Goal: Task Accomplishment & Management: Contribute content

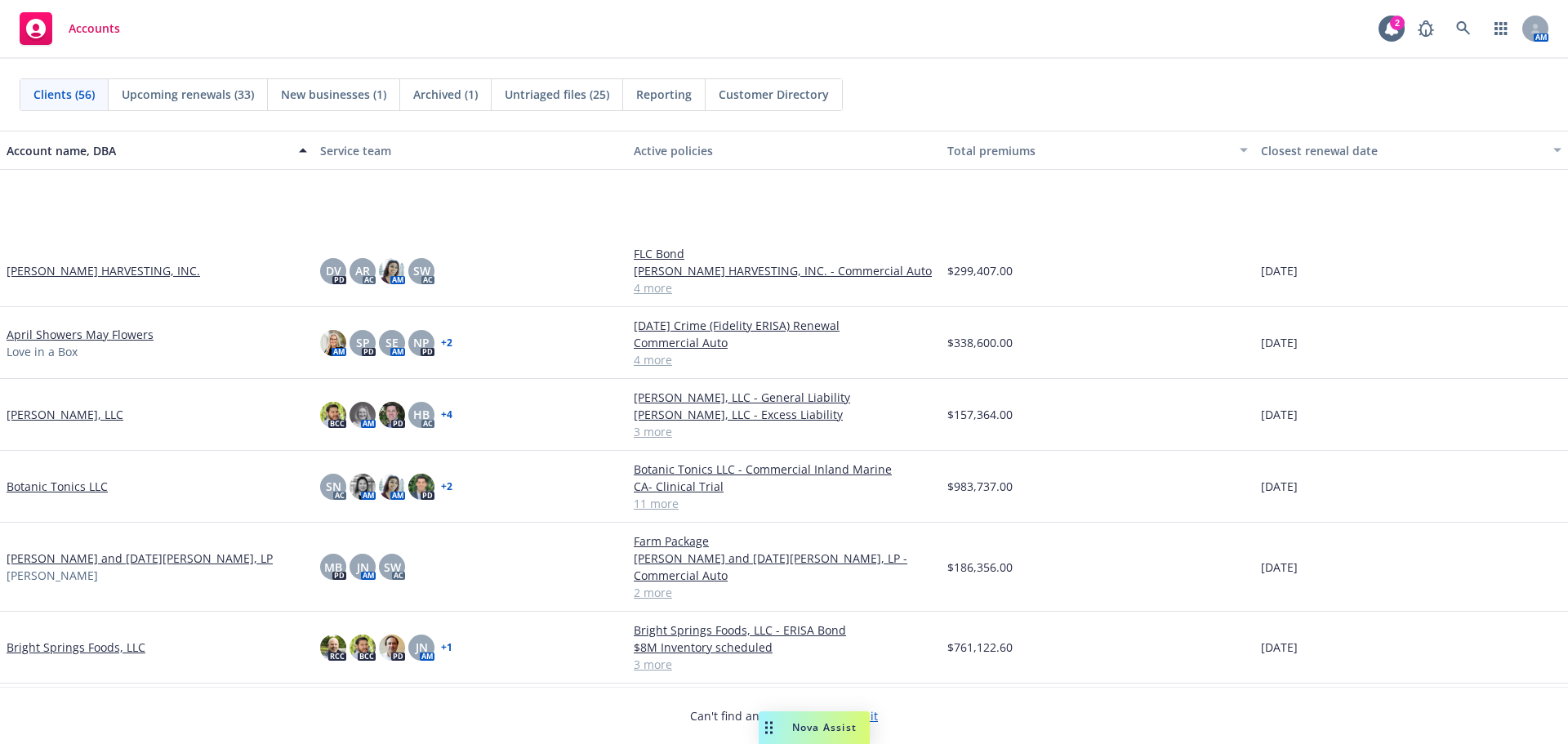
scroll to position [137, 0]
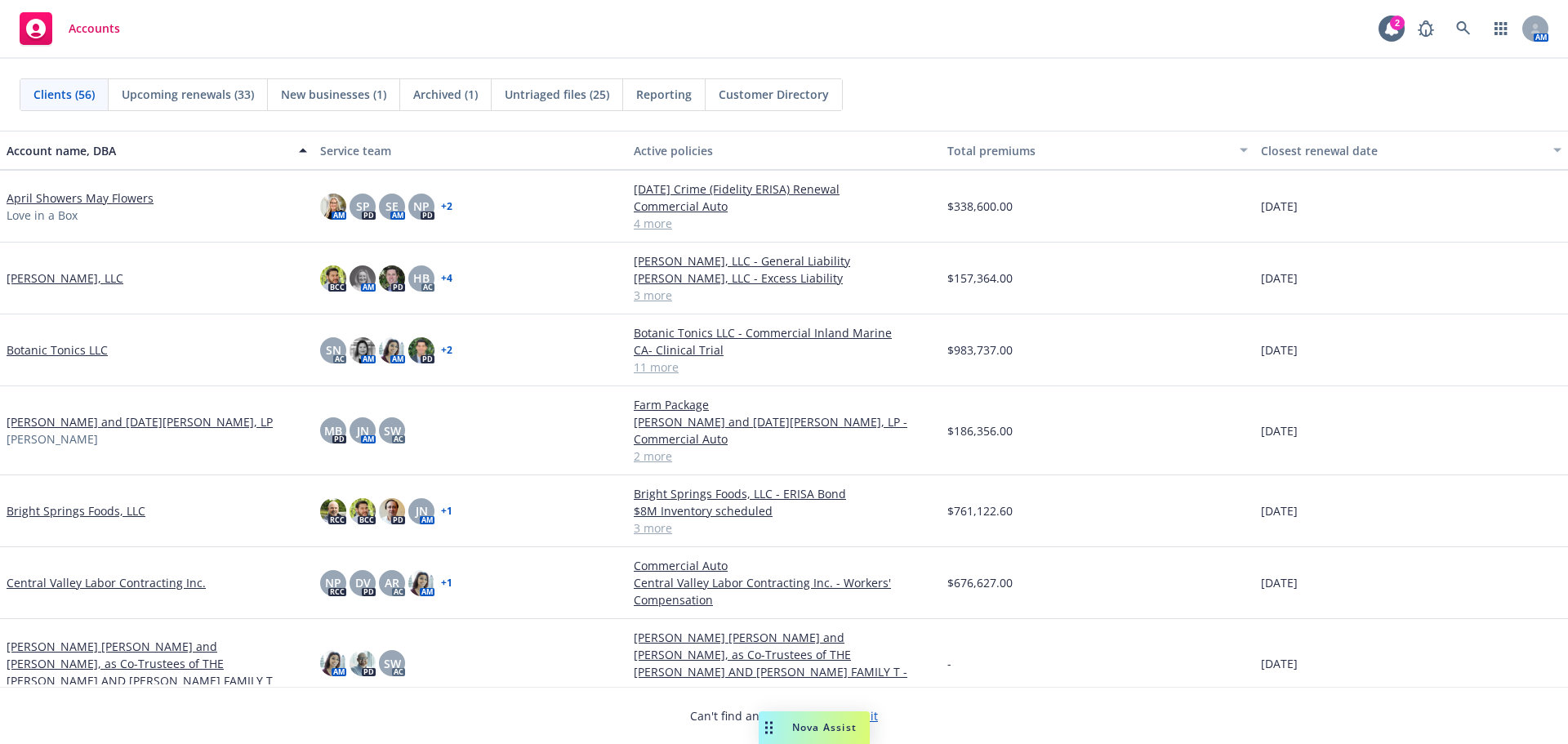
click at [76, 427] on link "[PERSON_NAME] and [DATE][PERSON_NAME], LP" at bounding box center [139, 421] width 266 height 17
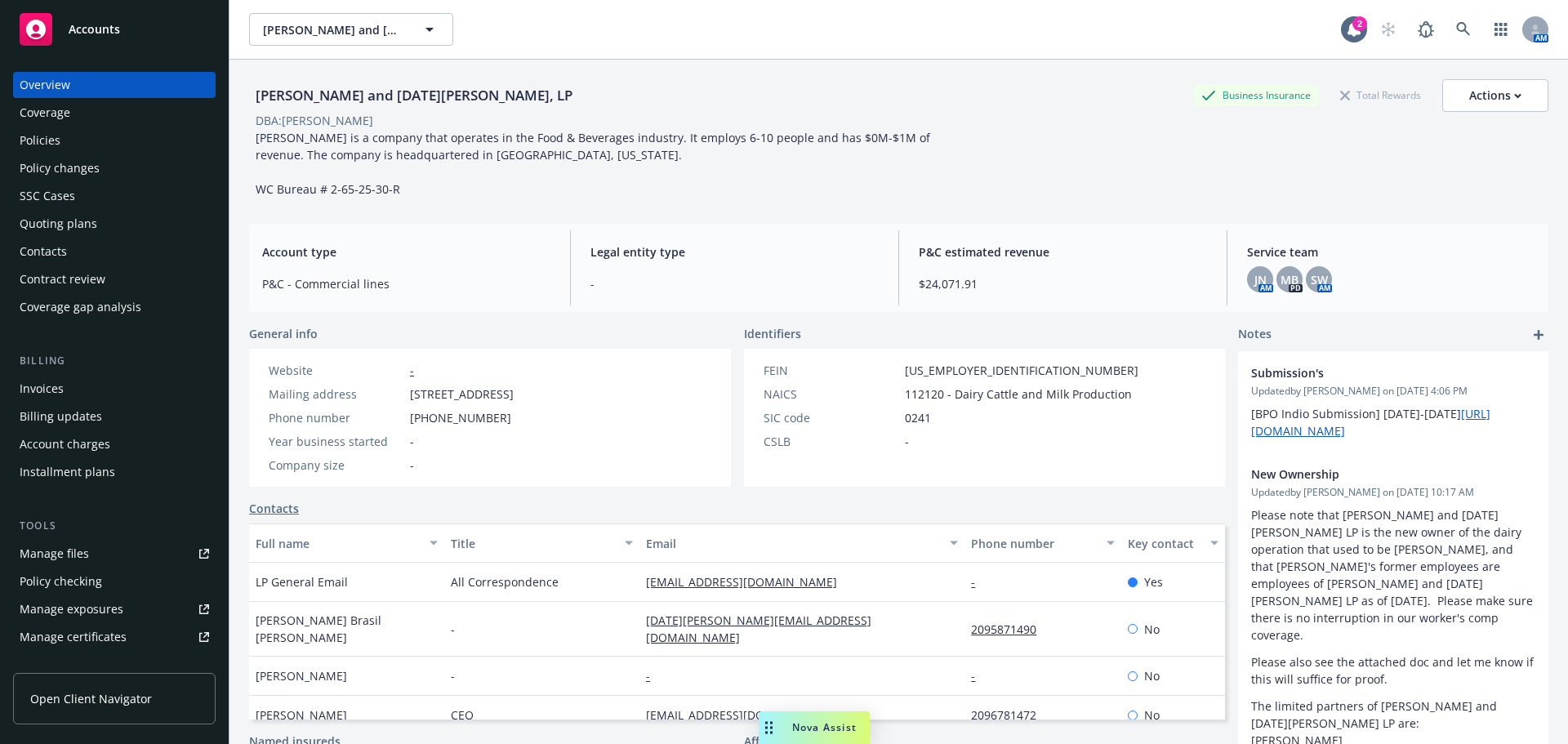
click at [72, 126] on div "Coverage" at bounding box center [114, 113] width 189 height 26
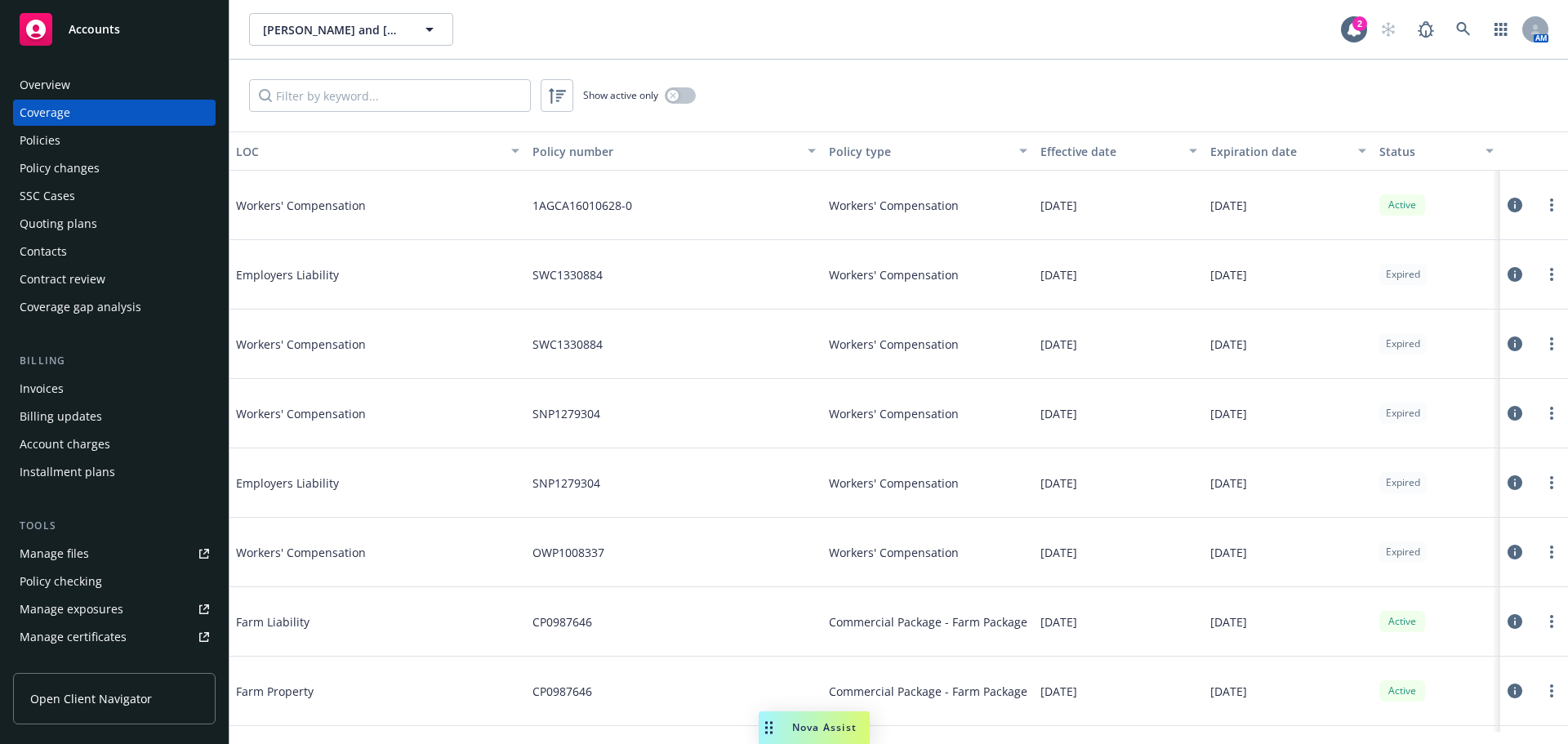
click at [81, 141] on div "Policies" at bounding box center [114, 140] width 189 height 26
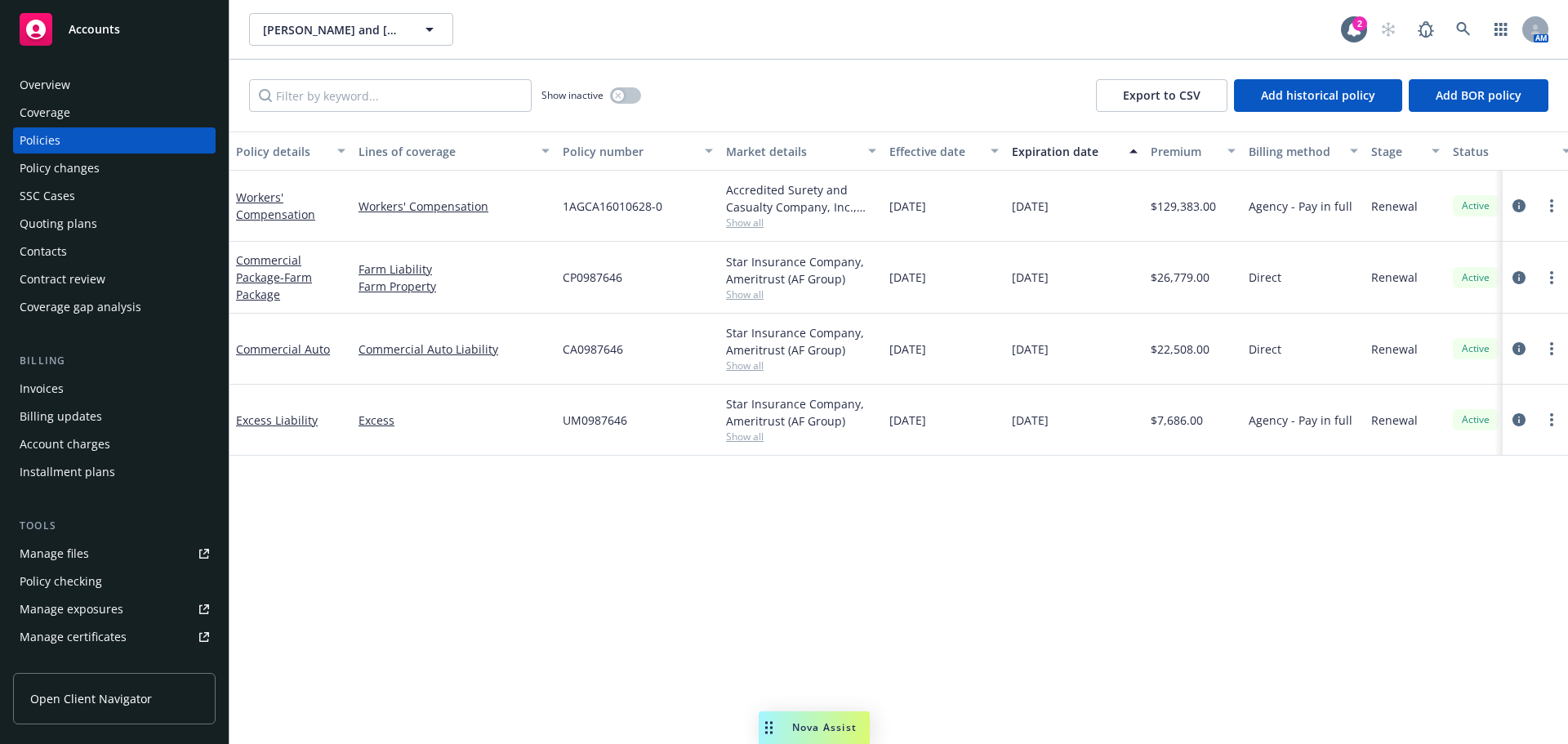
click at [87, 567] on div "Manage files" at bounding box center [54, 553] width 70 height 26
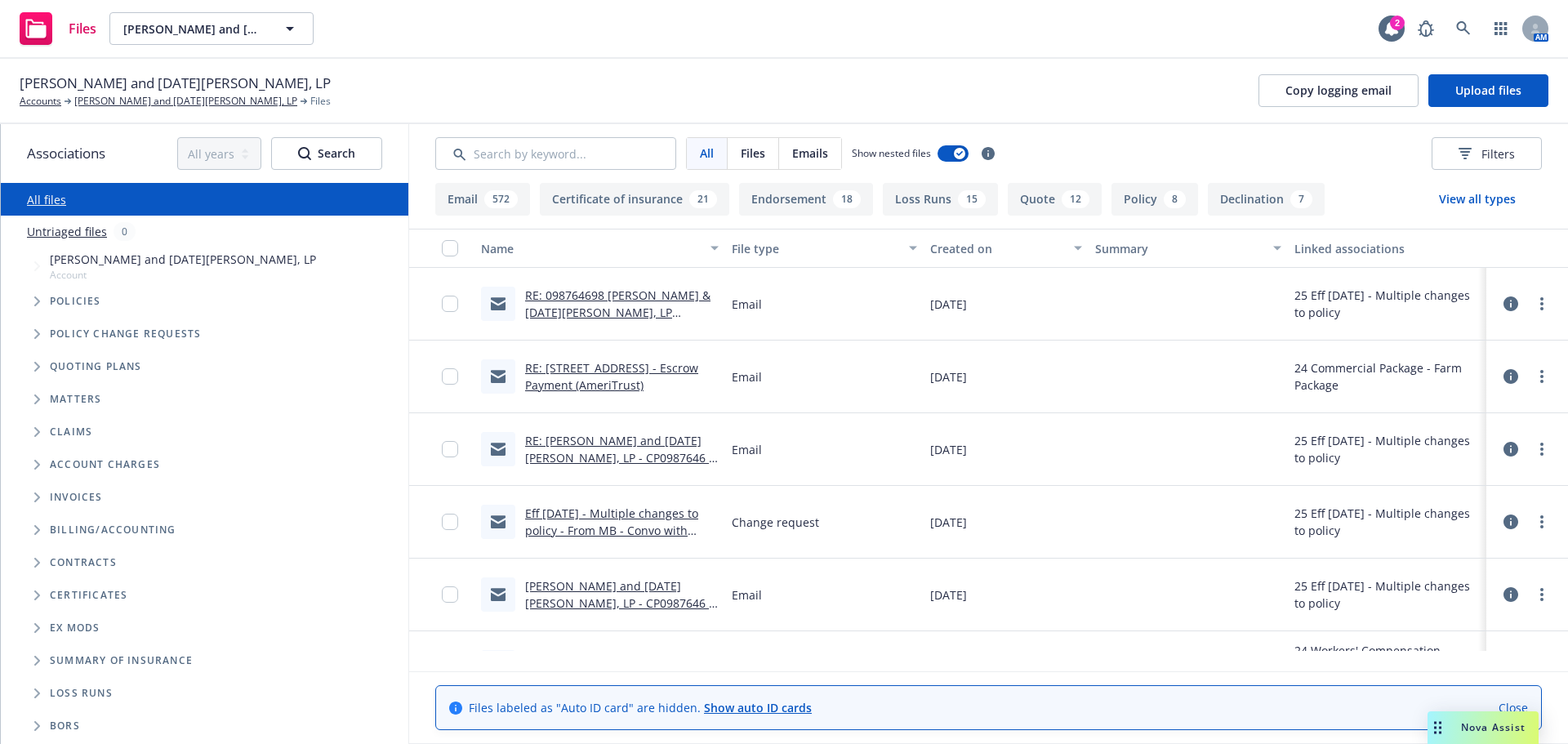
click at [608, 393] on link "RE: 21200 Center Avenue - Escrow Payment (AmeriTrust)" at bounding box center [611, 377] width 173 height 33
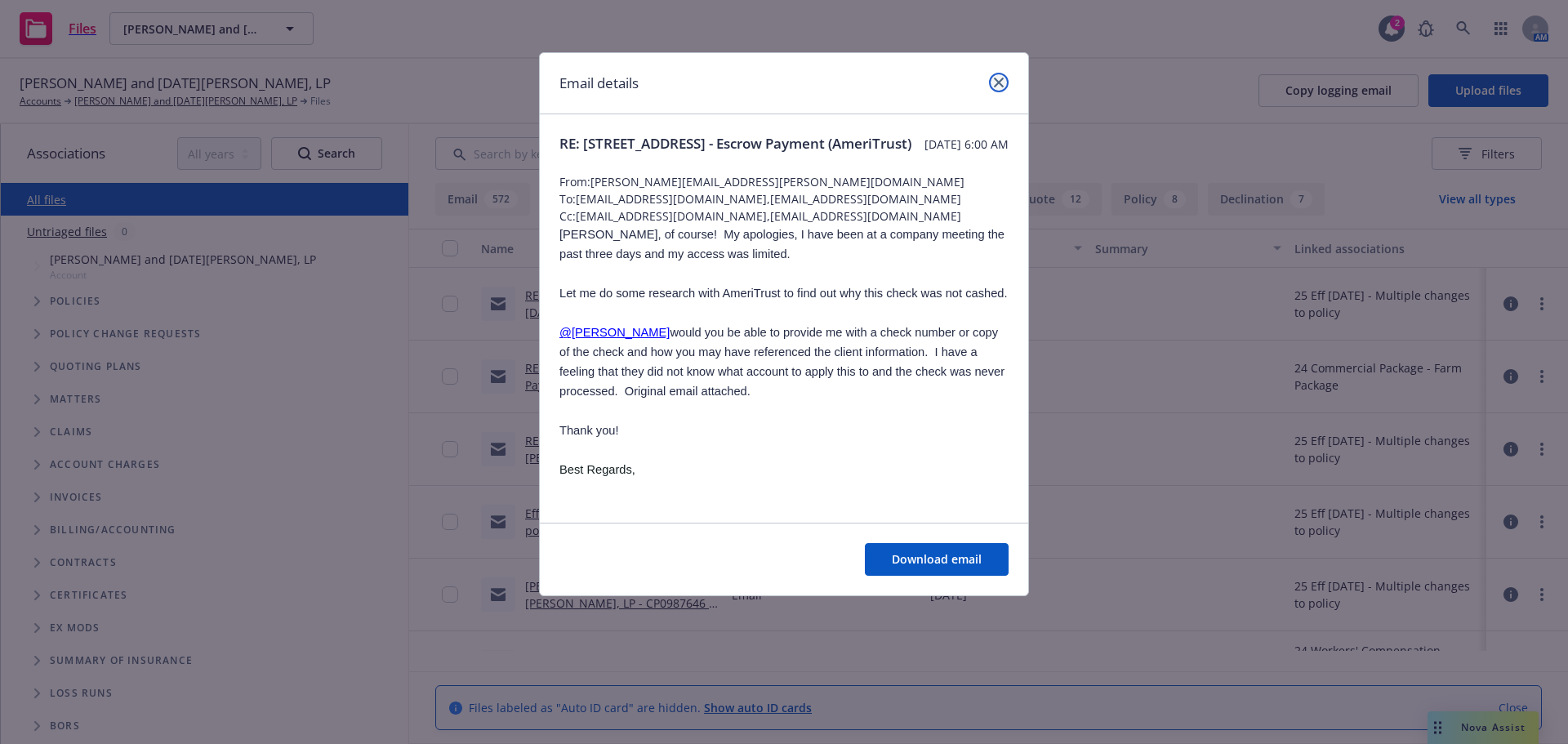
click at [1001, 86] on icon "close" at bounding box center [998, 82] width 9 height 9
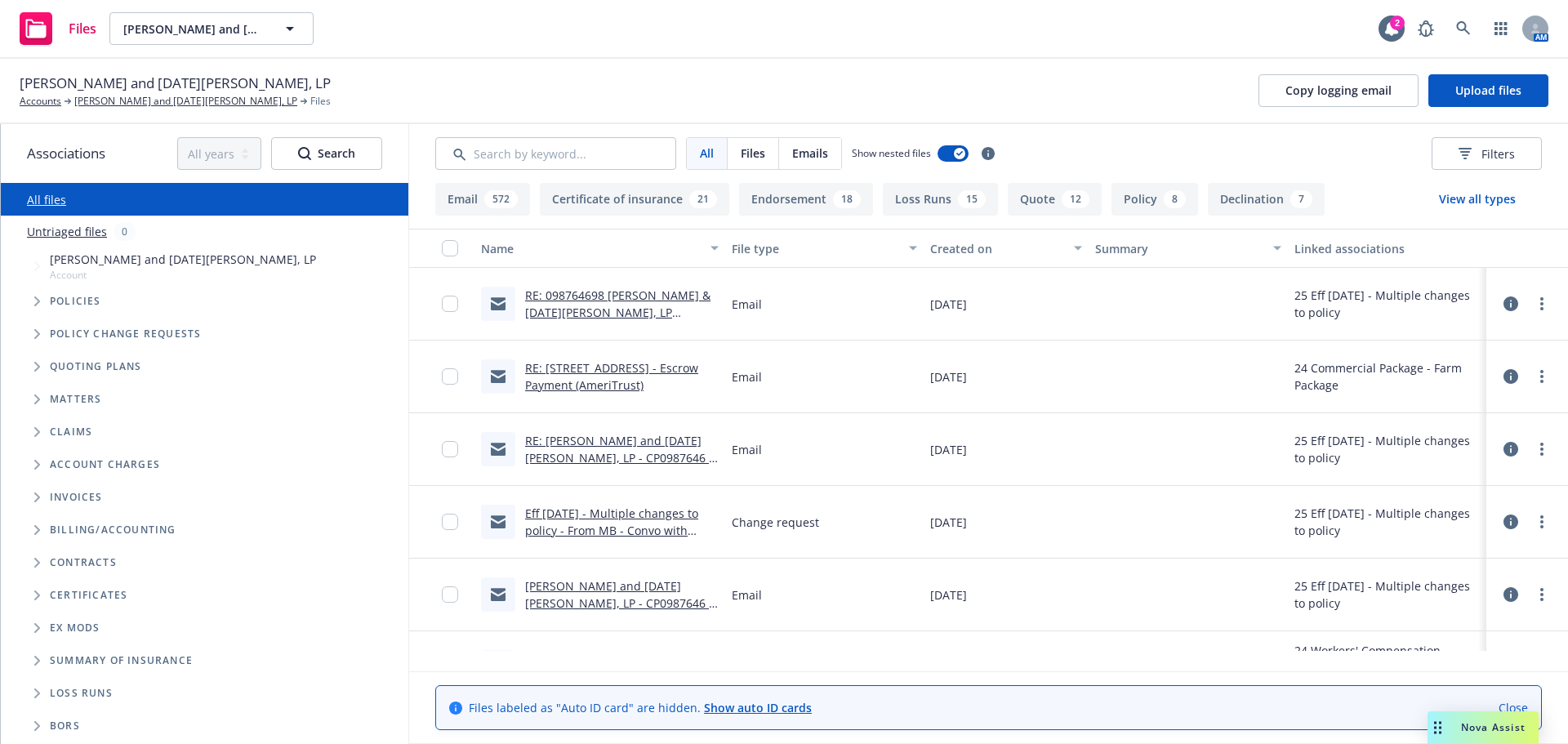
click at [608, 319] on link "RE: 098764698 BRIAN & LUCIA LUIS, LP BRIAN &LUCIA LUIS LUIS LUIS & TERESA" at bounding box center [617, 329] width 185 height 84
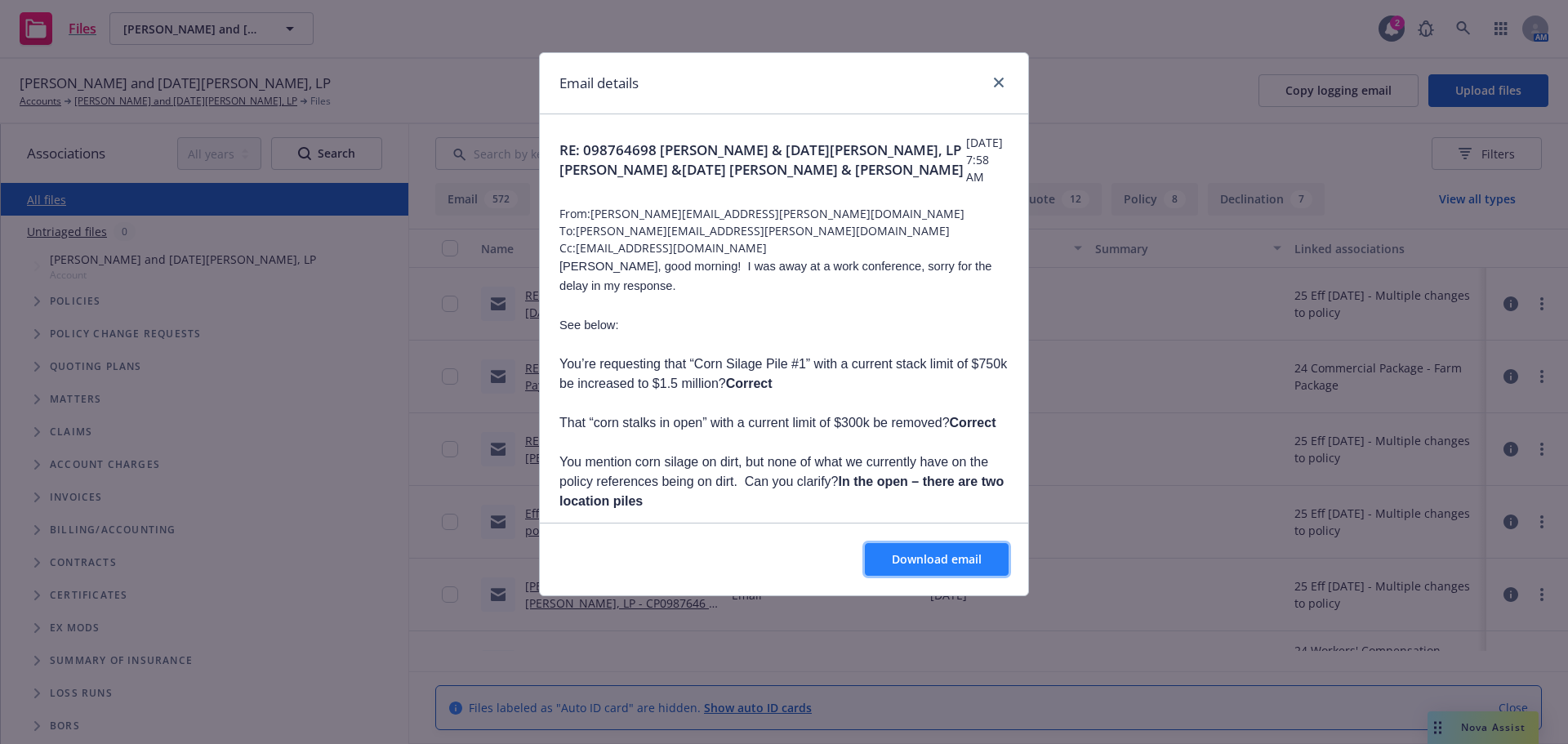
drag, startPoint x: 975, startPoint y: 563, endPoint x: 963, endPoint y: 558, distance: 13.0
click at [974, 559] on span "Download email" at bounding box center [937, 559] width 90 height 15
click at [912, 567] on span "Download email" at bounding box center [937, 559] width 90 height 15
click at [996, 77] on link "close" at bounding box center [998, 82] width 20 height 20
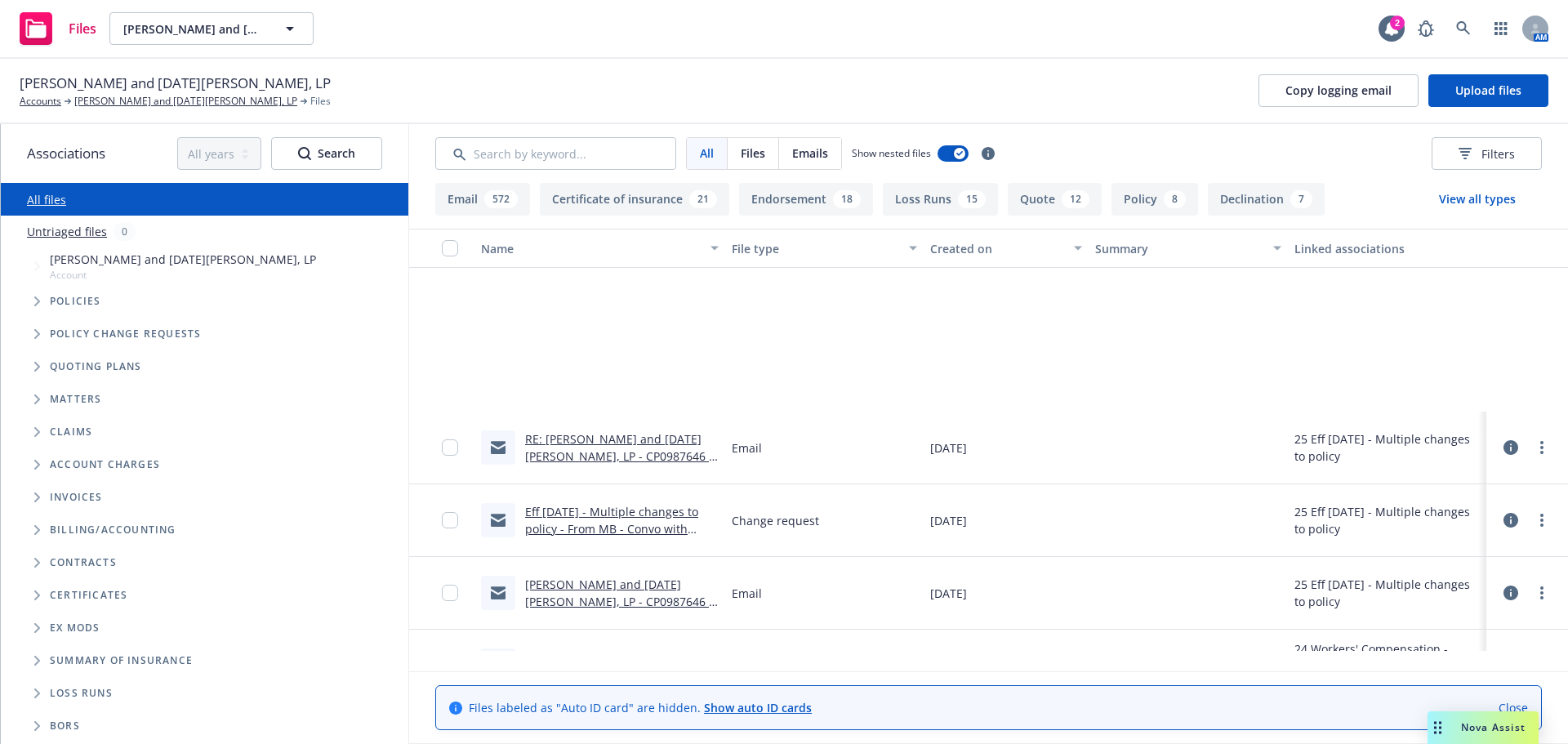
scroll to position [272, 0]
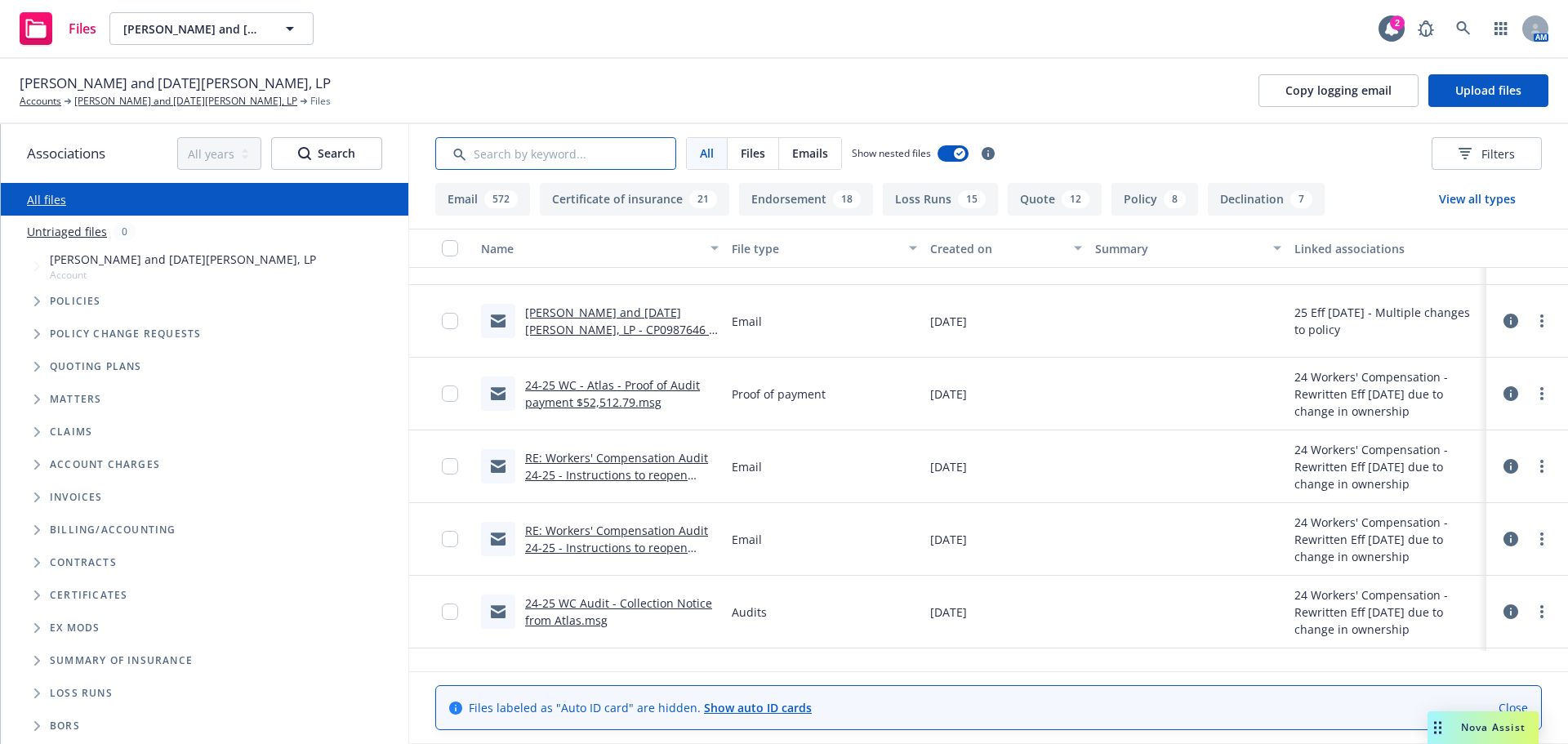
click at [553, 169] on input "Search by keyword..." at bounding box center [556, 153] width 241 height 33
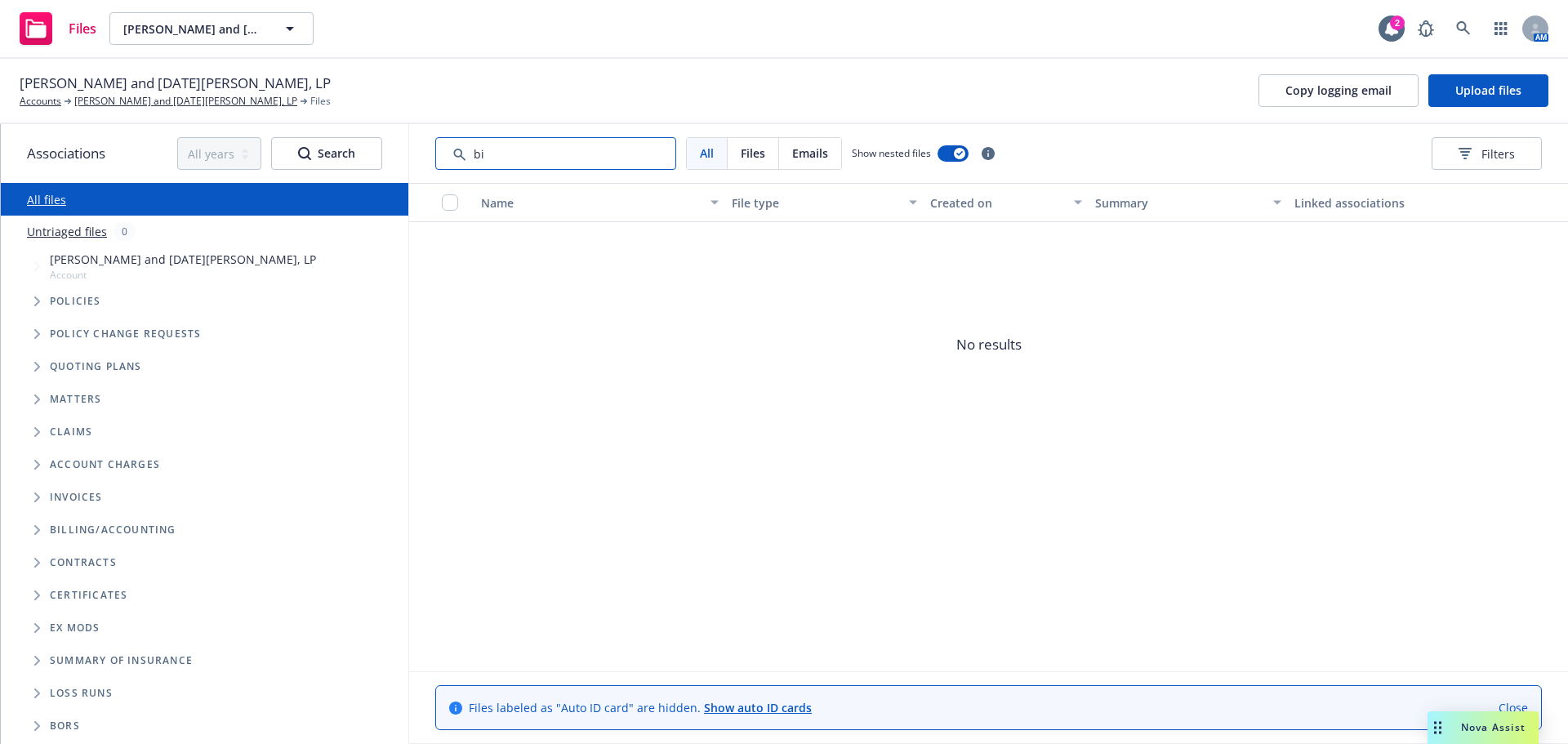
type input "b"
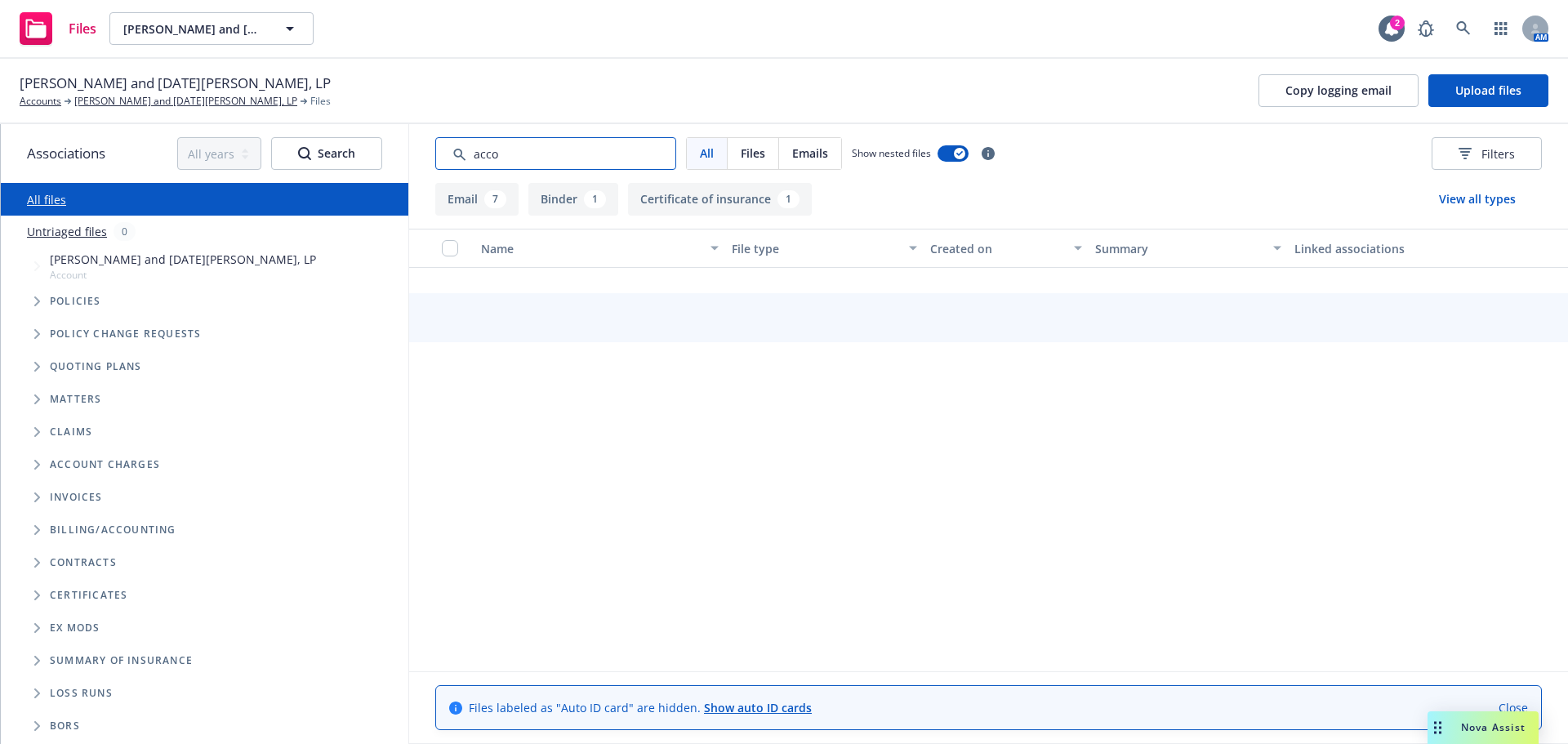
scroll to position [7, 0]
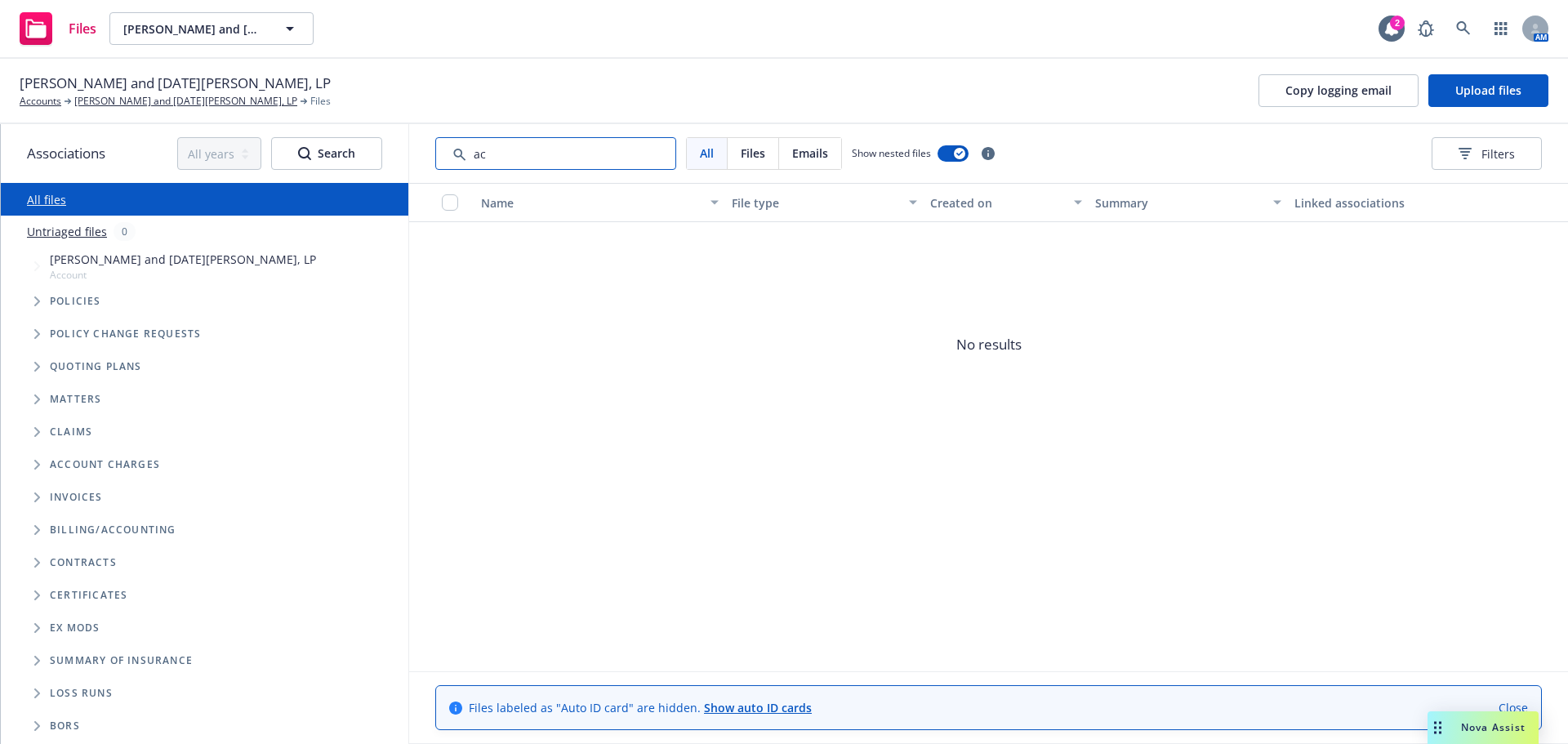
type input "a"
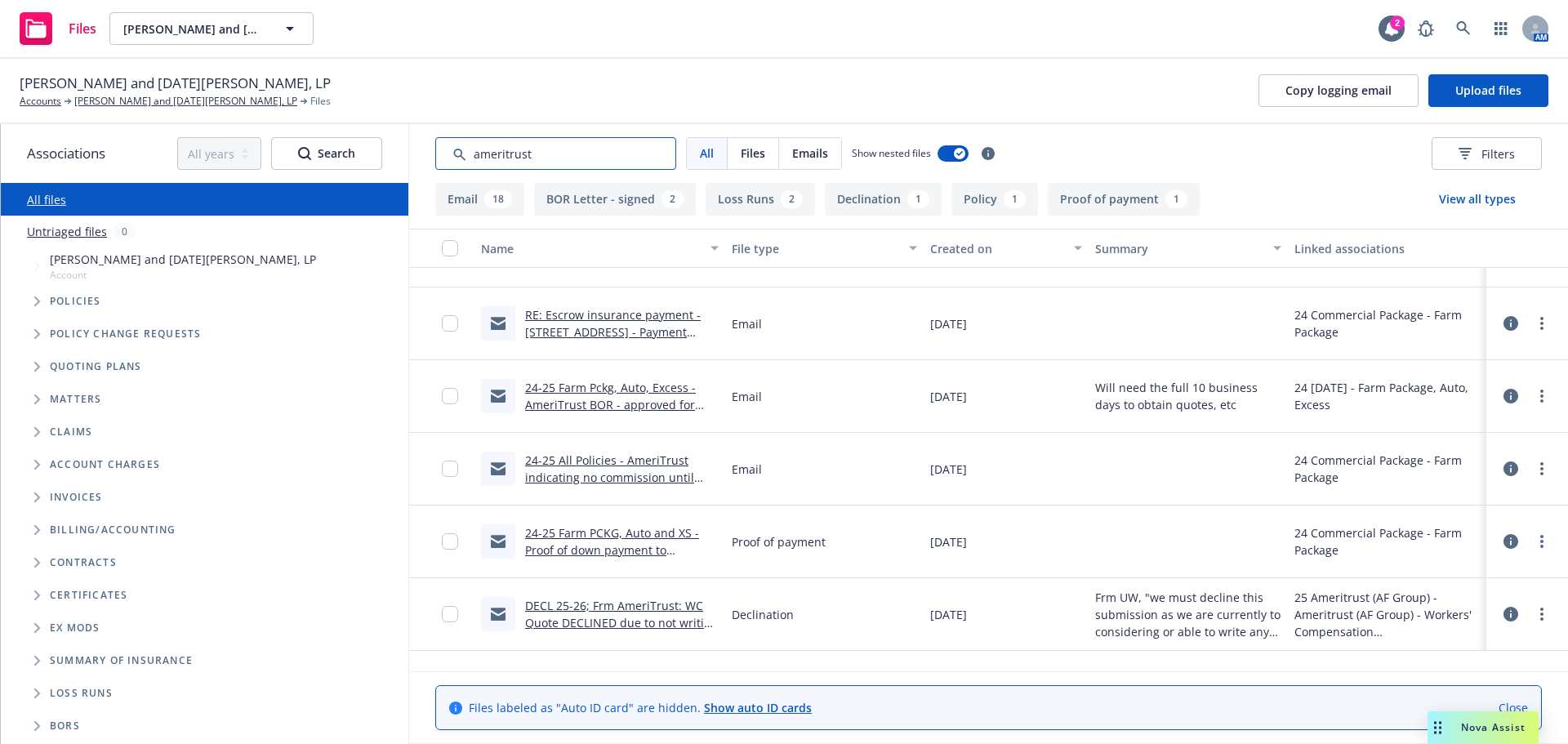
scroll to position [1165, 0]
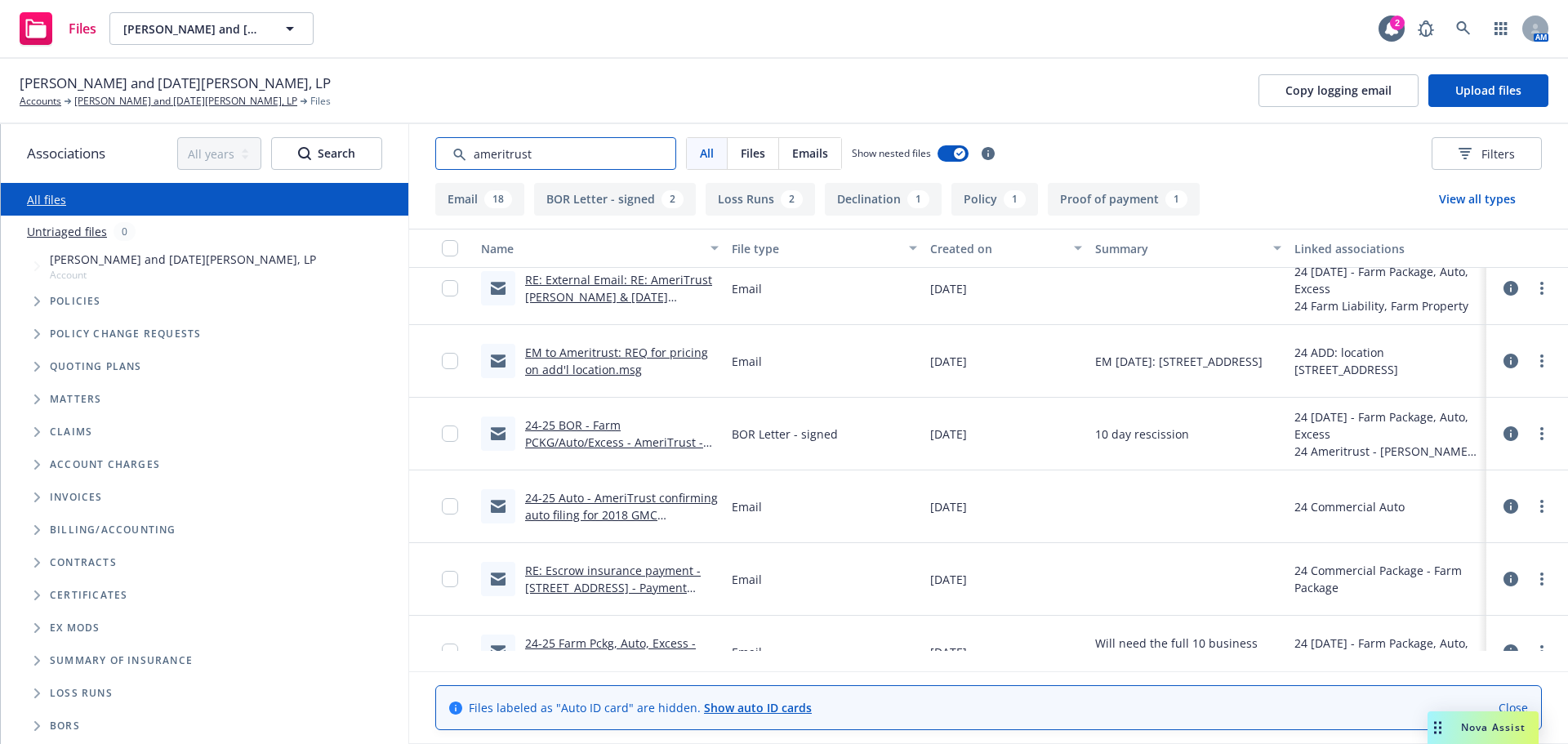
type input "ameritrust"
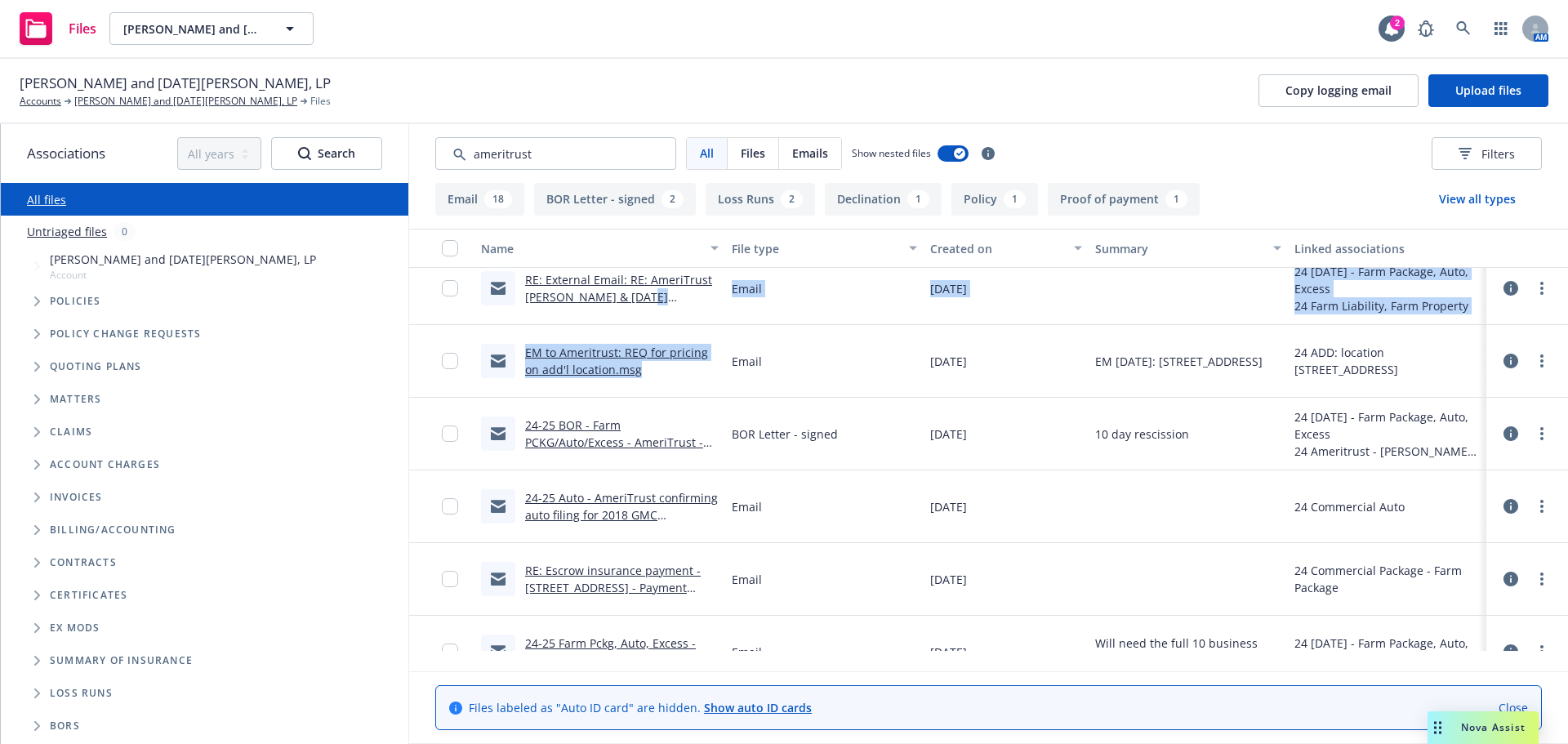
drag, startPoint x: 630, startPoint y: 335, endPoint x: 627, endPoint y: 419, distance: 84.1
click at [645, 426] on div "RE: External Email: RE: AmeriTrust AG - Brian & Lucia Luis, LP 0987646 Email 04…" at bounding box center [989, 538] width 1159 height 718
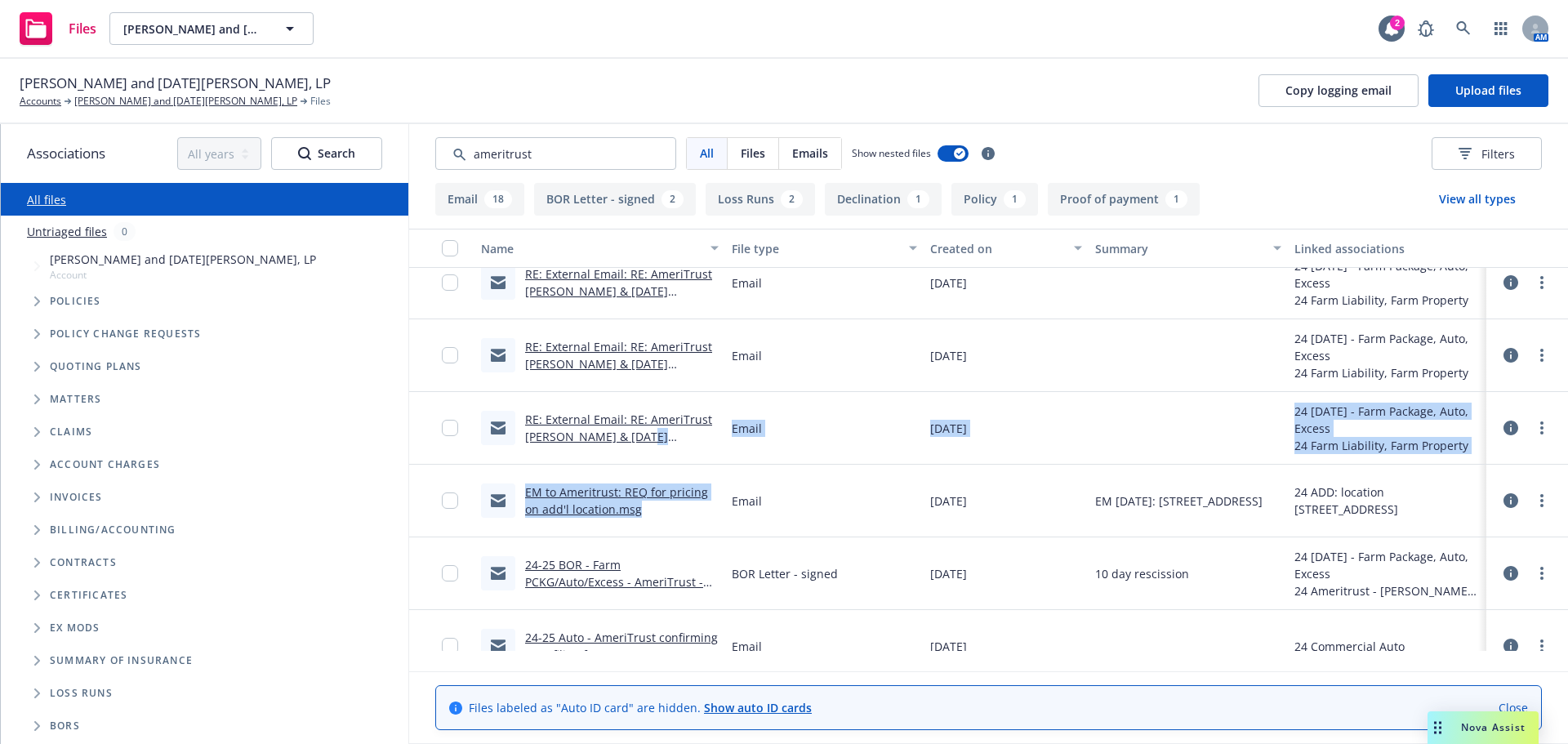
scroll to position [893, 0]
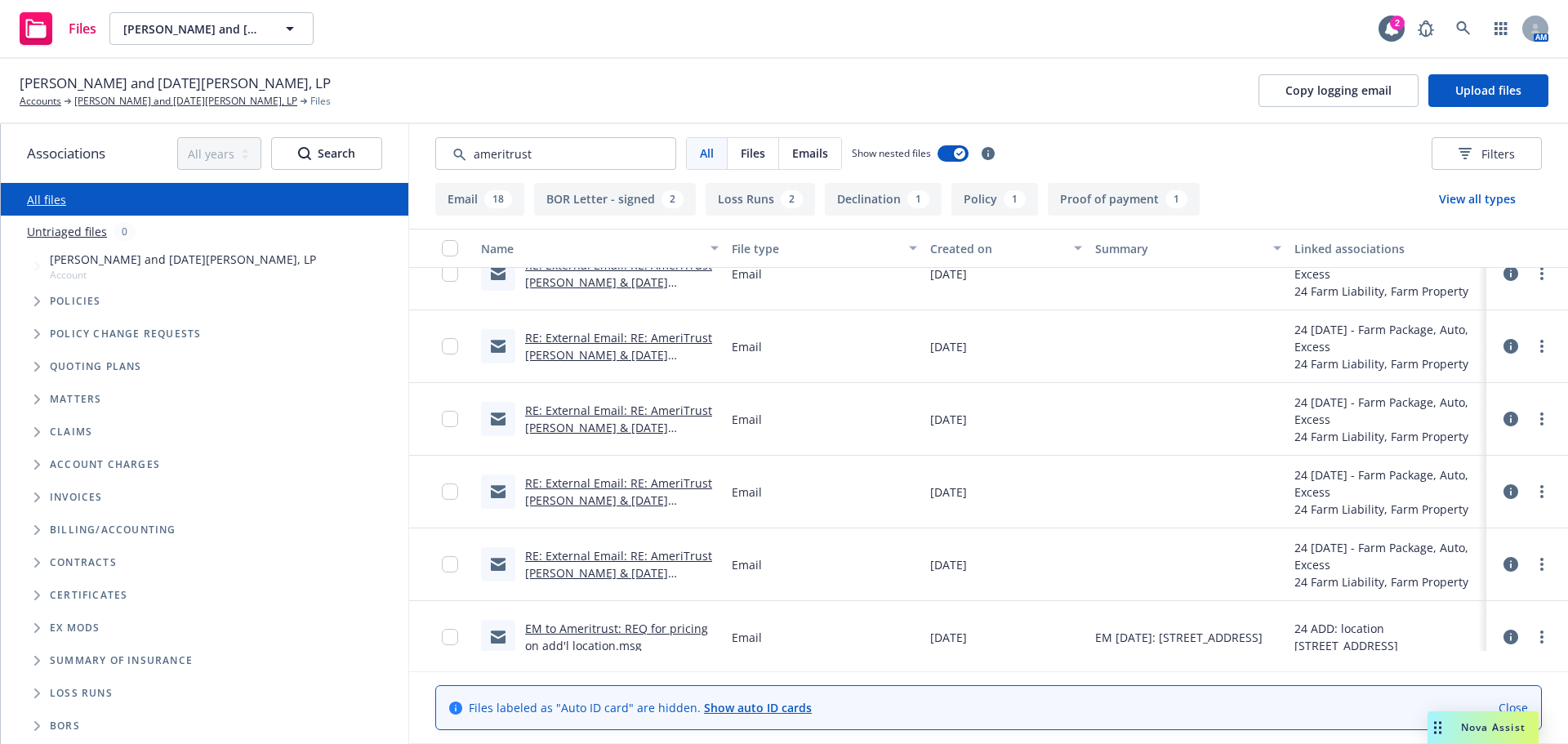
drag, startPoint x: 690, startPoint y: 390, endPoint x: 521, endPoint y: 72, distance: 360.1
click at [521, 72] on div "Brian and Lucia Luis, LP Accounts Brian and Lucia Luis, LP Files Copy logging e…" at bounding box center [784, 91] width 1568 height 65
click at [576, 452] on link "RE: External Email: RE: AmeriTrust AG - Brian & Lucia Luis, LP 0987646" at bounding box center [618, 427] width 187 height 50
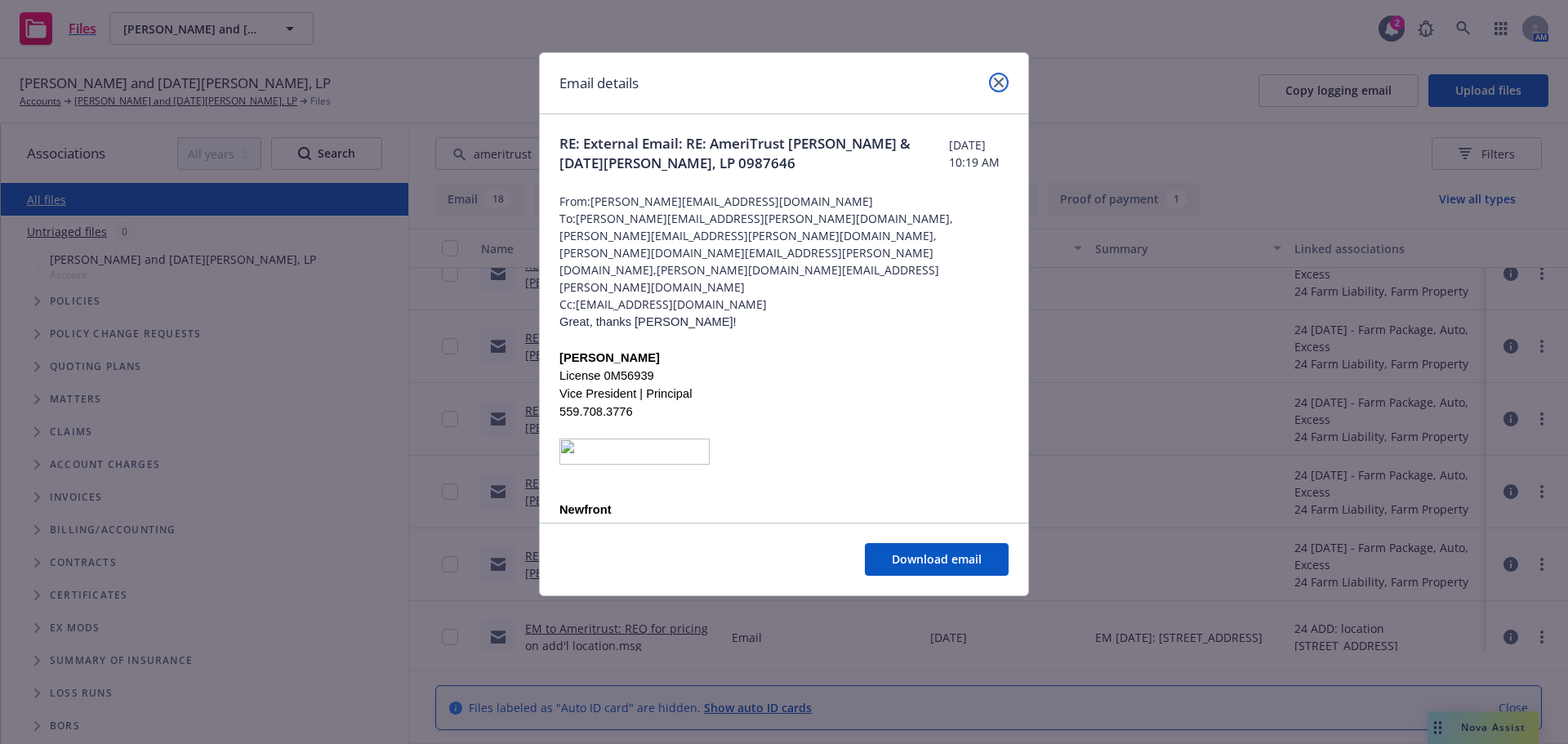
click at [1000, 79] on link "close" at bounding box center [998, 82] width 20 height 20
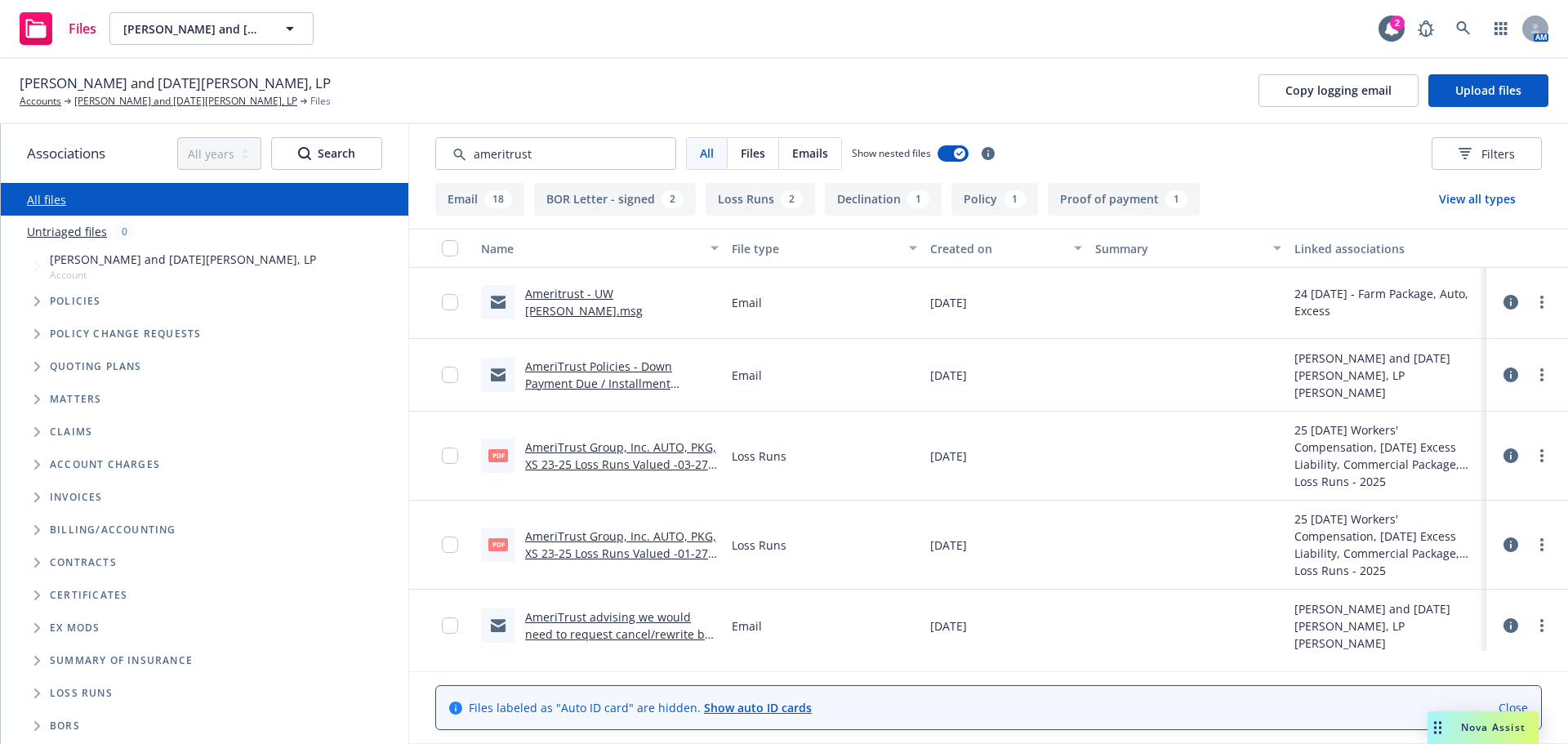
scroll to position [0, 0]
click at [35, 314] on span "Tree Example" at bounding box center [37, 301] width 26 height 26
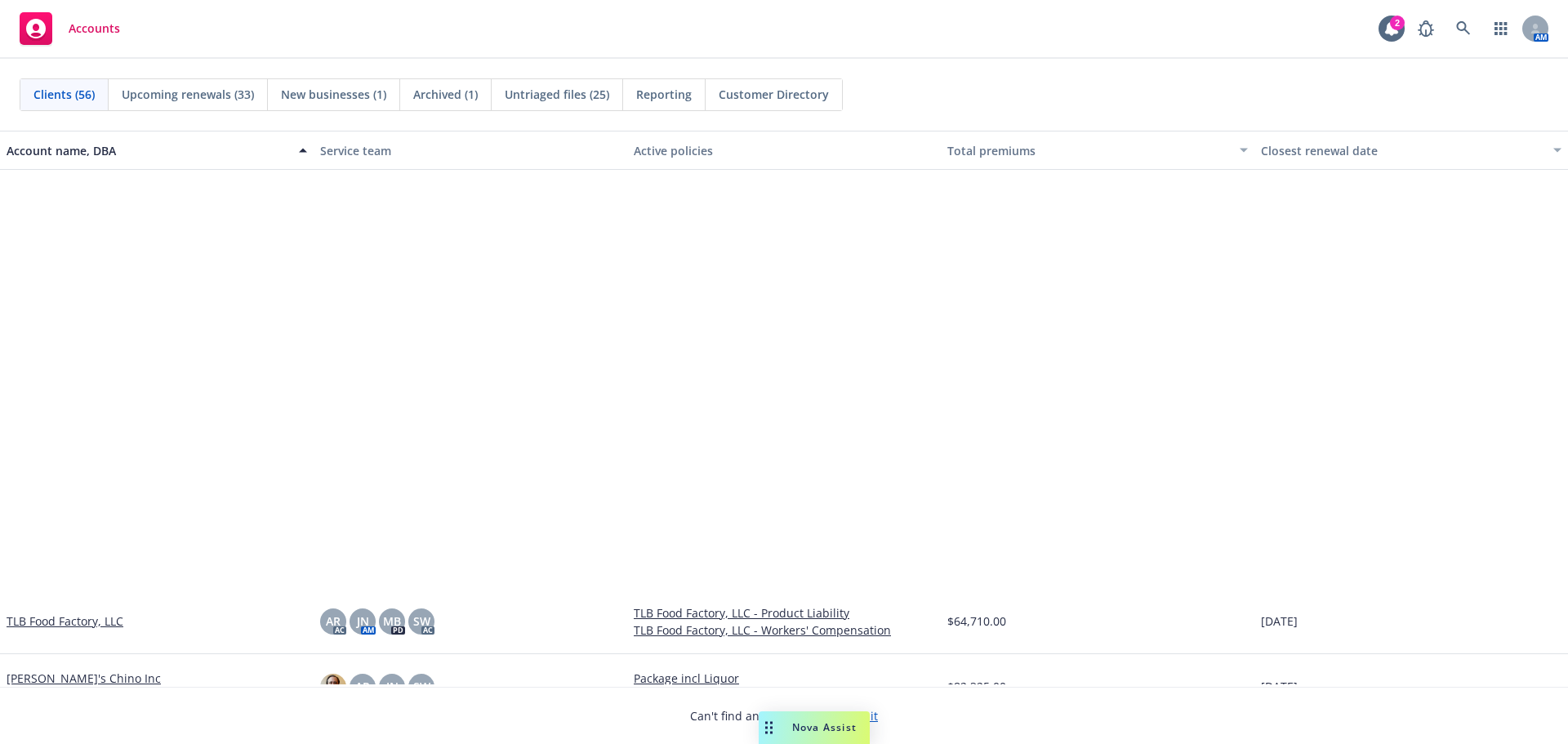
scroll to position [3129, 0]
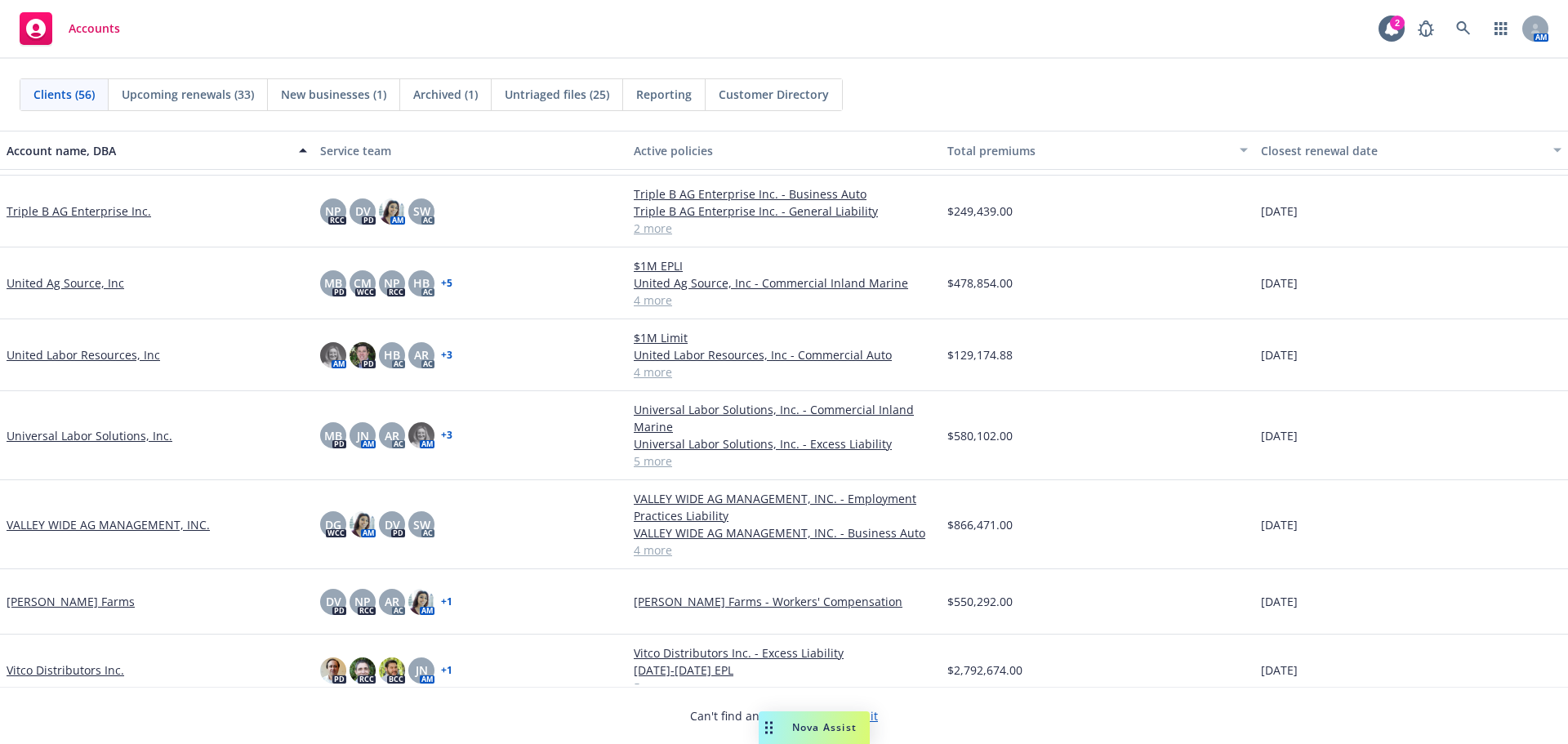
click at [44, 610] on link "[PERSON_NAME] Farms" at bounding box center [71, 601] width 128 height 17
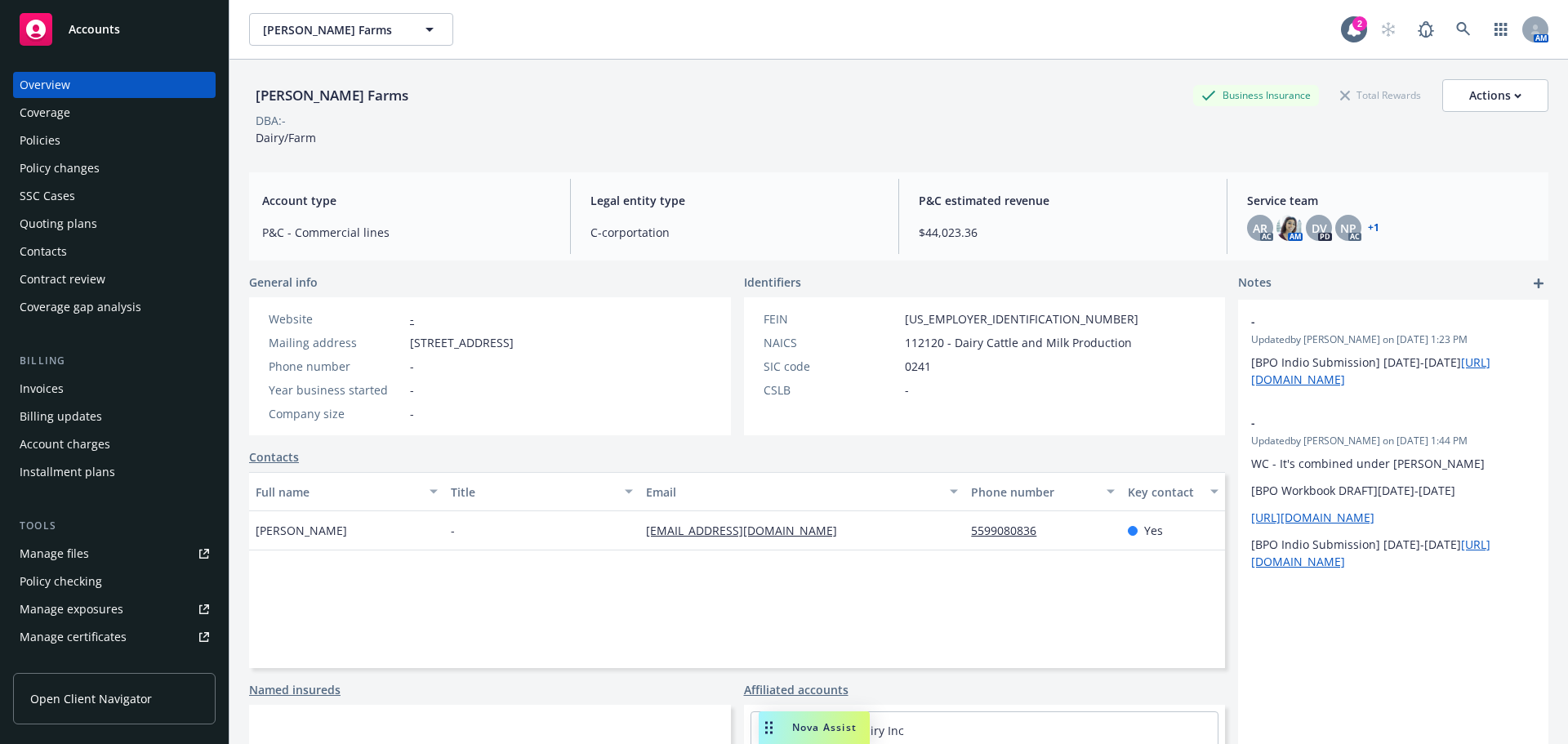
click at [71, 237] on div "Quoting plans" at bounding box center [59, 224] width 77 height 26
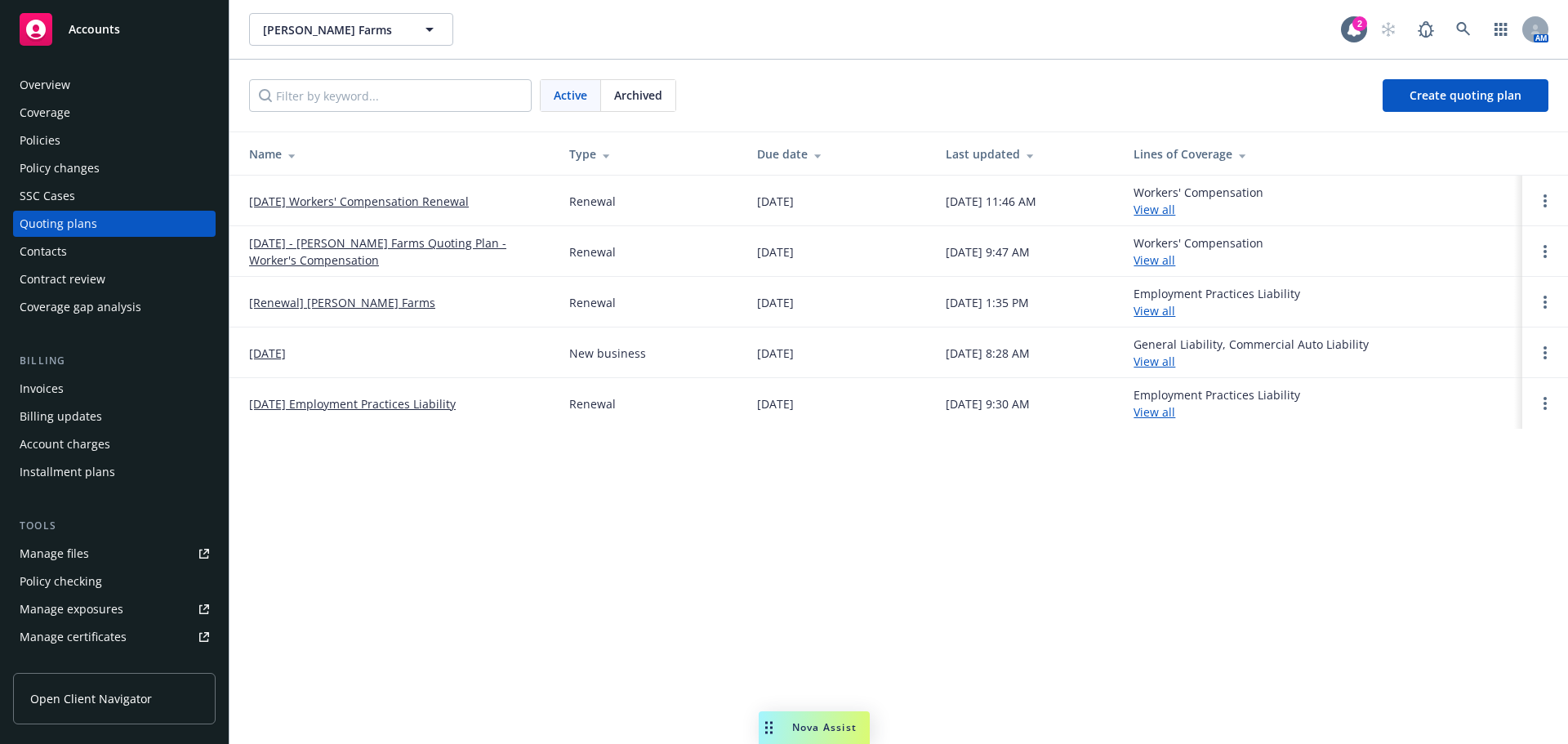
click at [410, 209] on link "[DATE] Workers' Compensation Renewal" at bounding box center [359, 201] width 219 height 17
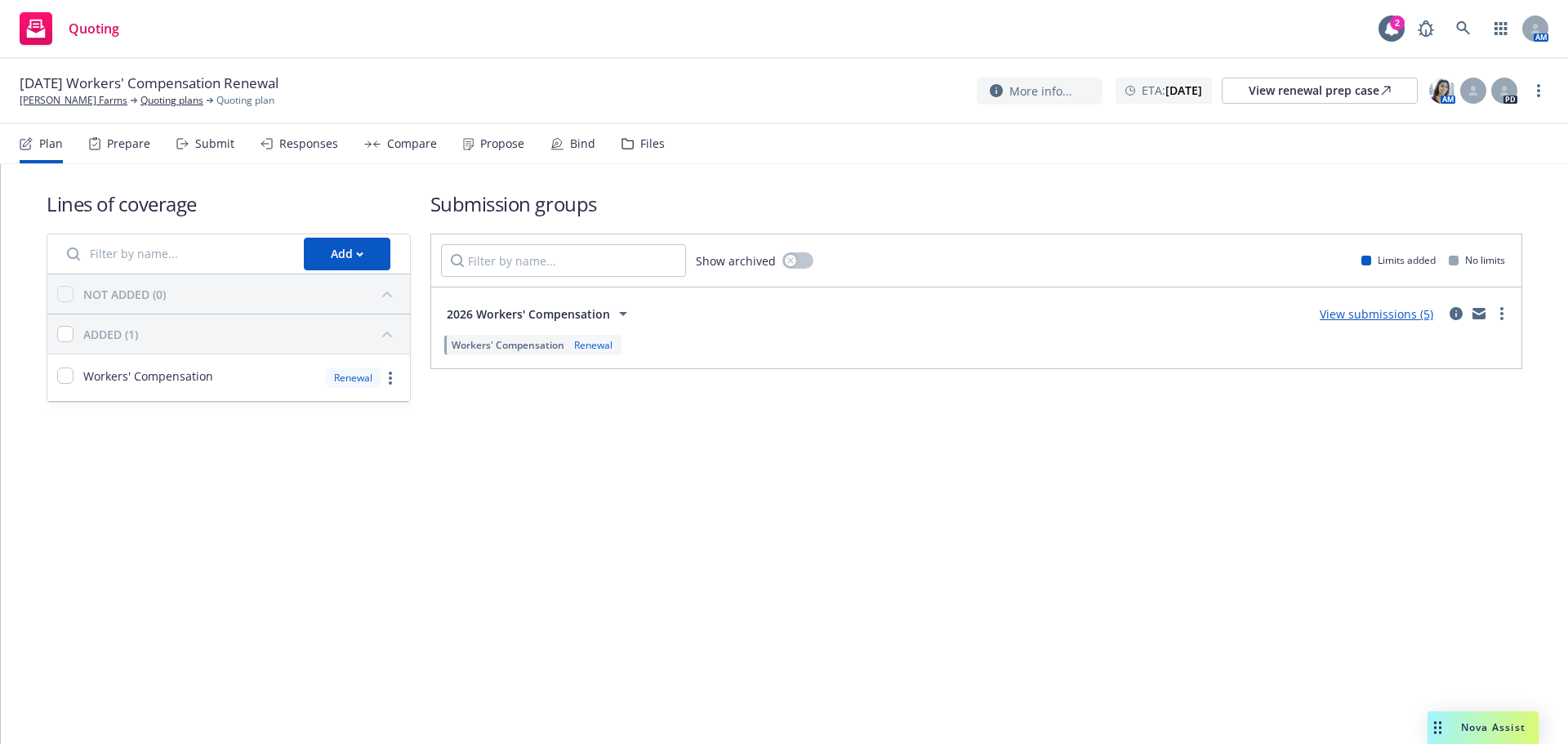
click at [665, 150] on div "Files" at bounding box center [652, 143] width 24 height 13
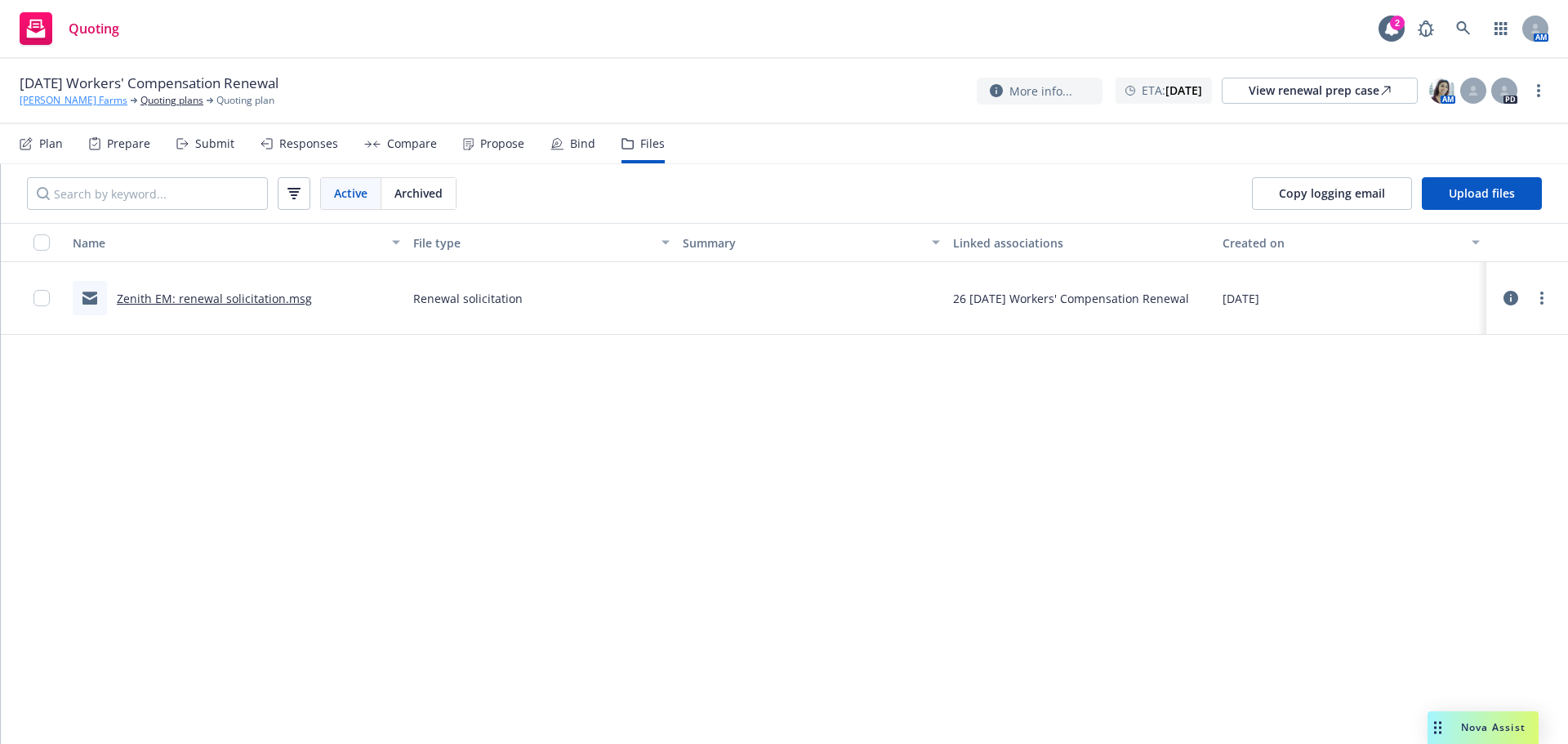
click at [24, 106] on link "[PERSON_NAME] Farms" at bounding box center [73, 100] width 108 height 15
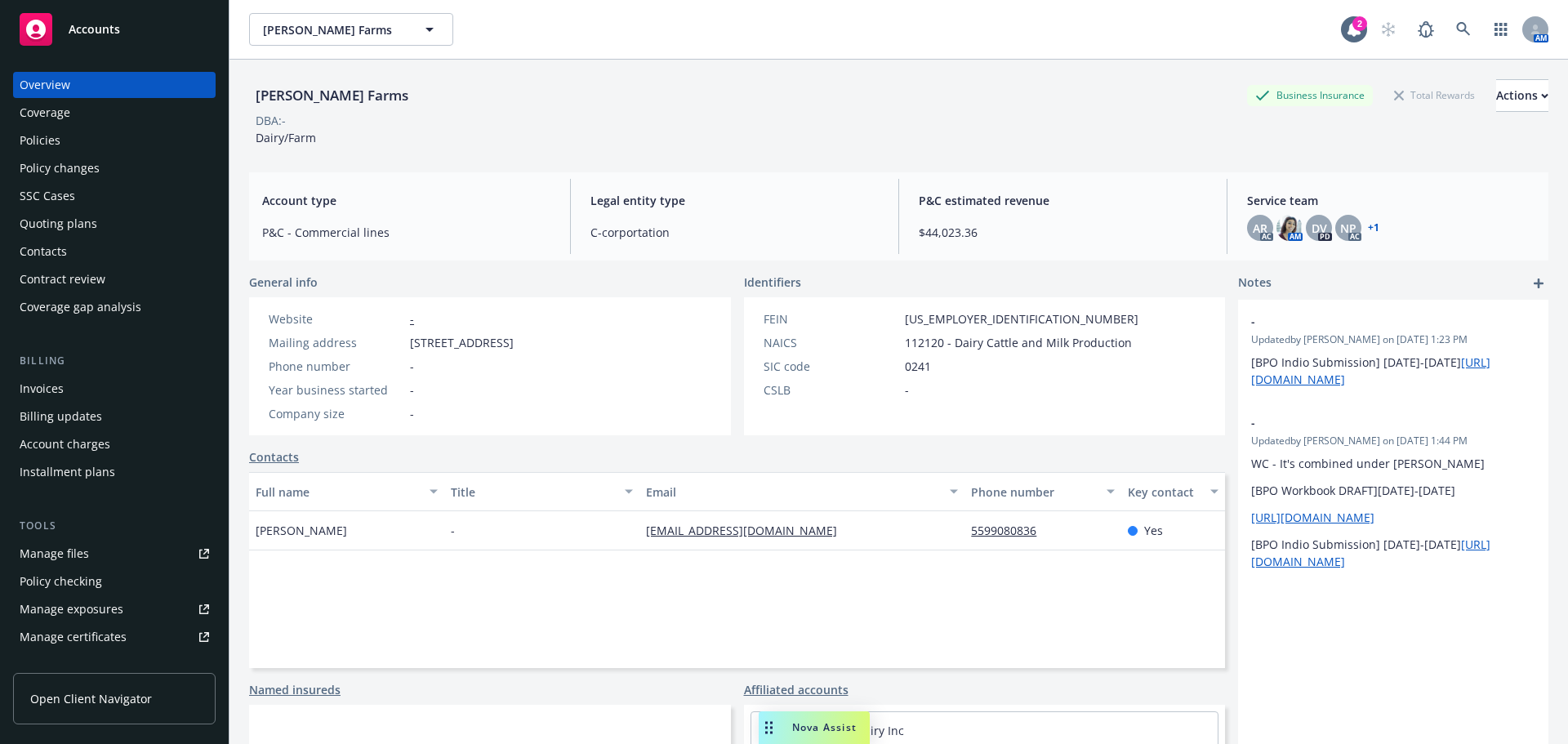
click at [89, 153] on div "Policies" at bounding box center [114, 140] width 189 height 26
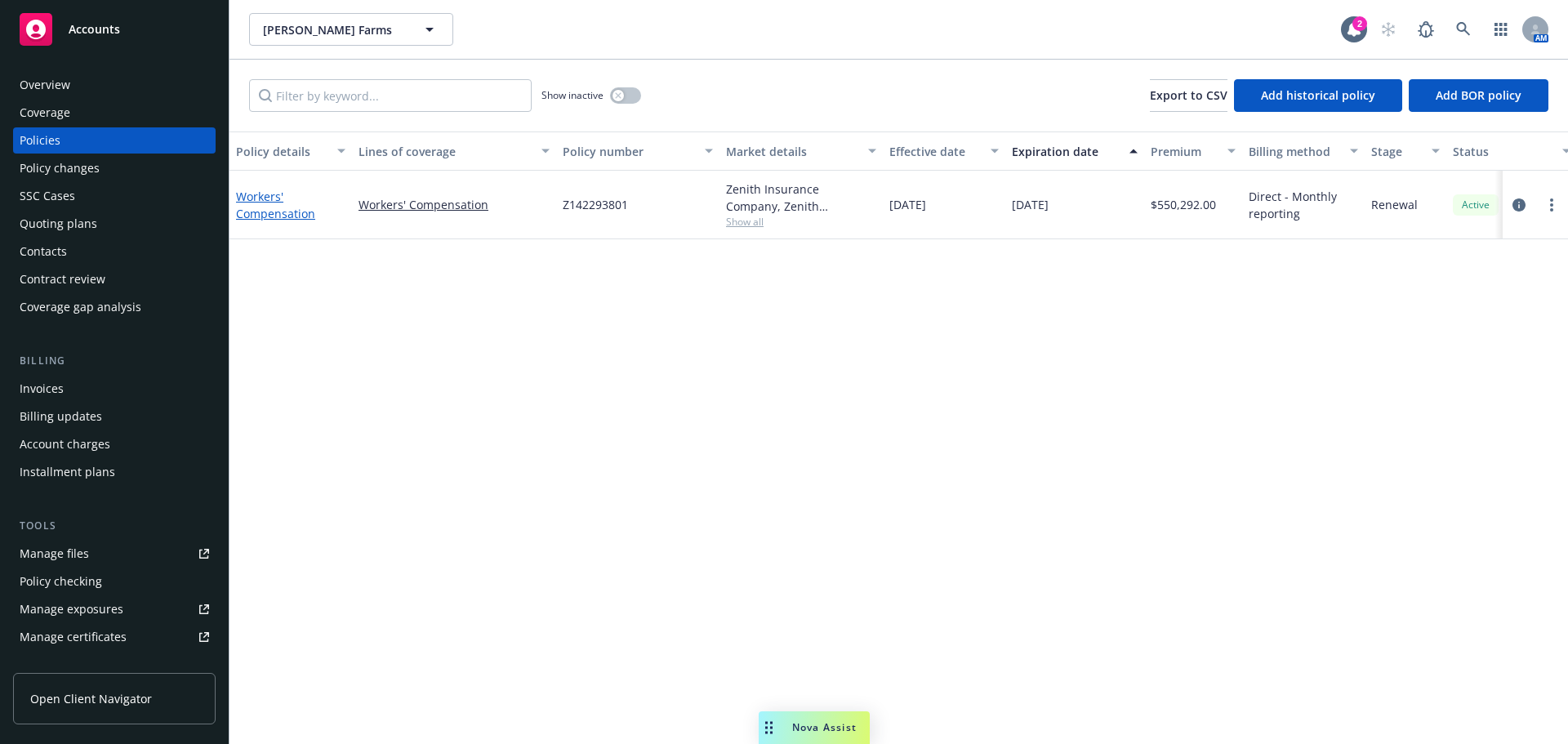
click at [286, 221] on link "Workers' Compensation" at bounding box center [275, 205] width 79 height 33
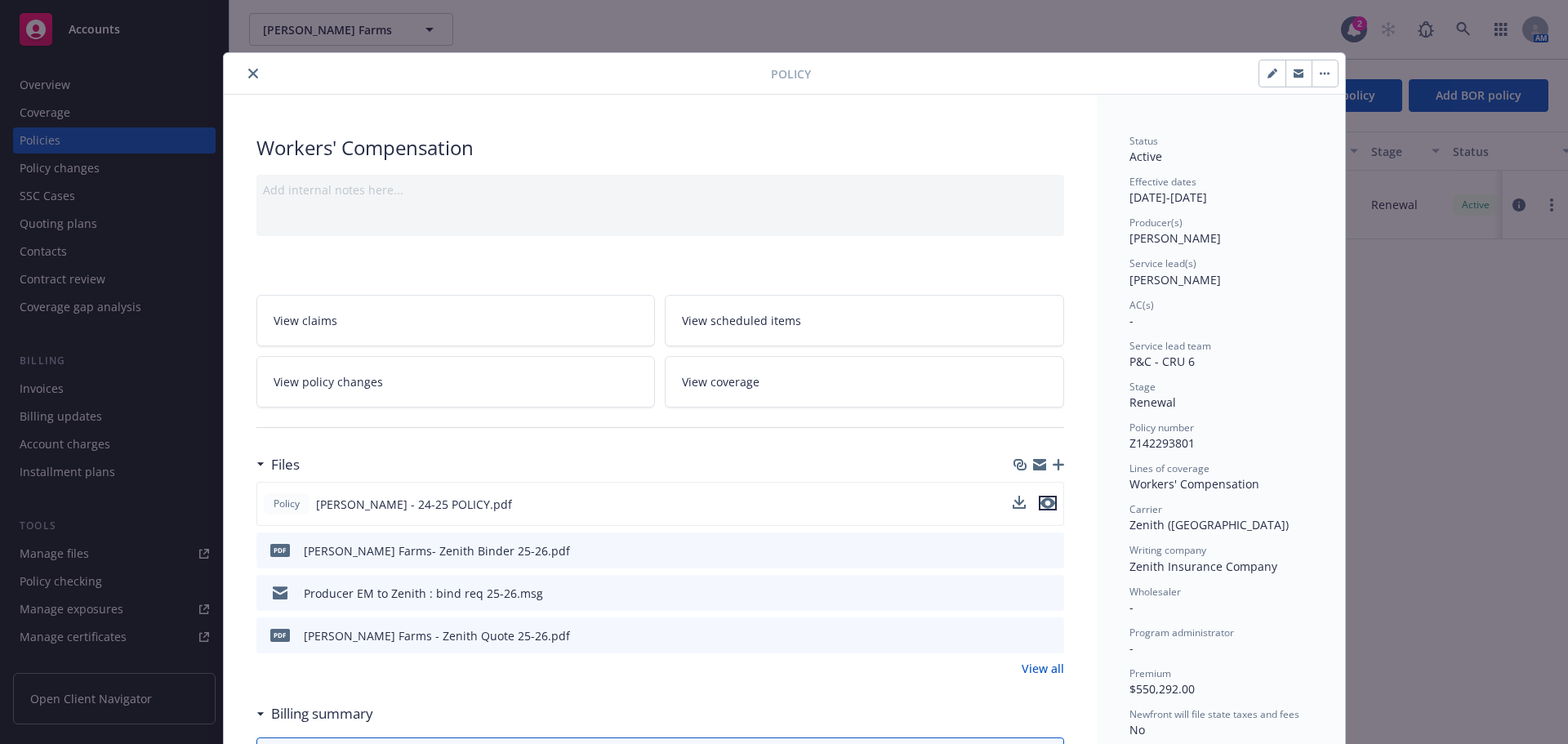
click at [1044, 508] on icon "preview file" at bounding box center [1047, 502] width 15 height 11
click at [250, 72] on icon "close" at bounding box center [253, 73] width 9 height 9
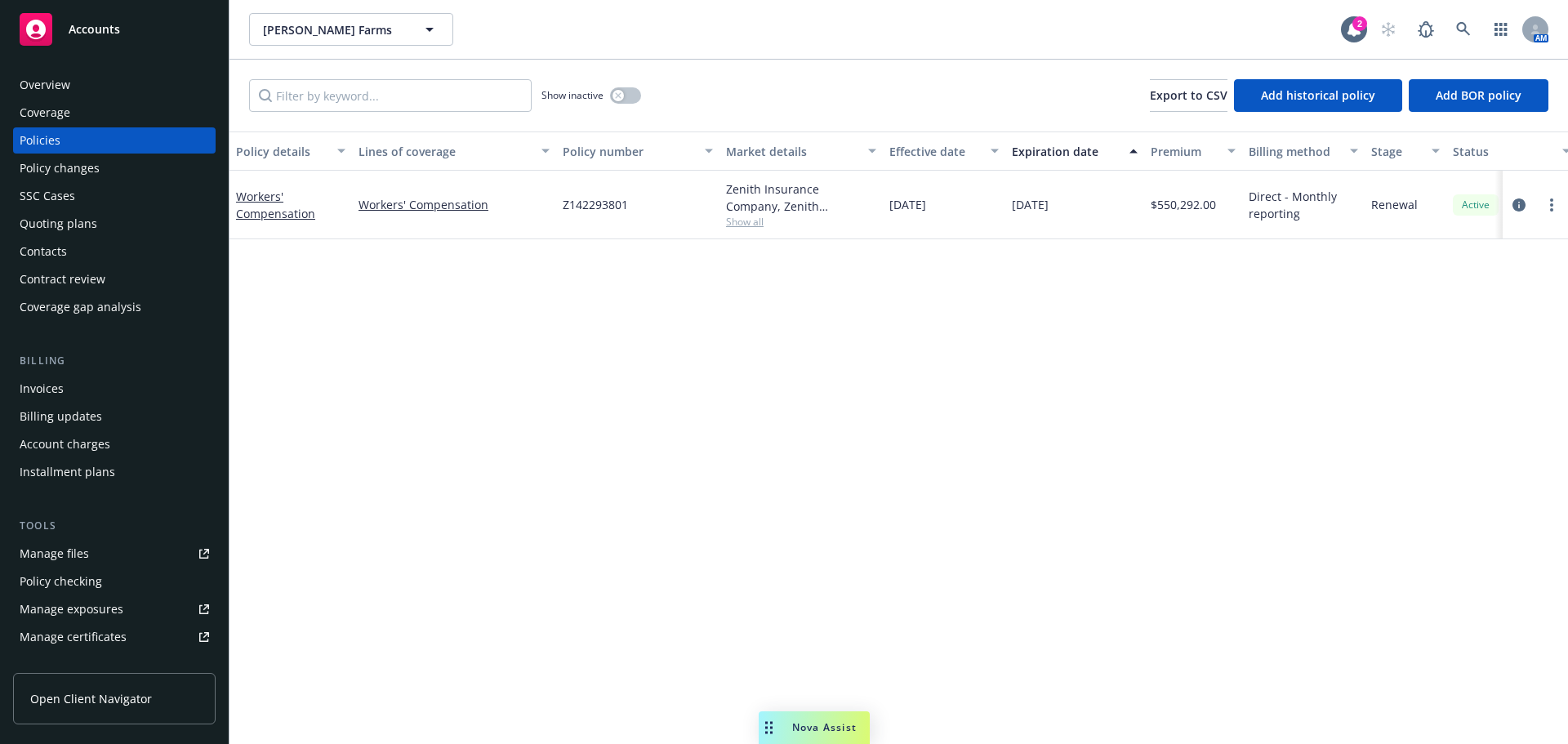
click at [127, 92] on div "Overview" at bounding box center [114, 85] width 189 height 26
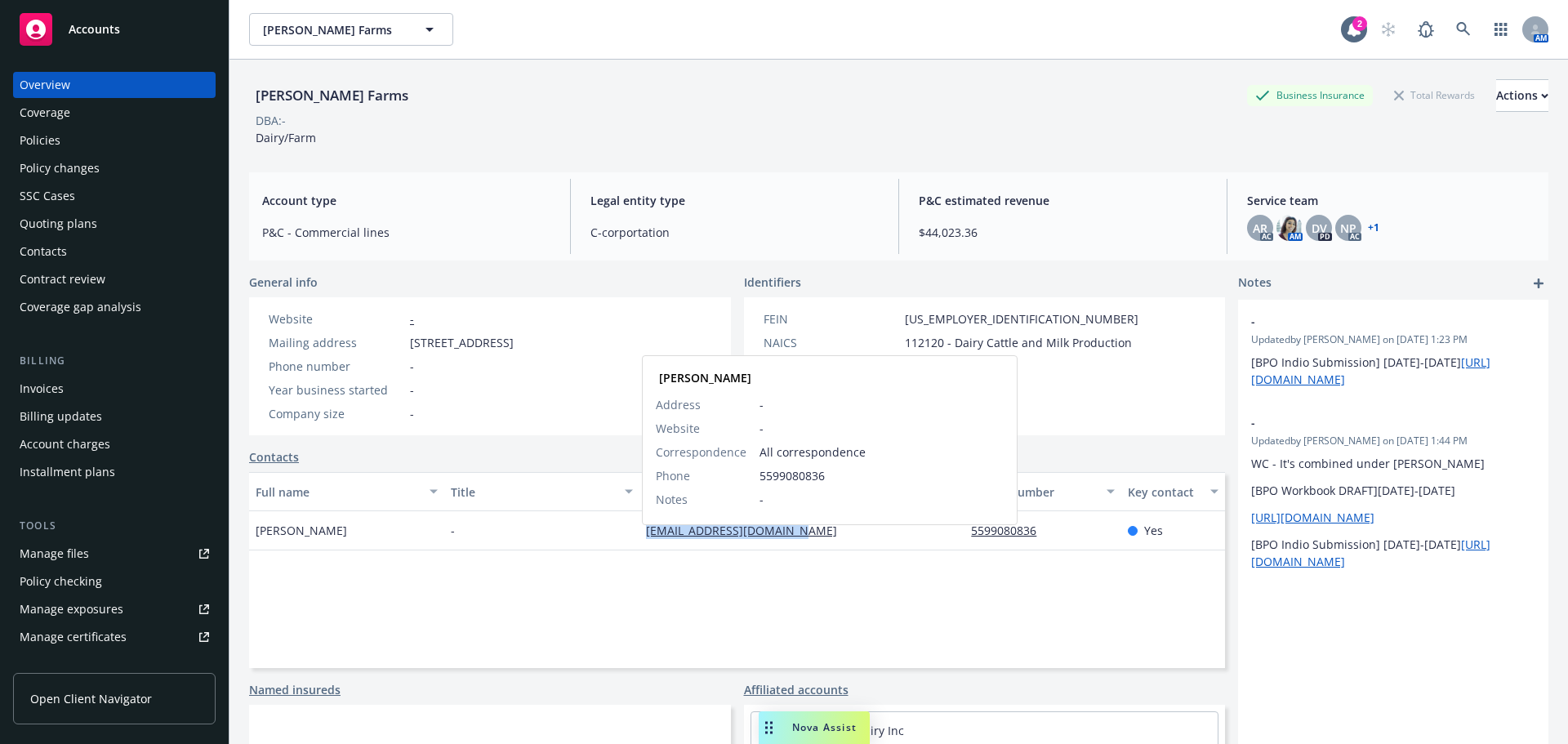
drag, startPoint x: 639, startPoint y: 545, endPoint x: 778, endPoint y: 538, distance: 139.2
click at [790, 543] on div "philipverwey10@gmail.com Philip Verwey Address - Website - Correspondence All c…" at bounding box center [802, 531] width 325 height 40
copy link "philipverwey10@gmail.com"
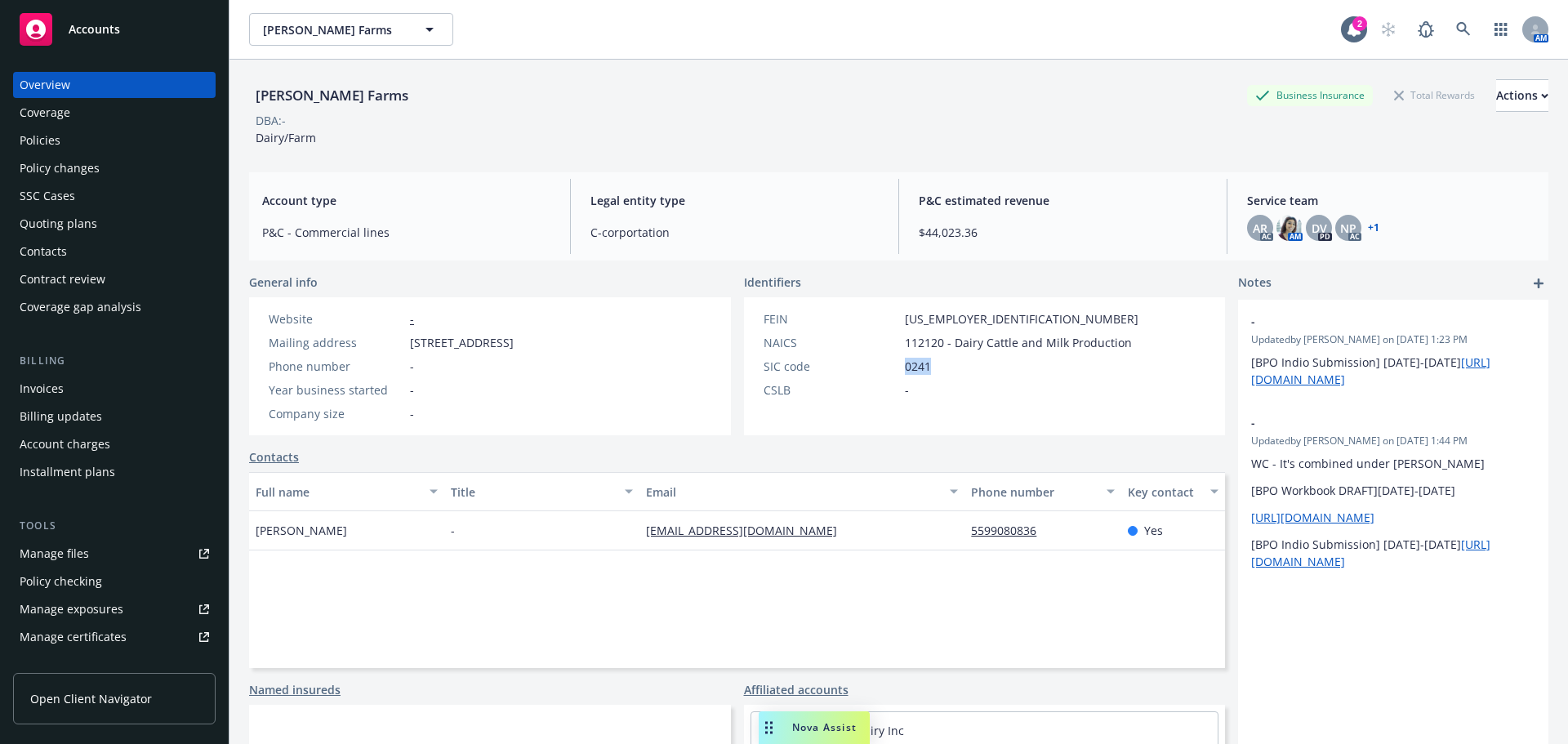
drag, startPoint x: 935, startPoint y: 362, endPoint x: 906, endPoint y: 382, distance: 35.2
click at [885, 375] on div "SIC code 0241" at bounding box center [951, 366] width 388 height 17
copy div "0241"
drag, startPoint x: 906, startPoint y: 353, endPoint x: 896, endPoint y: 352, distance: 10.0
click at [896, 351] on div "NAICS 112120 - Dairy Cattle and Milk Production" at bounding box center [951, 342] width 388 height 17
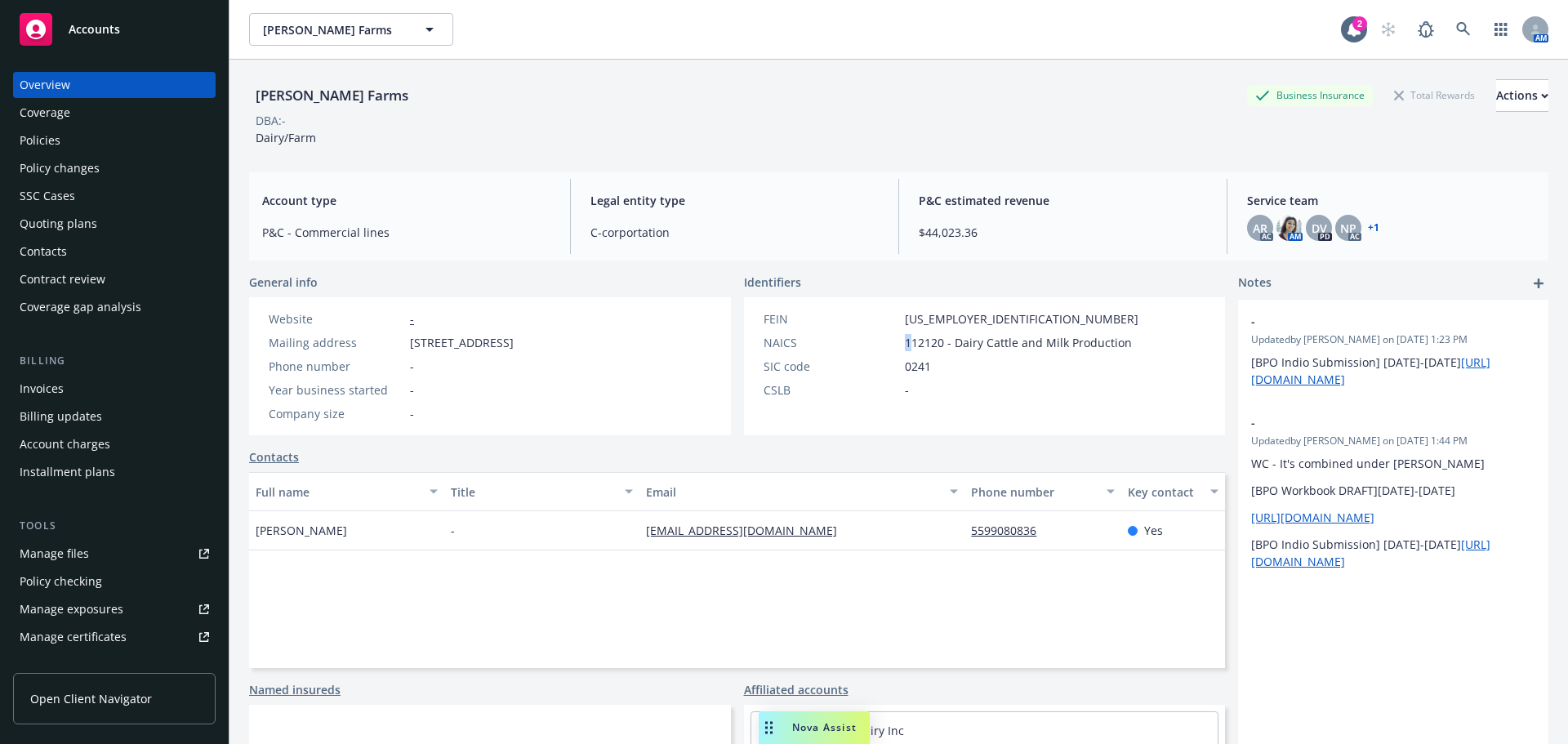
click at [898, 351] on div "NAICS 112120 - Dairy Cattle and Milk Production" at bounding box center [951, 342] width 388 height 17
drag, startPoint x: 1169, startPoint y: 341, endPoint x: 1102, endPoint y: 344, distance: 67.1
click at [1155, 335] on div "FEIN 77-0235246 NAICS 112120 - Dairy Cattle and Milk Production SIC code 0241 C…" at bounding box center [985, 366] width 482 height 138
click at [1150, 348] on div "FEIN 77-0235246 NAICS 112120 - Dairy Cattle and Milk Production SIC code 0241 C…" at bounding box center [985, 366] width 482 height 138
click at [1114, 347] on span "112120 - Dairy Cattle and Milk Production" at bounding box center [1019, 342] width 227 height 17
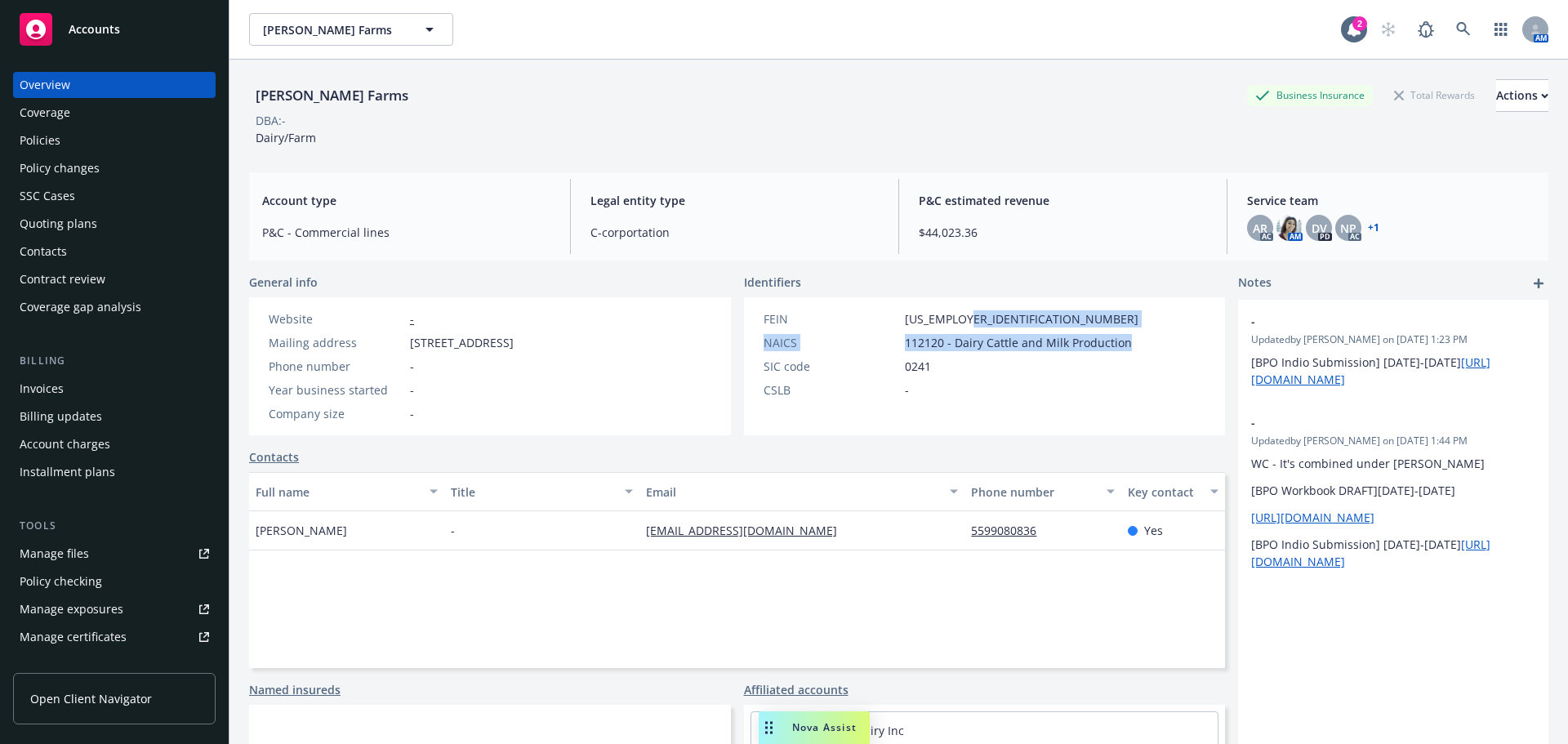
click at [1114, 347] on span "112120 - Dairy Cattle and Milk Production" at bounding box center [1019, 342] width 227 height 17
click at [1119, 348] on span "112120 - Dairy Cattle and Milk Production" at bounding box center [1019, 342] width 227 height 17
click at [1025, 409] on div "FEIN 77-0235246 NAICS 112120 - Dairy Cattle and Milk Production SIC code 0241 C…" at bounding box center [951, 366] width 414 height 138
drag, startPoint x: 1137, startPoint y: 348, endPoint x: 903, endPoint y: 349, distance: 234.0
click at [903, 349] on div "FEIN 77-0235246 NAICS 112120 - Dairy Cattle and Milk Production SIC code 0241 C…" at bounding box center [951, 366] width 414 height 138
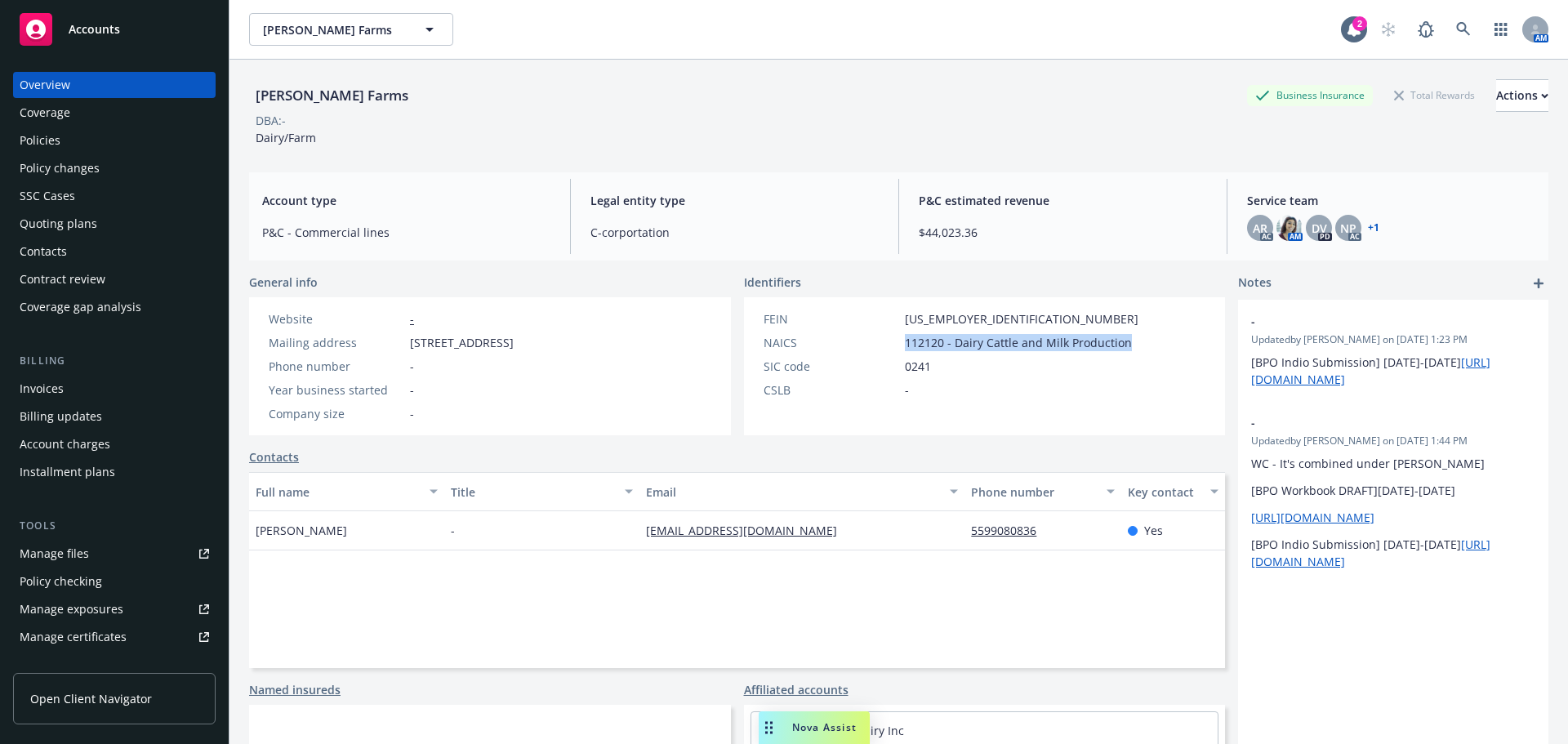
copy span "112120 - Dairy Cattle and Milk Production"
drag, startPoint x: 1075, startPoint y: 663, endPoint x: 1348, endPoint y: 622, distance: 276.1
click at [1076, 663] on div "Full name Title Email Phone number Key contact Philip Verwey - philipverwey10@g…" at bounding box center [738, 570] width 976 height 196
click at [40, 144] on div "Policies" at bounding box center [40, 140] width 40 height 26
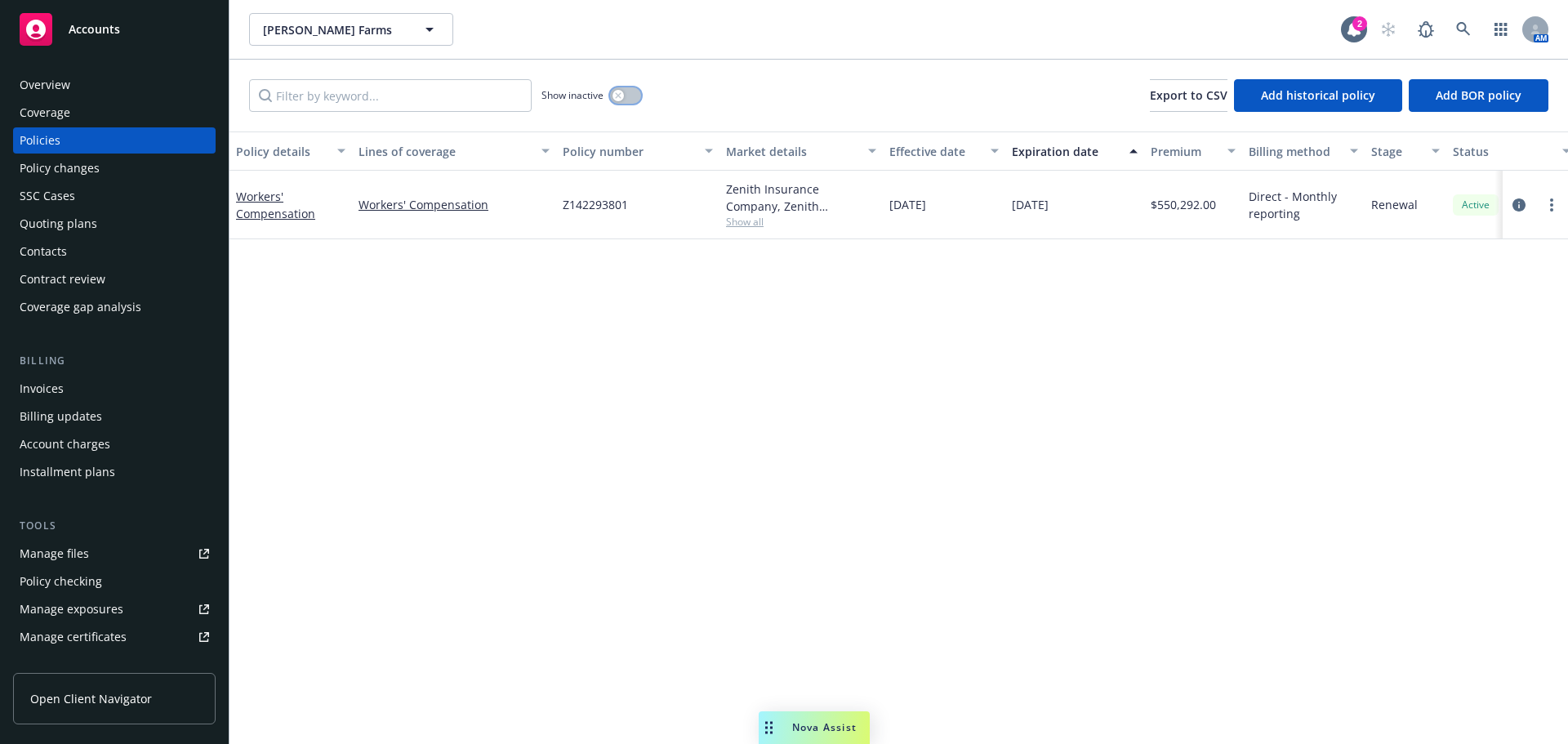
click at [633, 104] on button "button" at bounding box center [626, 95] width 31 height 16
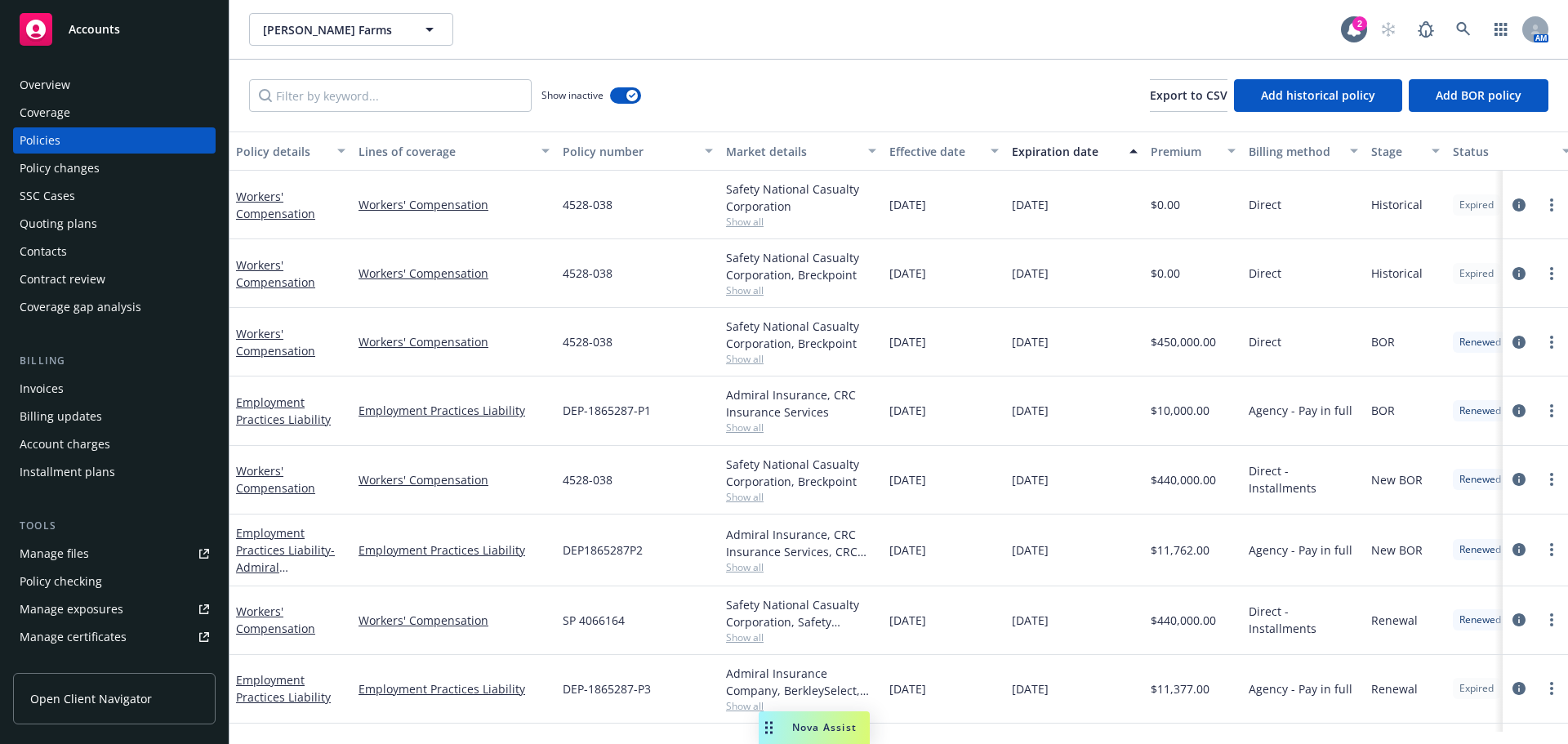
click at [95, 237] on div "Quoting plans" at bounding box center [59, 224] width 77 height 26
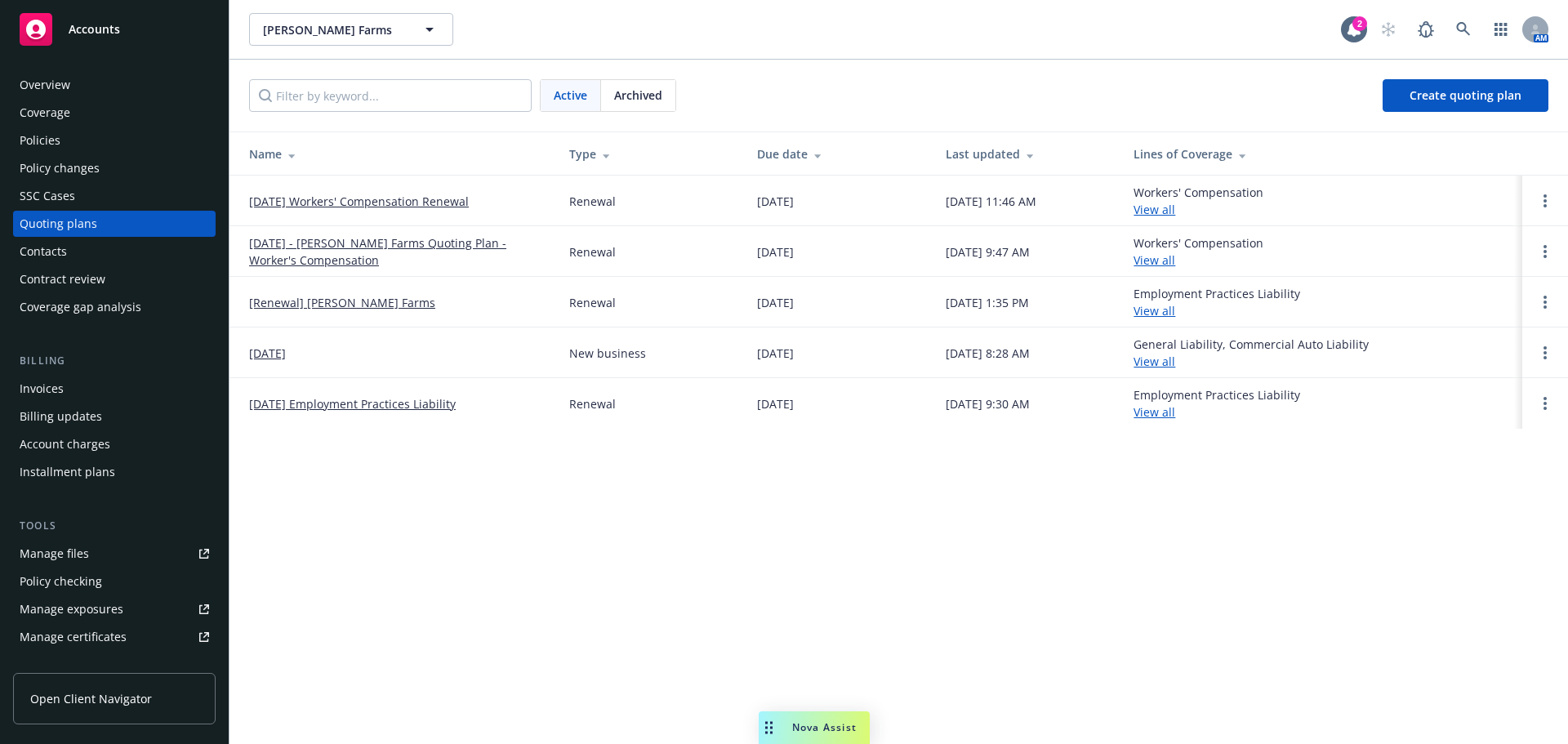
click at [279, 209] on link "[DATE] Workers' Compensation Renewal" at bounding box center [359, 201] width 219 height 17
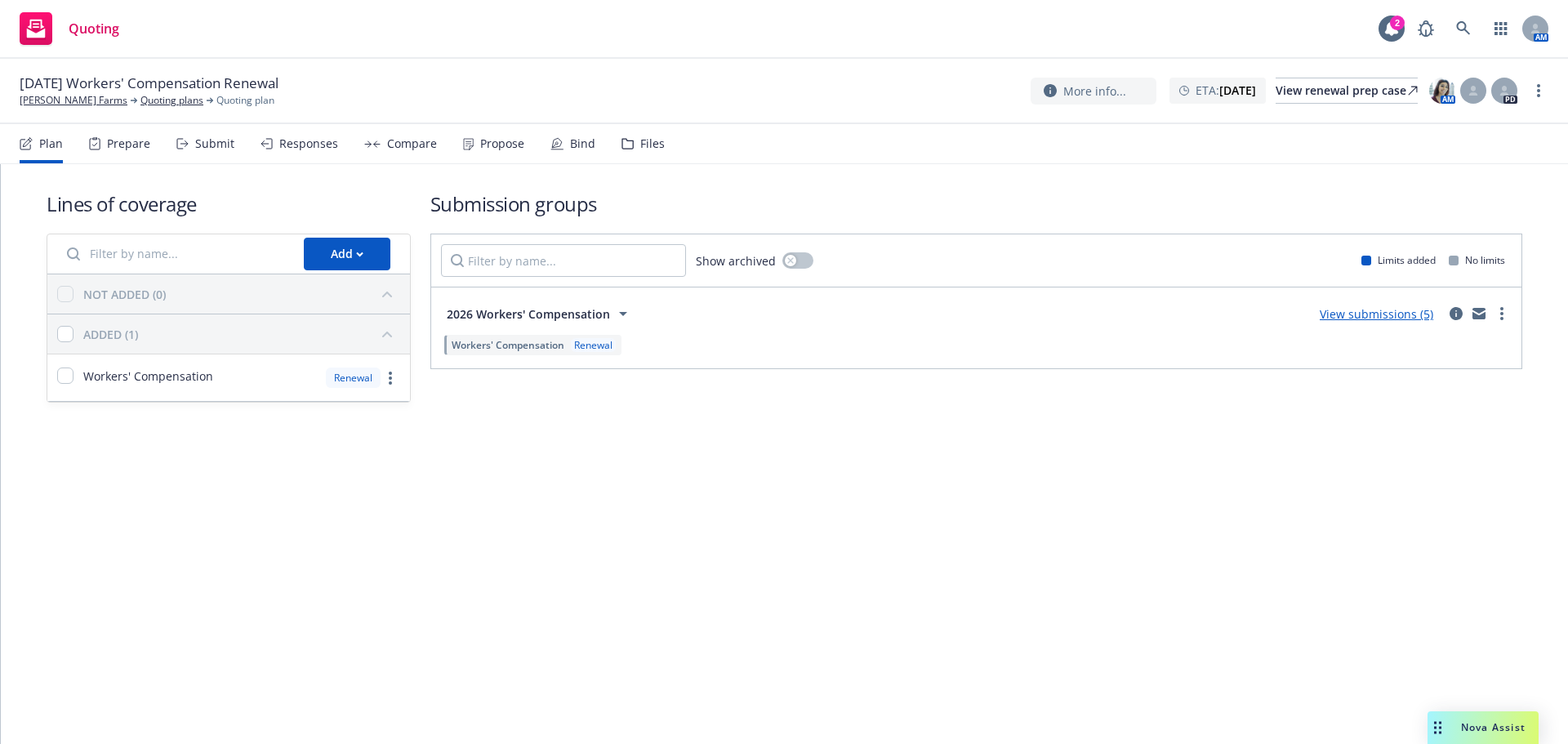
click at [665, 151] on div "Files" at bounding box center [652, 143] width 24 height 13
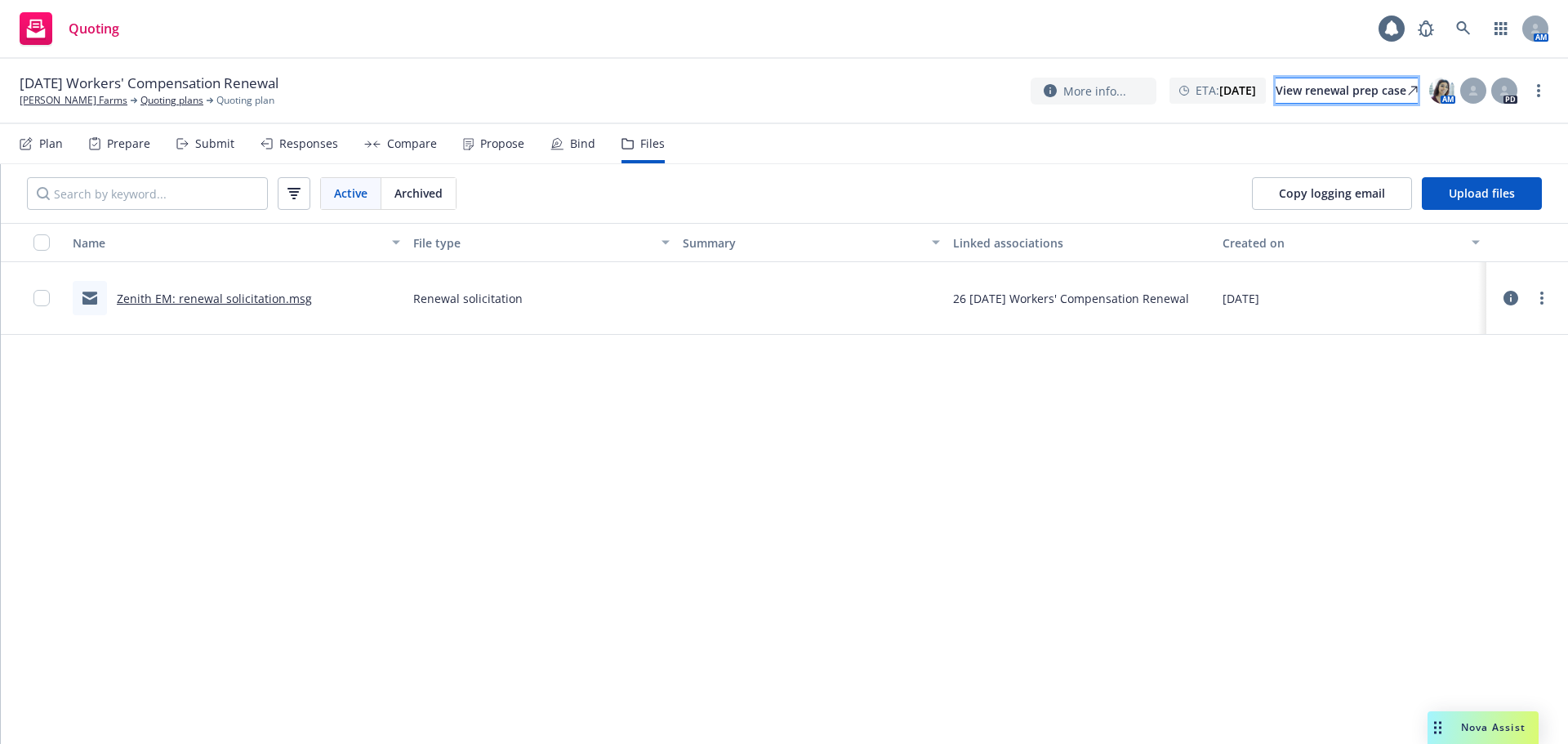
click at [1276, 85] on div "View renewal prep case" at bounding box center [1347, 90] width 142 height 24
click at [1440, 209] on button "Upload files" at bounding box center [1483, 194] width 120 height 33
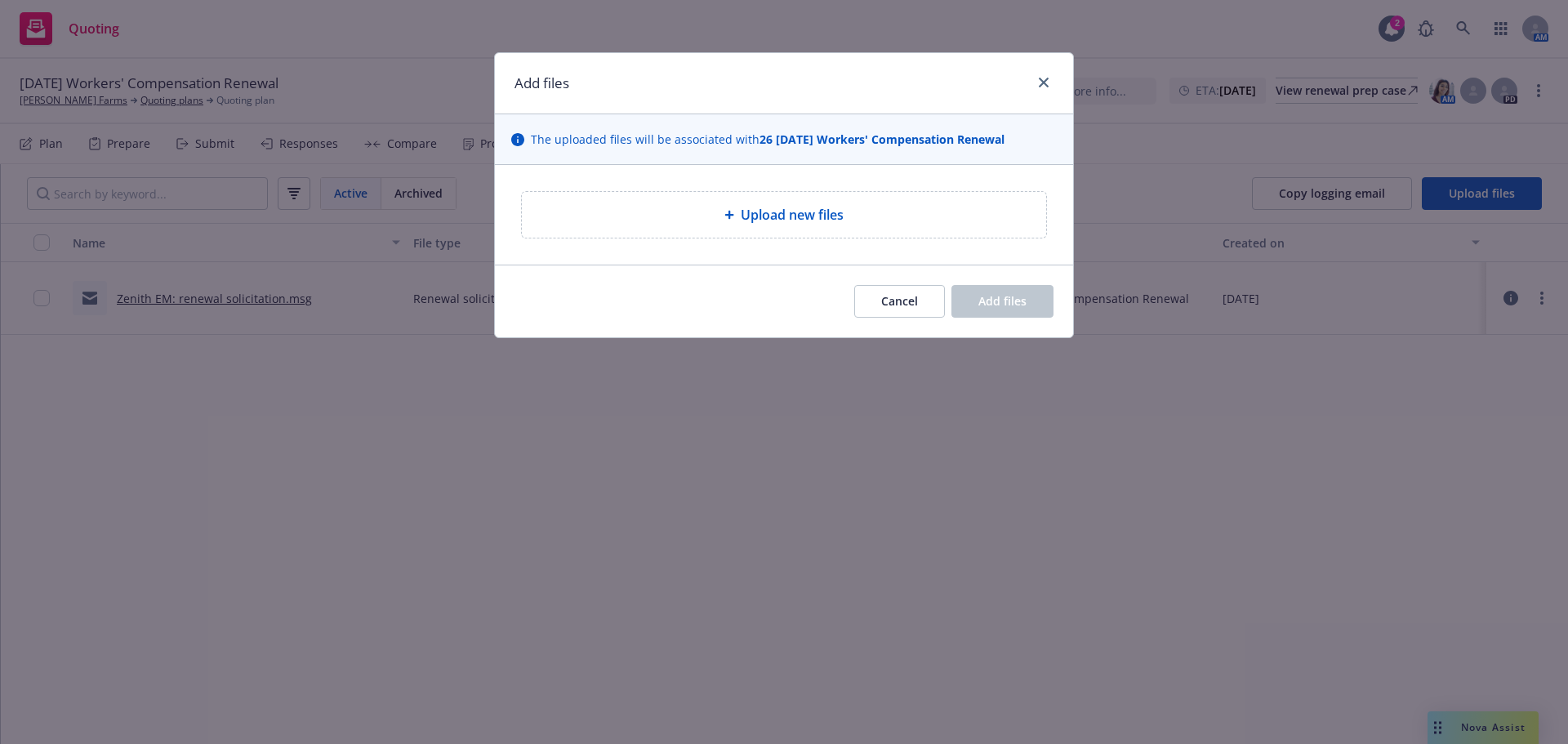
click at [873, 237] on div "Upload new files" at bounding box center [784, 214] width 524 height 46
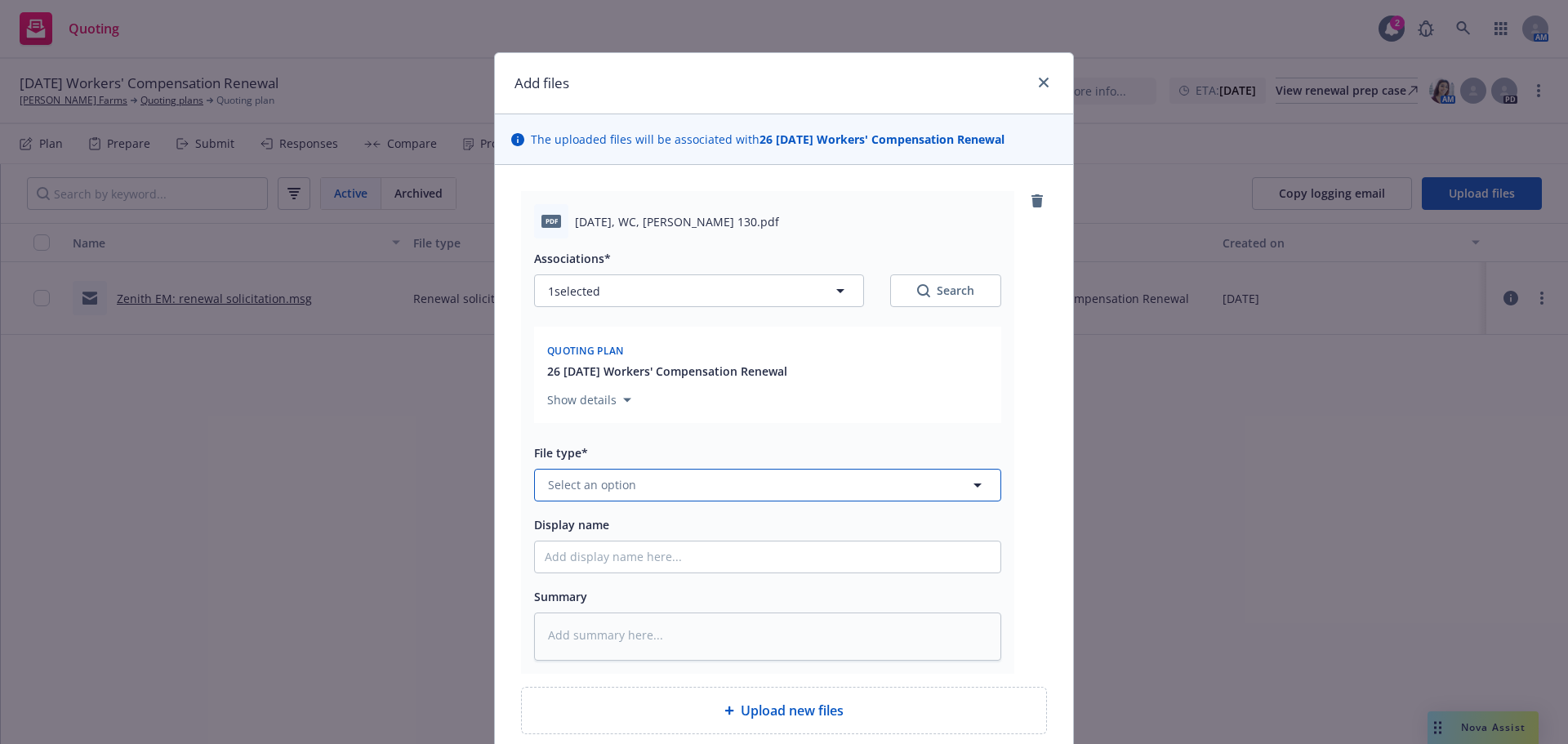
click at [591, 501] on button "Select an option" at bounding box center [768, 485] width 467 height 33
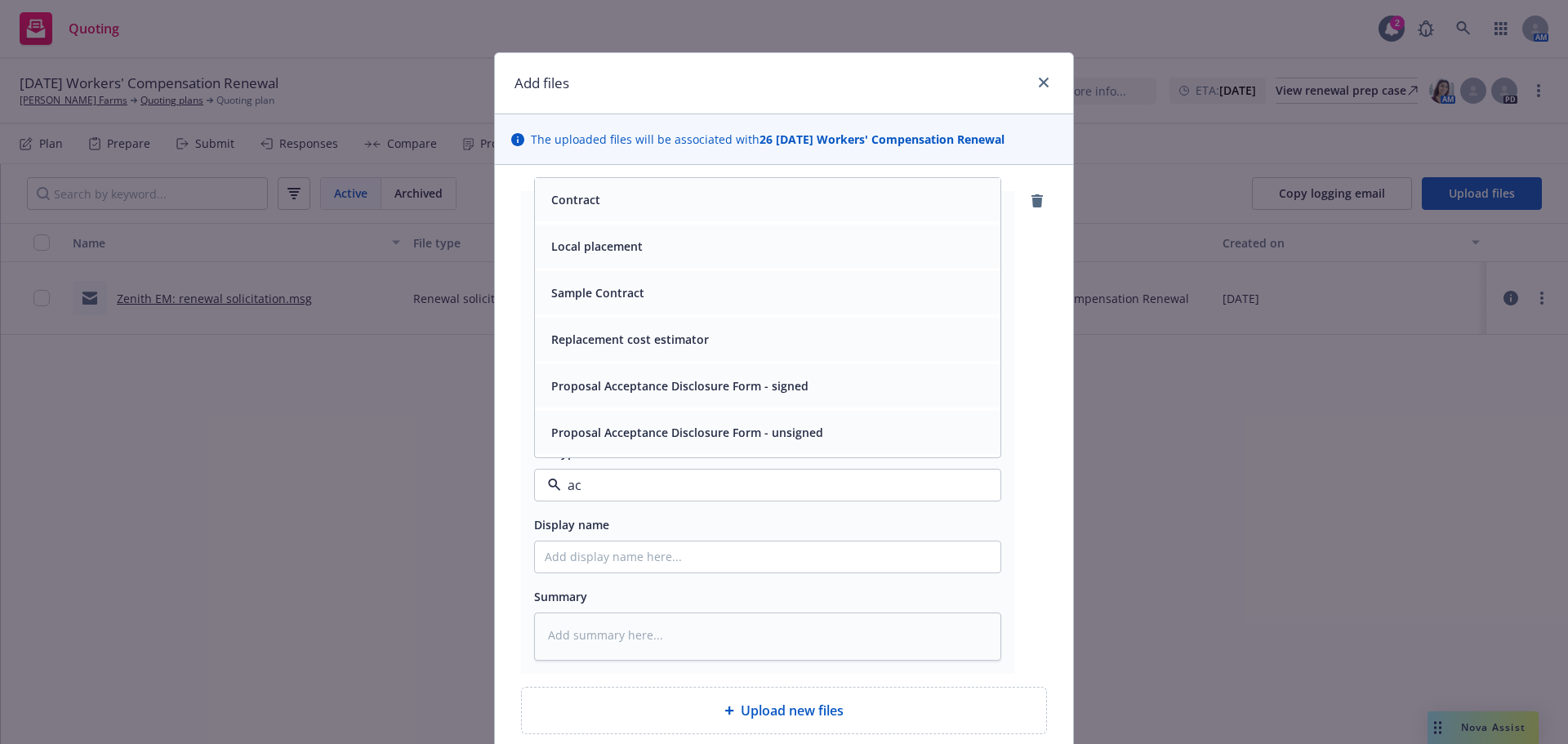
type input "aco"
type textarea "x"
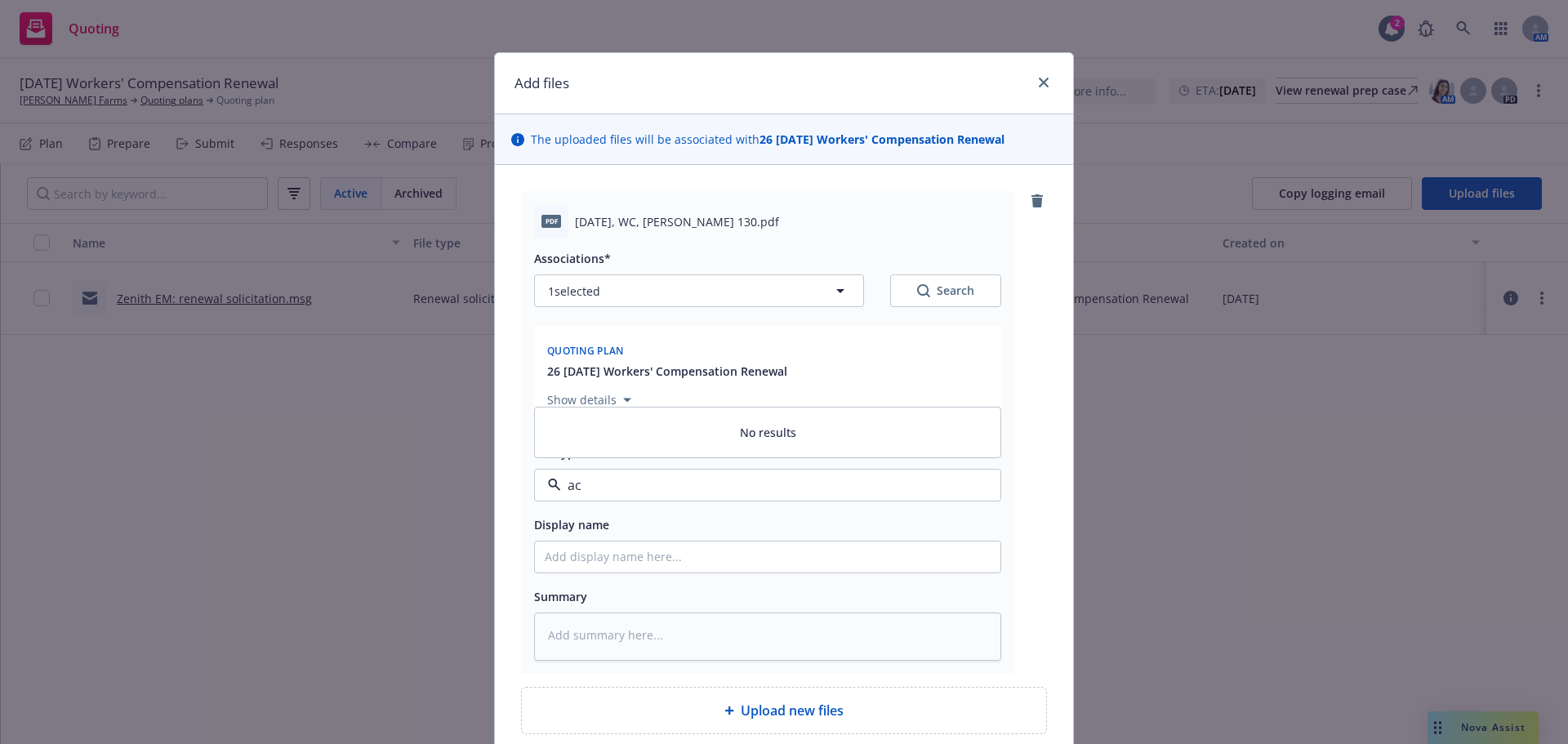
type input "a"
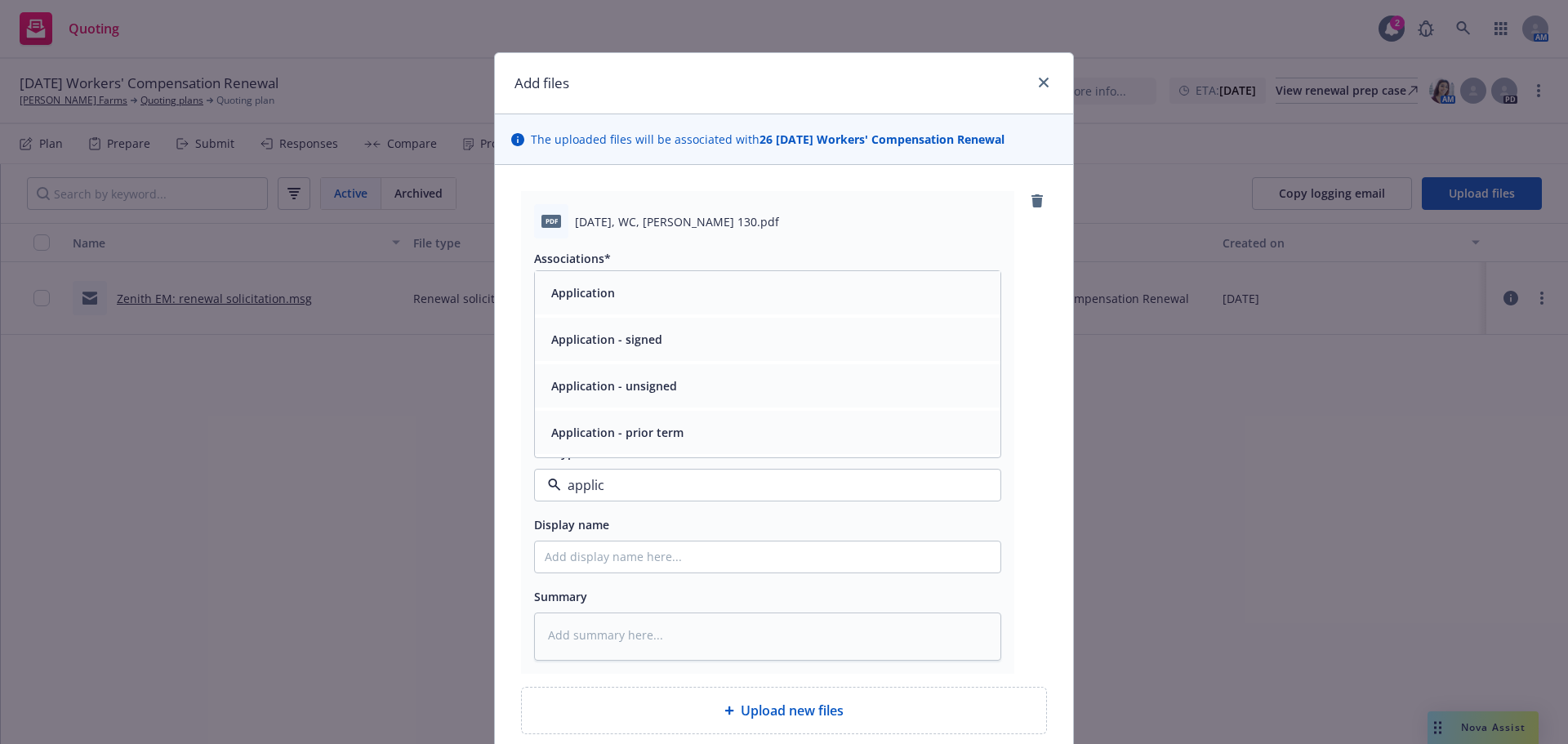
type input "applica"
click at [713, 397] on div "Application - unsigned" at bounding box center [768, 386] width 446 height 24
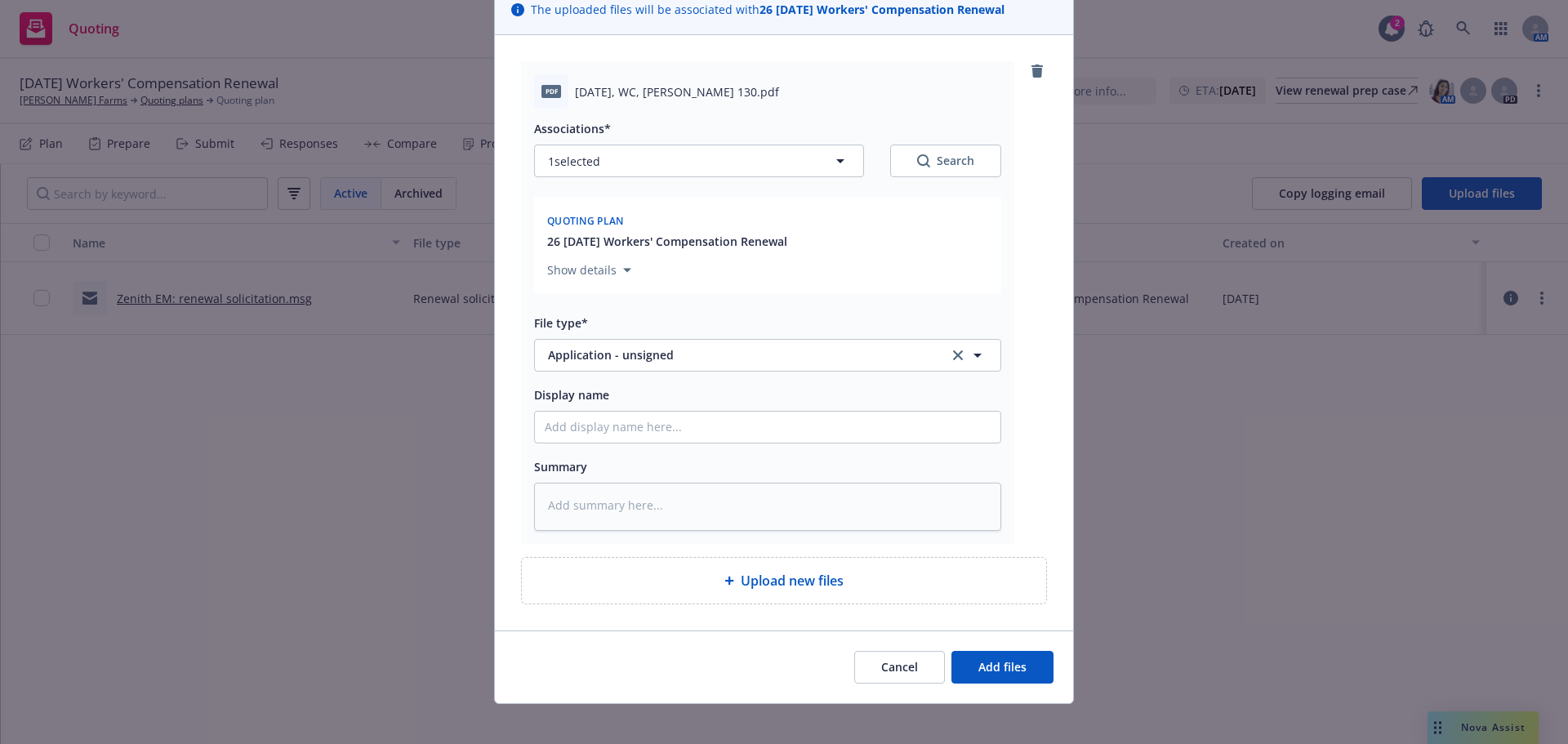
scroll to position [218, 0]
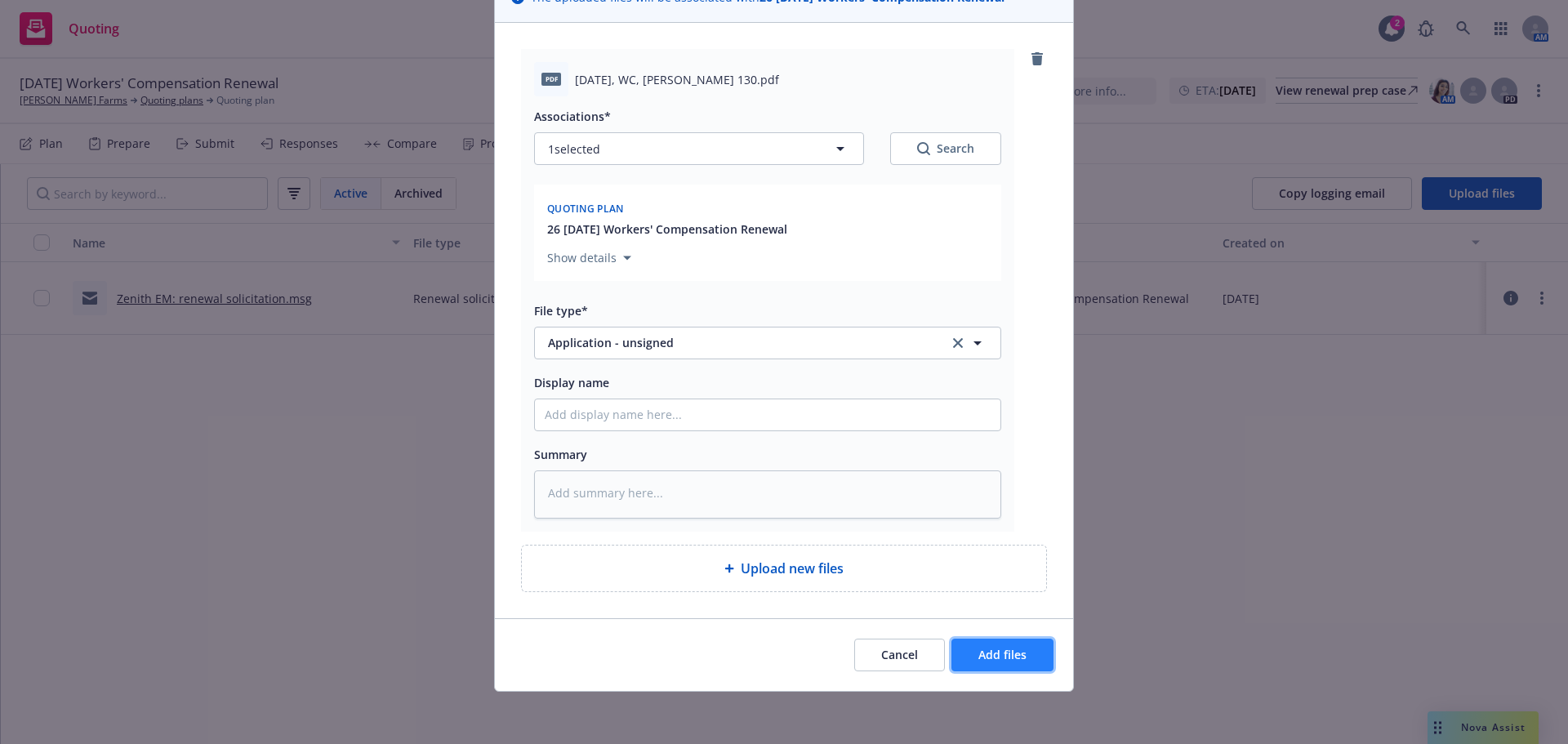
click at [1024, 638] on button "Add files" at bounding box center [1003, 655] width 102 height 33
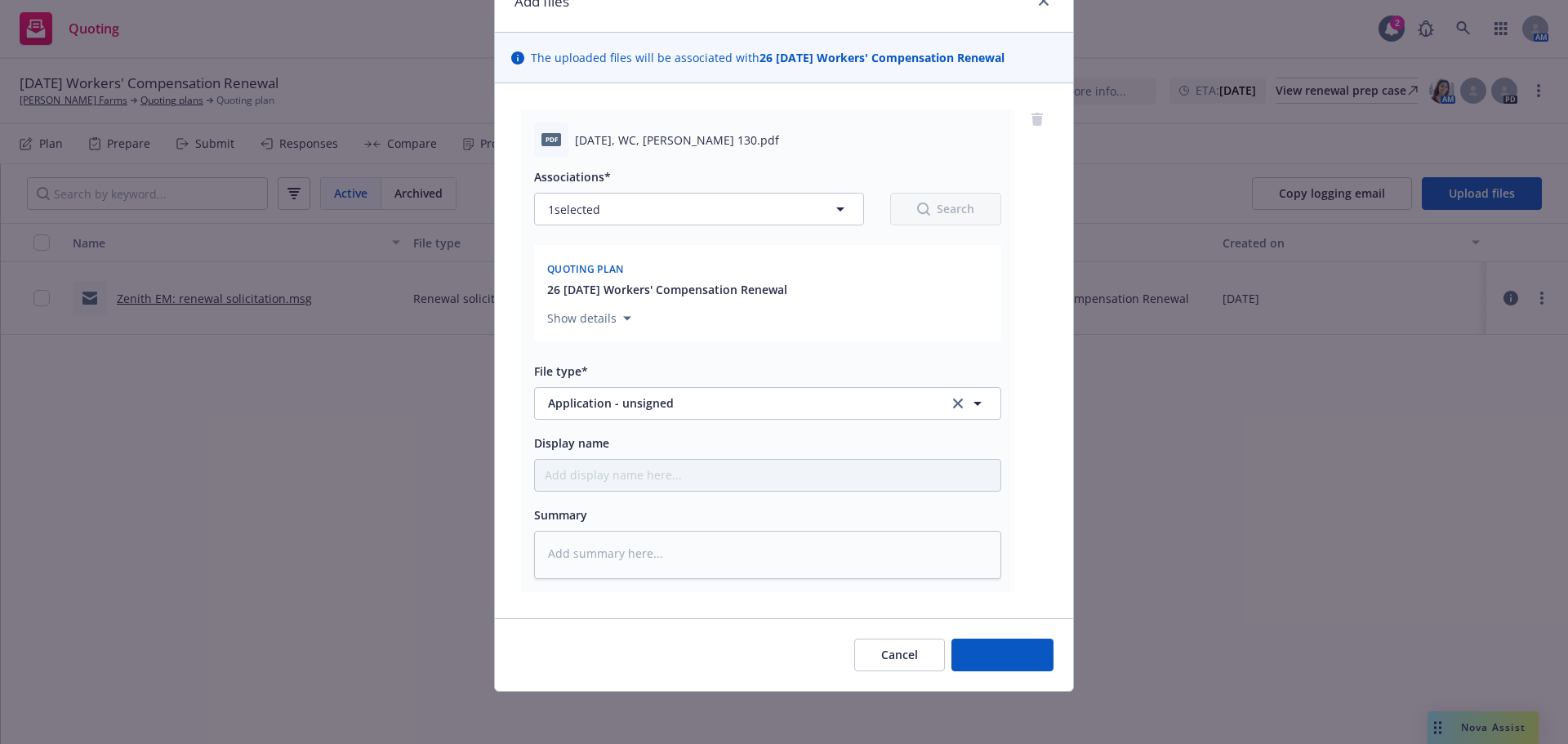
scroll to position [151, 0]
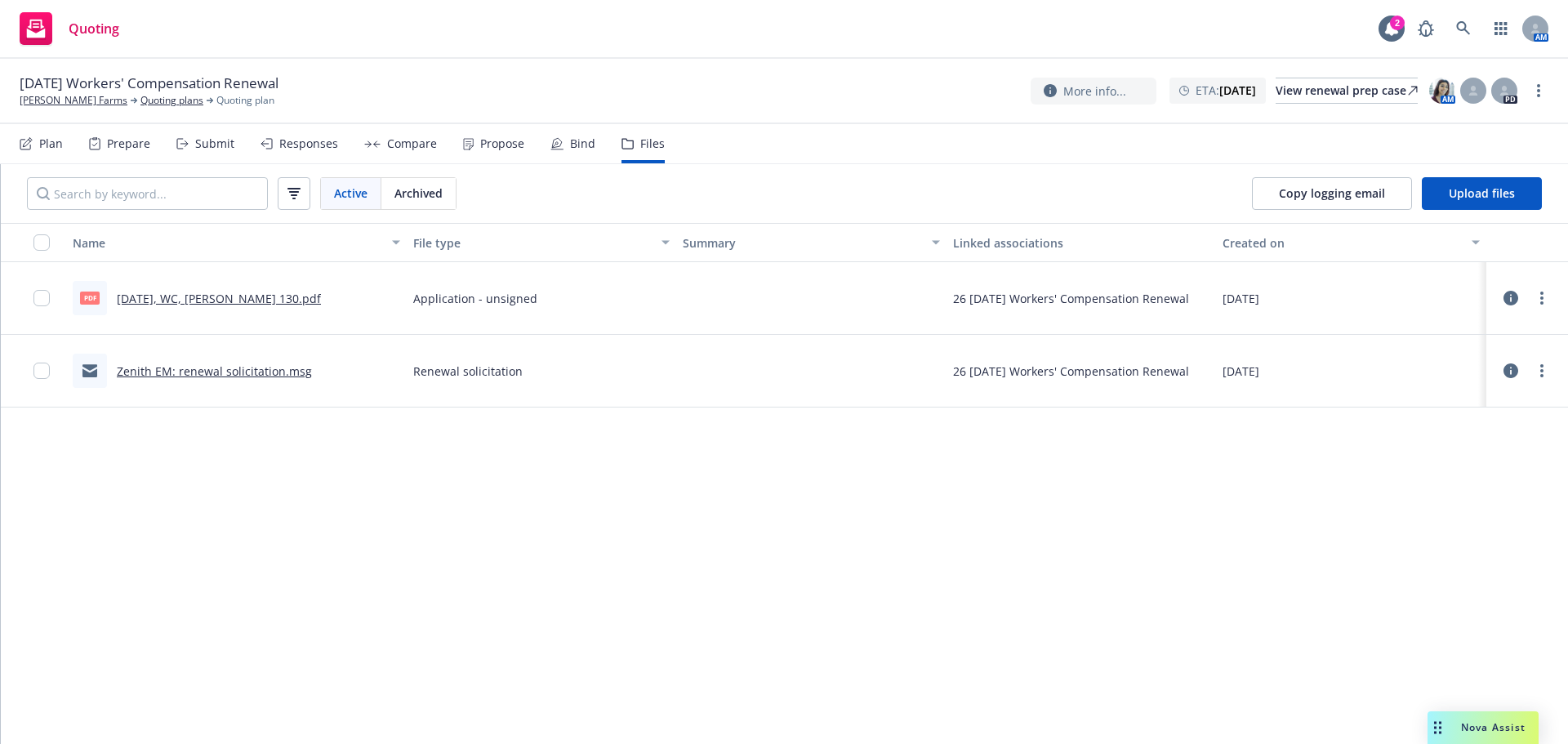
click at [67, 464] on div "Name File type Summary Linked associations Created on pdf 12.15.2025, WC, Acord…" at bounding box center [784, 475] width 1567 height 504
click at [1454, 200] on span "Upload files" at bounding box center [1482, 193] width 66 height 15
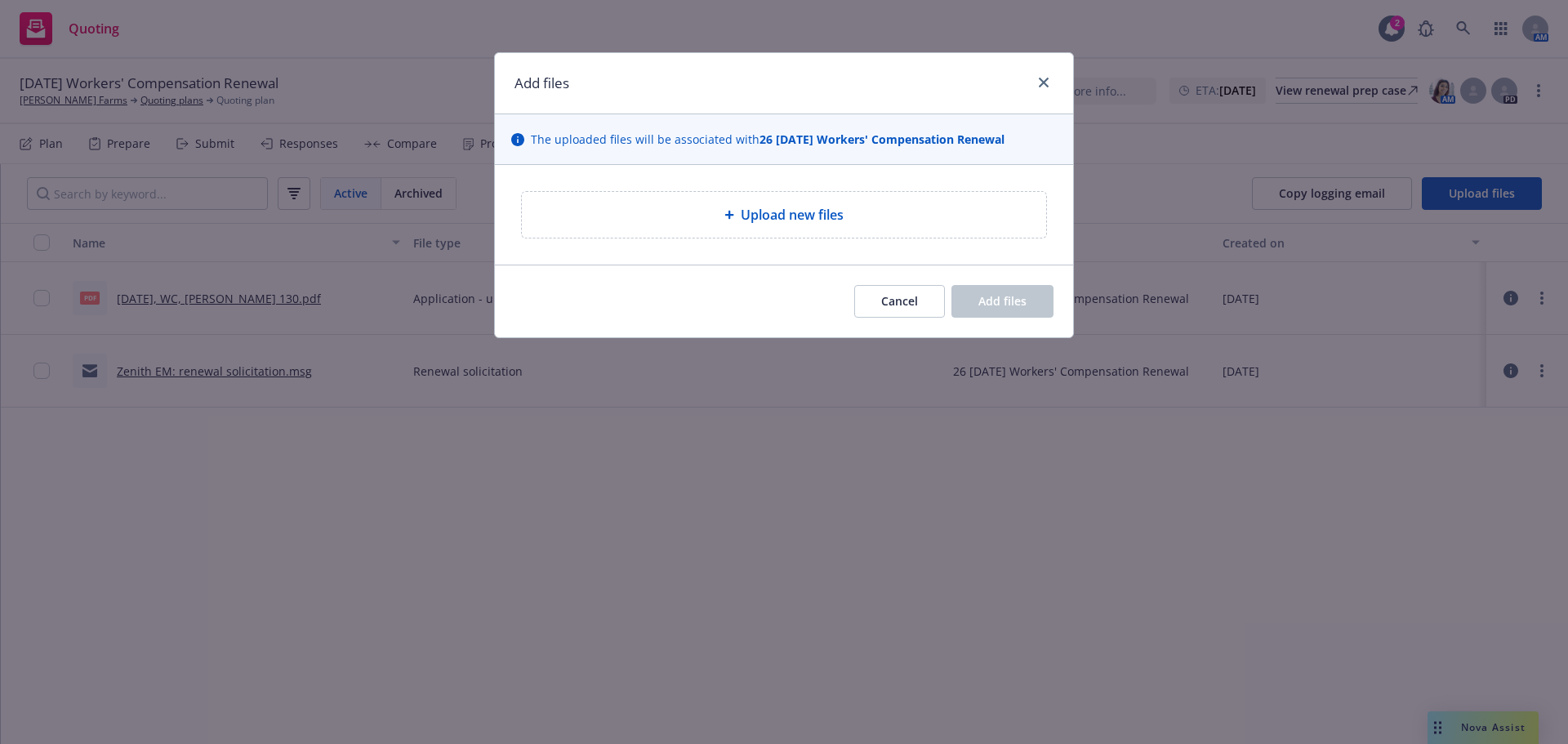
click at [792, 224] on span "Upload new files" at bounding box center [793, 214] width 103 height 20
click at [769, 224] on span "Upload new files" at bounding box center [793, 214] width 103 height 20
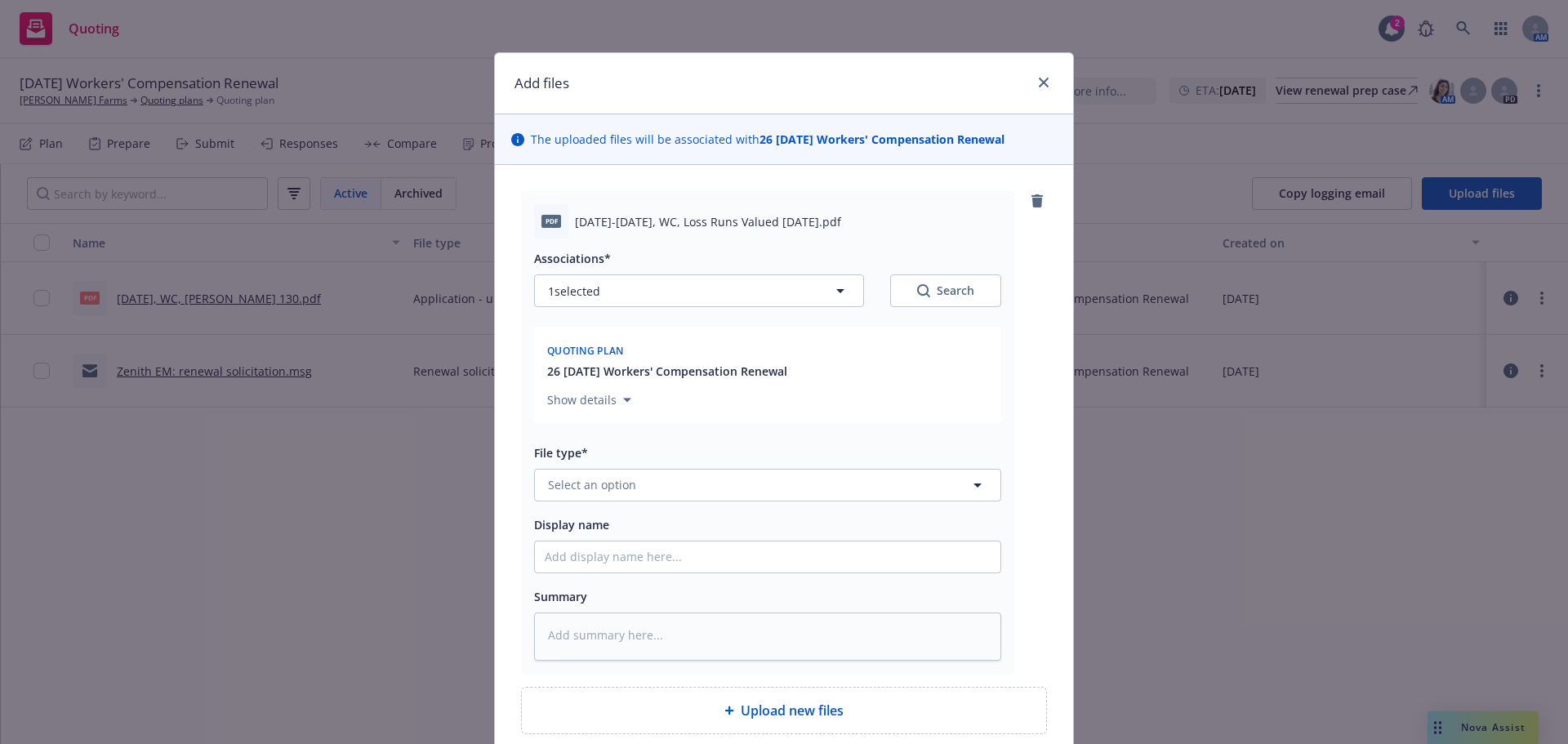
type textarea "x"
click at [636, 501] on button "Select an option" at bounding box center [768, 485] width 467 height 33
type input "loss r"
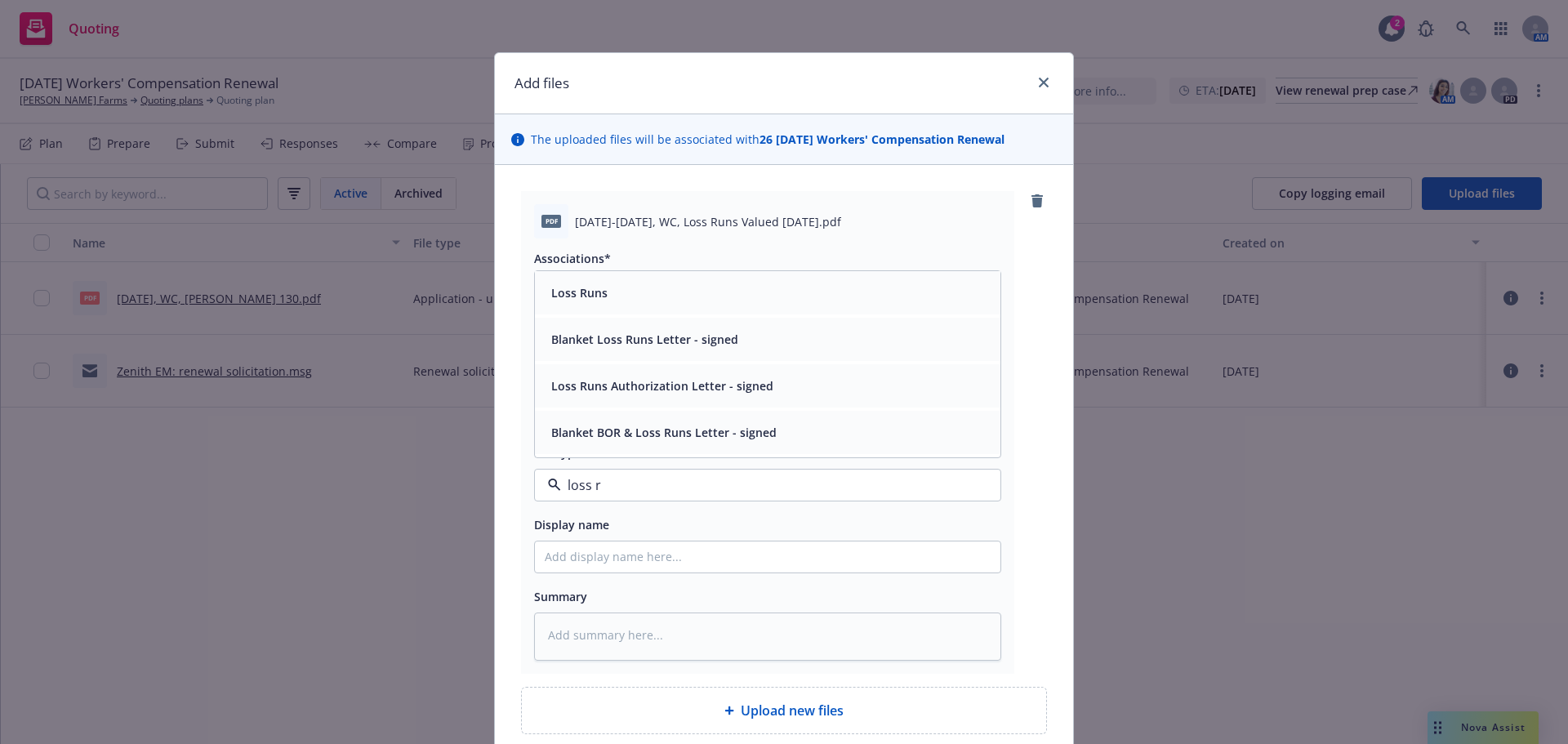
click at [704, 304] on div "Loss Runs" at bounding box center [768, 293] width 446 height 24
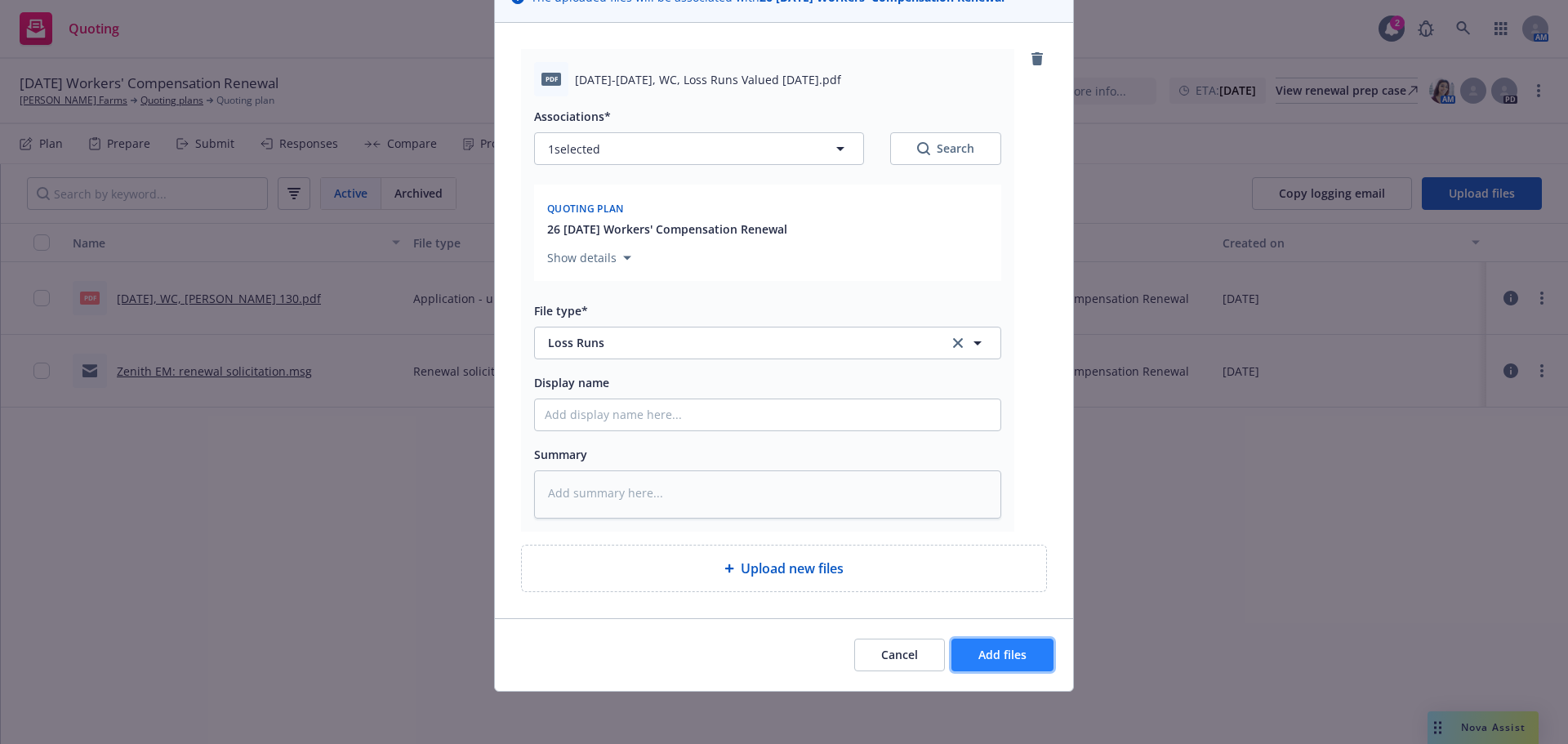
click at [989, 658] on span "Add files" at bounding box center [1003, 655] width 48 height 15
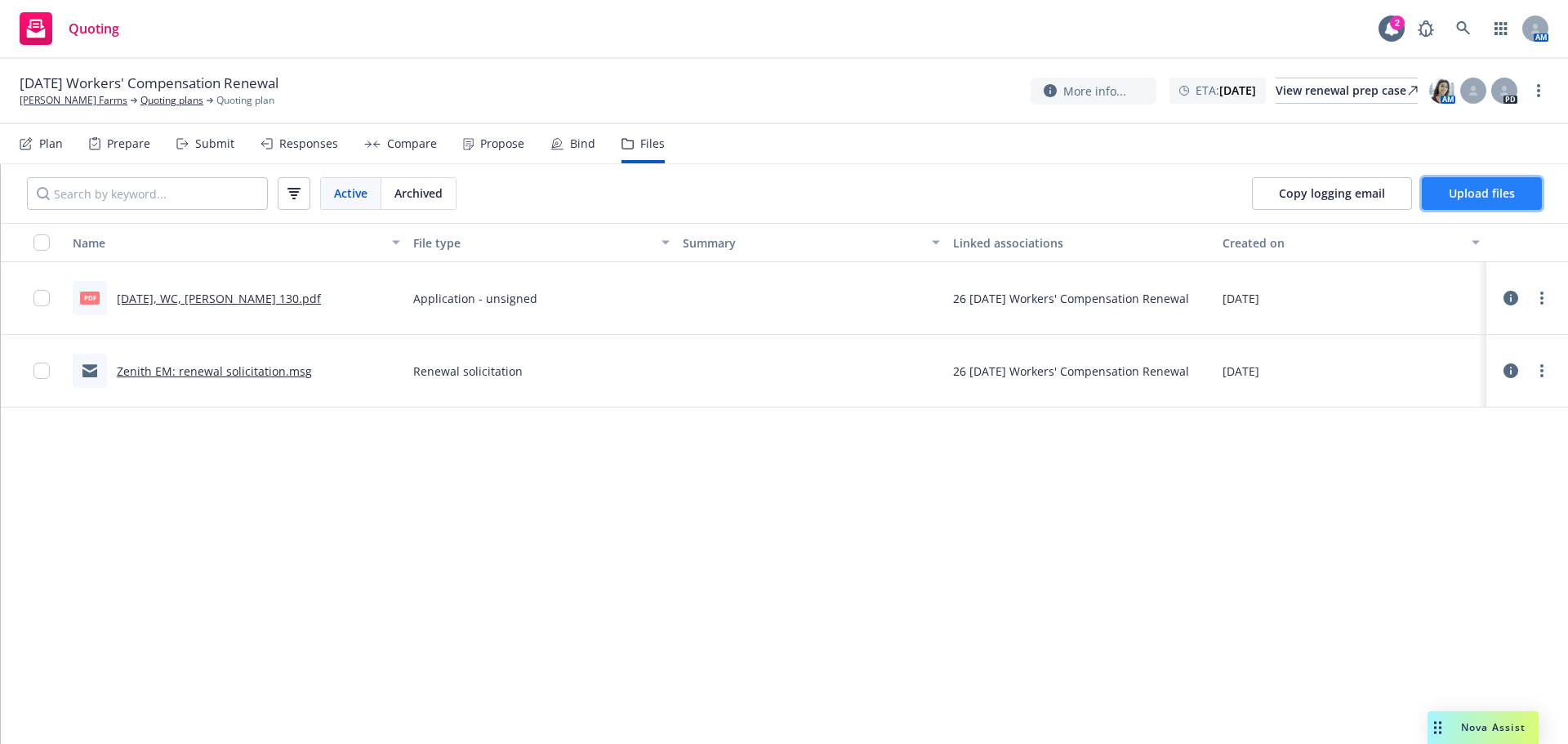
click at [1480, 200] on span "Upload files" at bounding box center [1482, 193] width 66 height 15
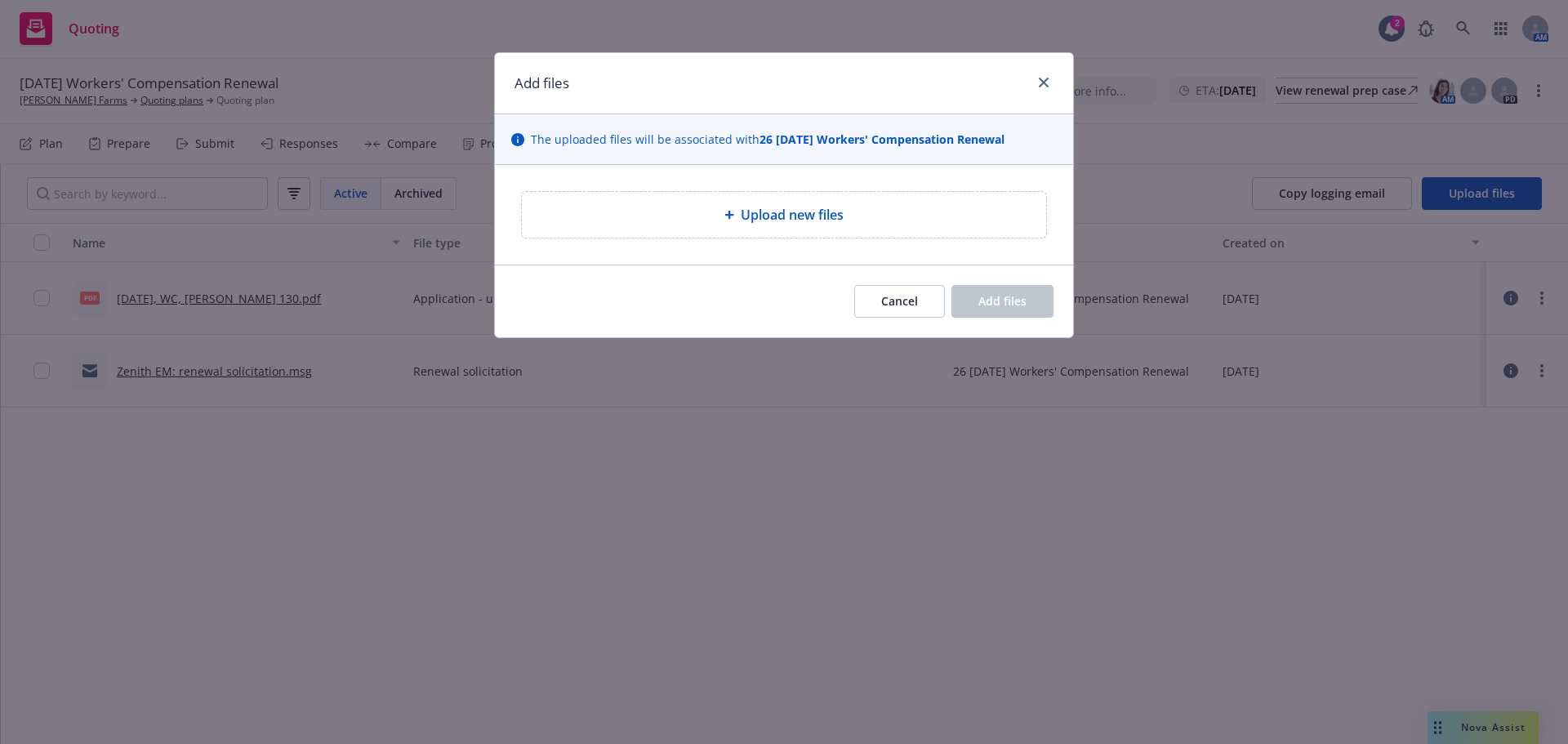
click at [767, 224] on span "Upload new files" at bounding box center [793, 214] width 103 height 20
type textarea "x"
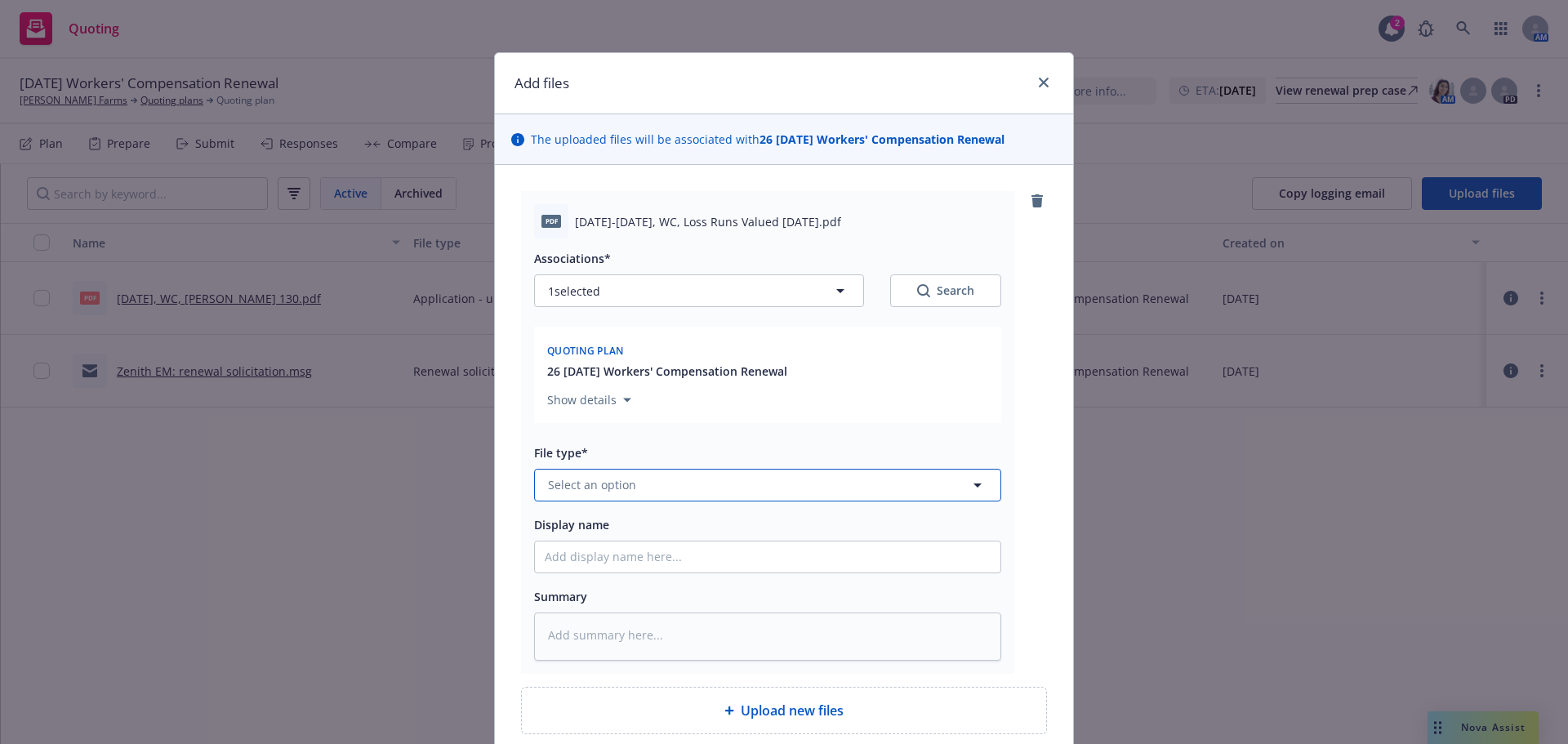
click at [587, 493] on span "Select an option" at bounding box center [592, 484] width 89 height 17
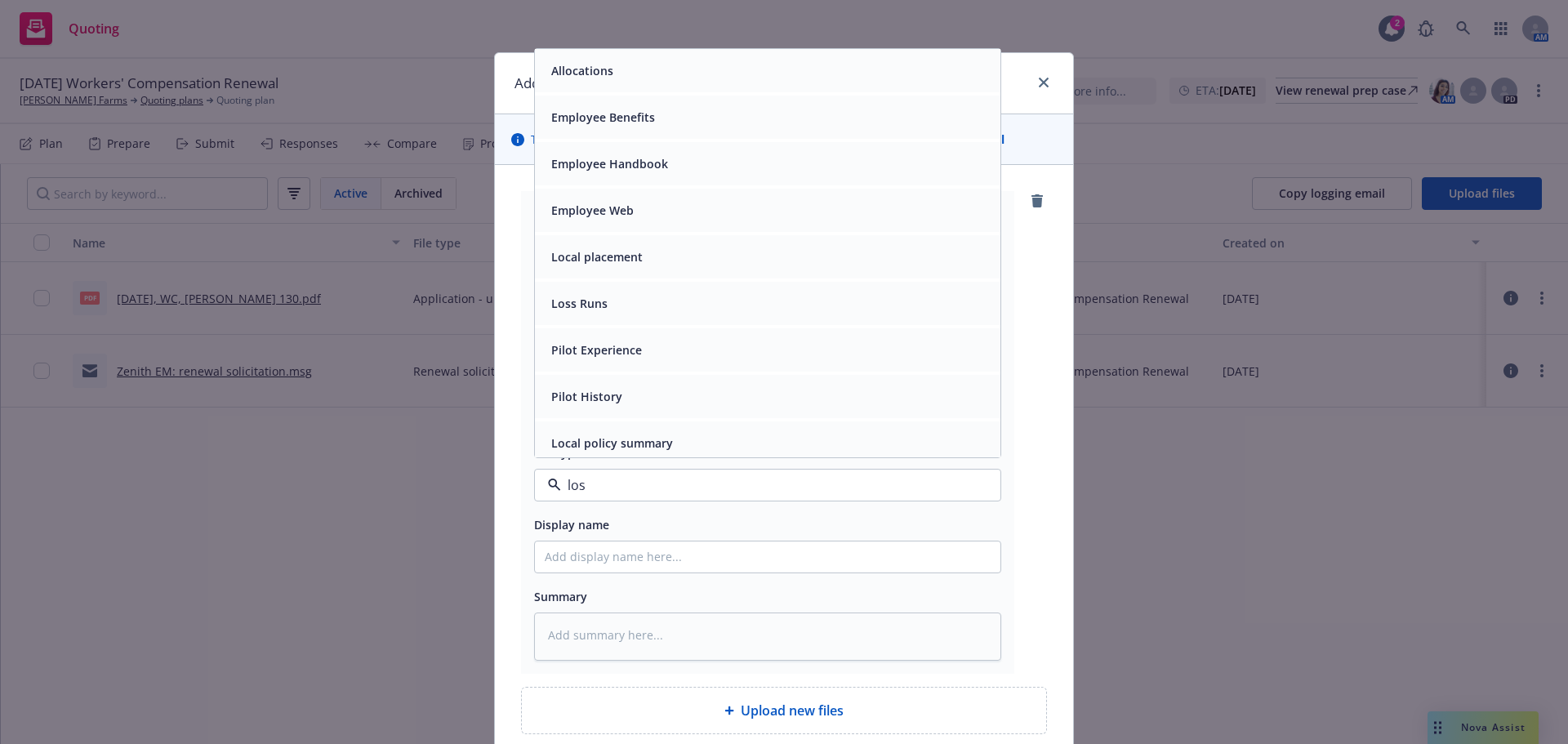
type input "loss"
click at [608, 83] on div "Loss Runs" at bounding box center [577, 71] width 66 height 24
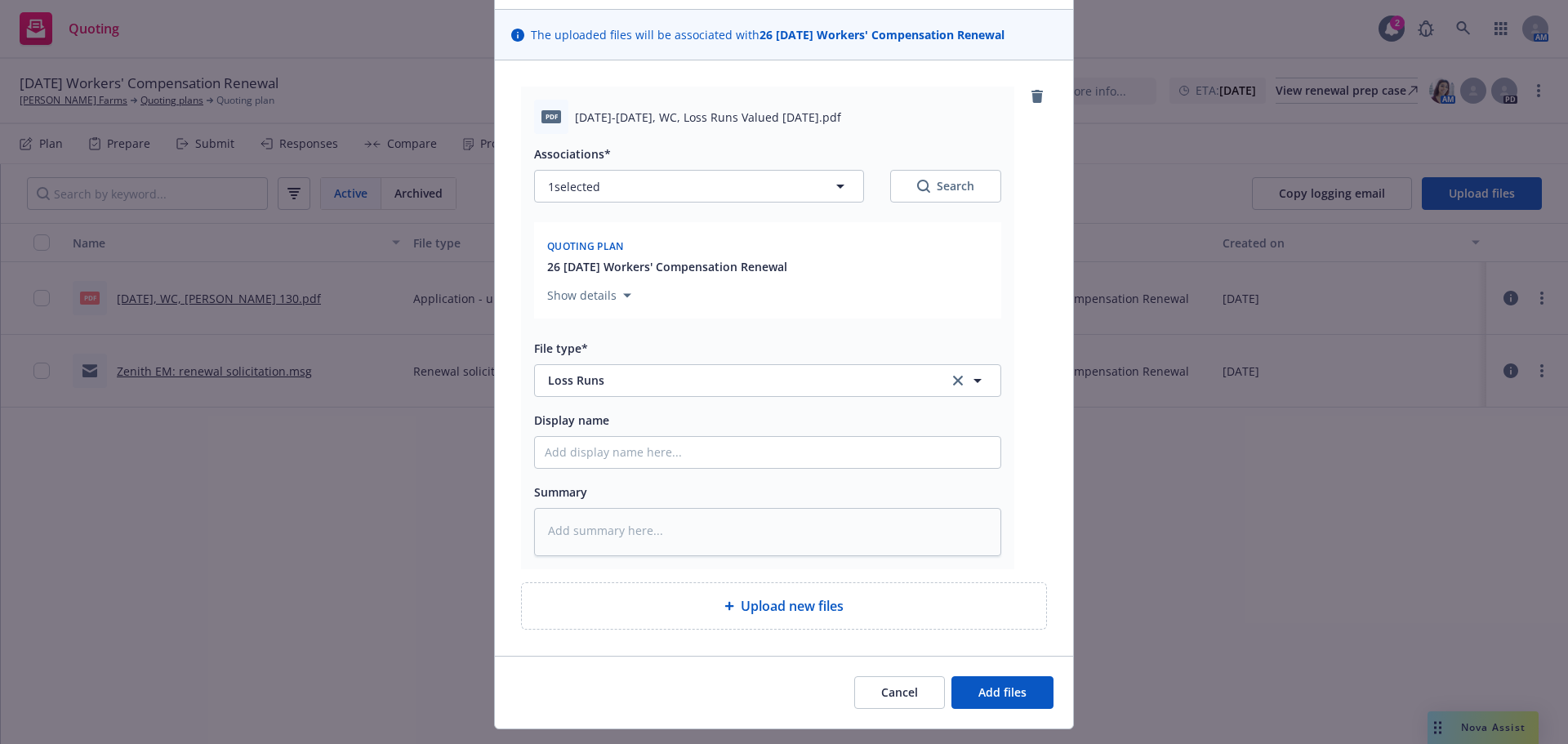
scroll to position [218, 0]
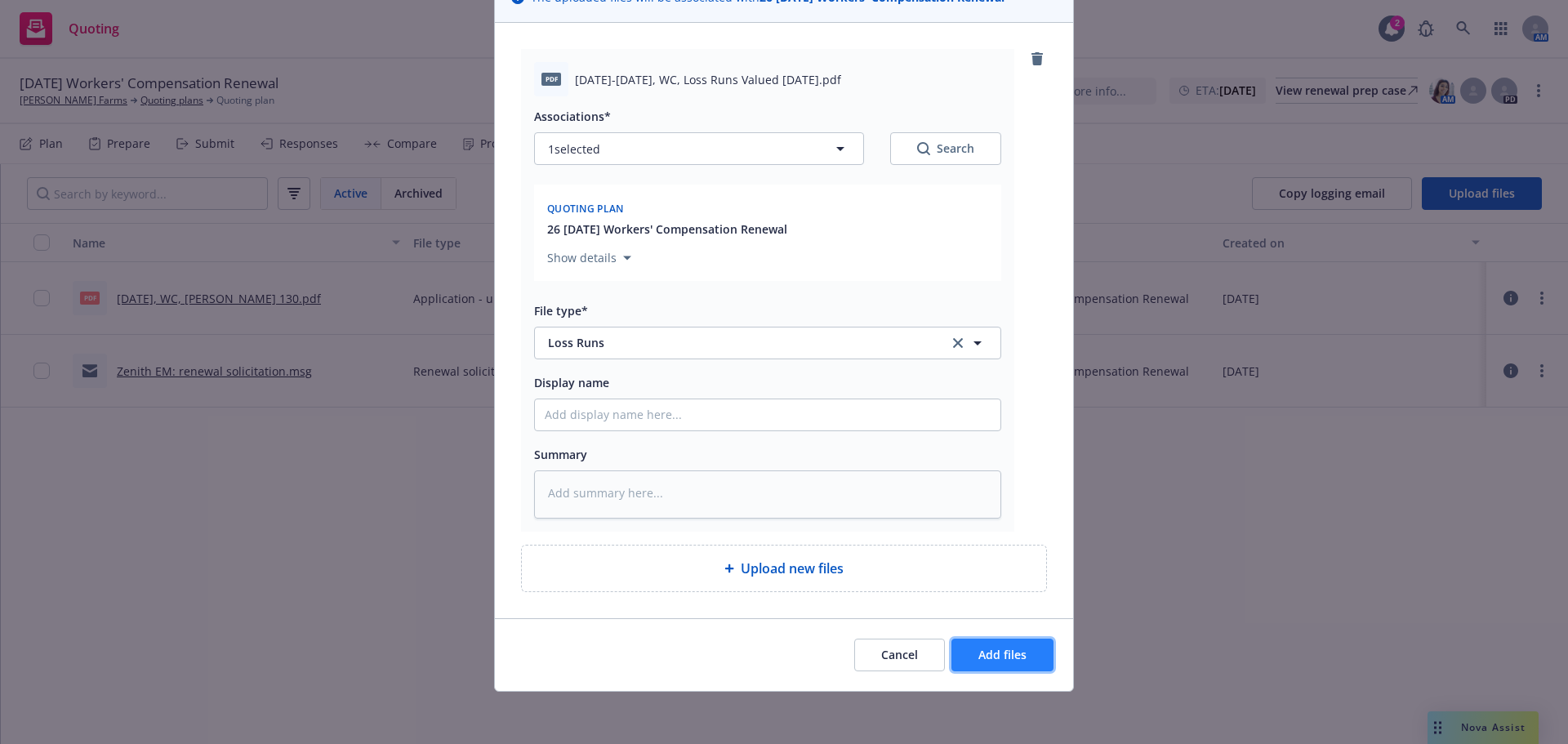
click at [1009, 649] on span "Add files" at bounding box center [1003, 655] width 48 height 15
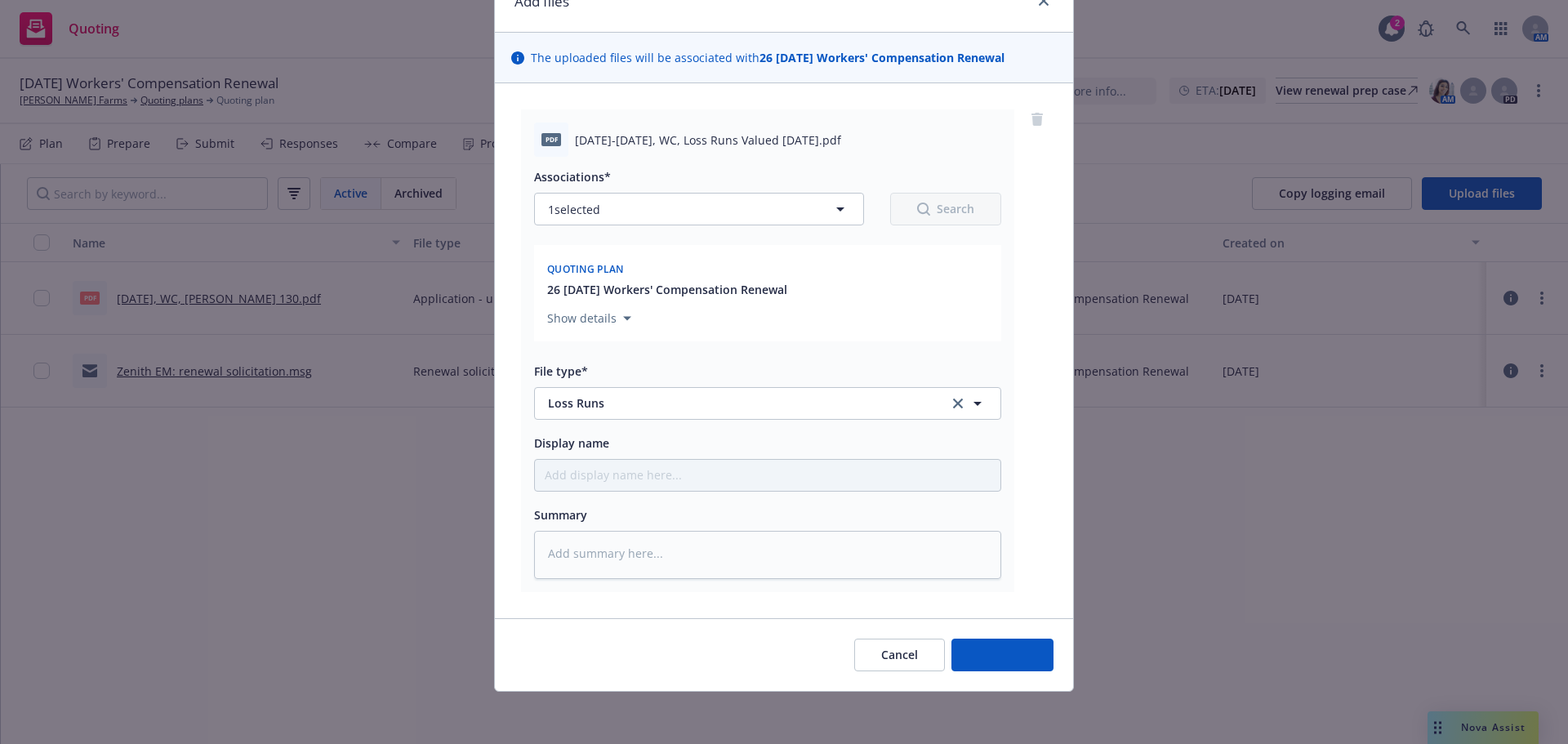
scroll to position [151, 0]
type textarea "x"
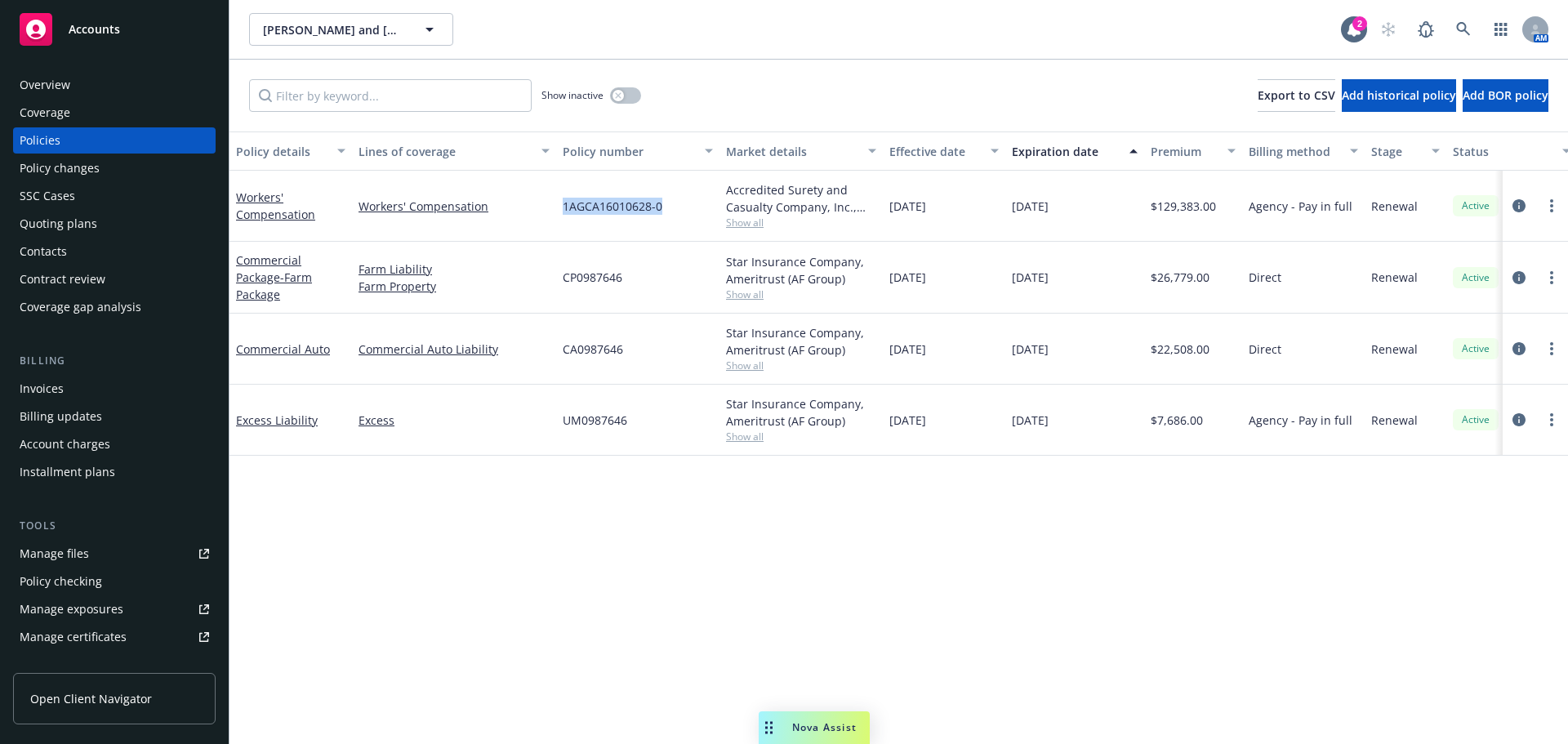
drag, startPoint x: 563, startPoint y: 228, endPoint x: 667, endPoint y: 227, distance: 104.0
click at [667, 228] on div "1AGCA16010628-0" at bounding box center [638, 206] width 164 height 71
drag, startPoint x: 650, startPoint y: 224, endPoint x: 527, endPoint y: 233, distance: 123.3
click at [527, 215] on link "Workers' Compensation" at bounding box center [454, 206] width 191 height 17
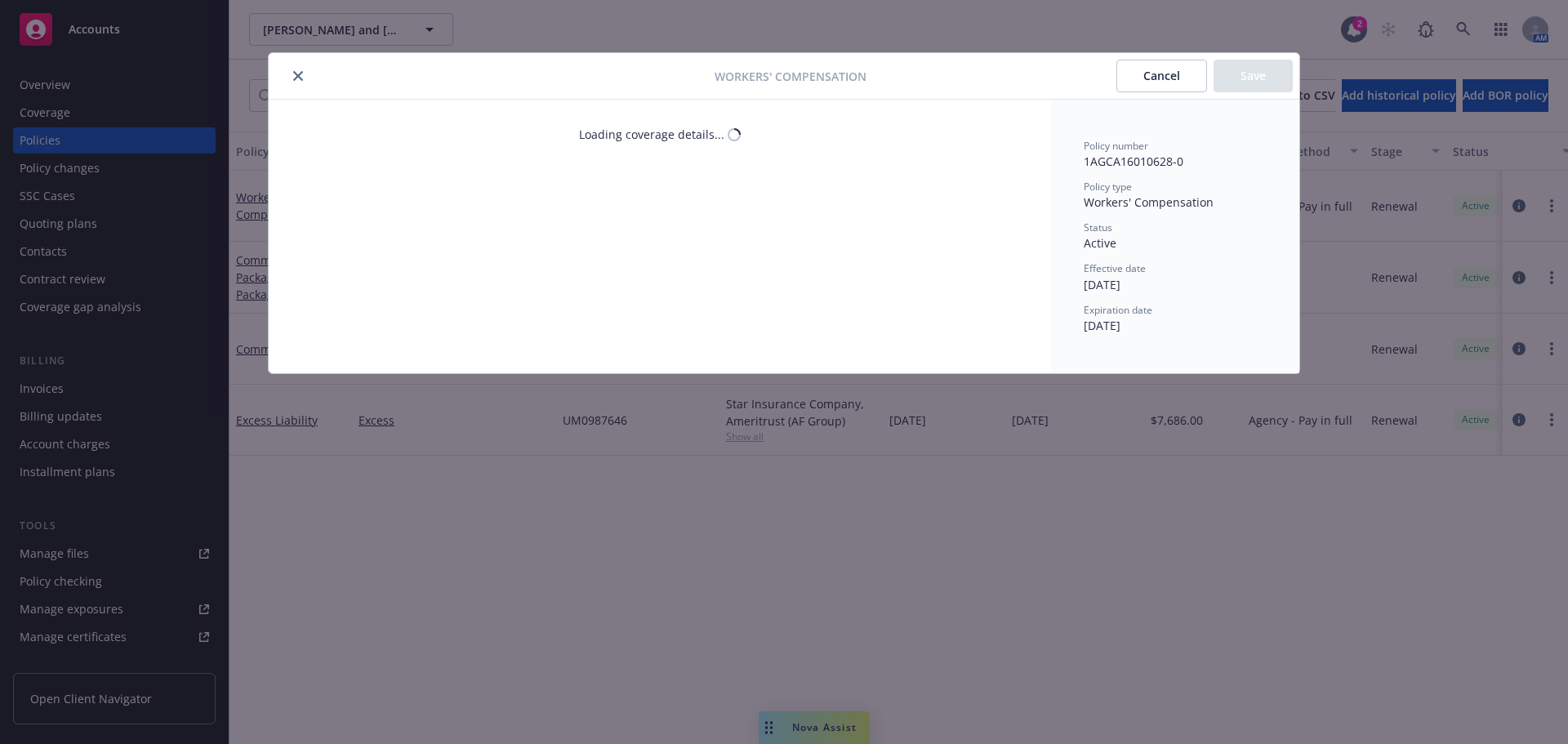
click at [301, 75] on icon "close" at bounding box center [298, 76] width 9 height 9
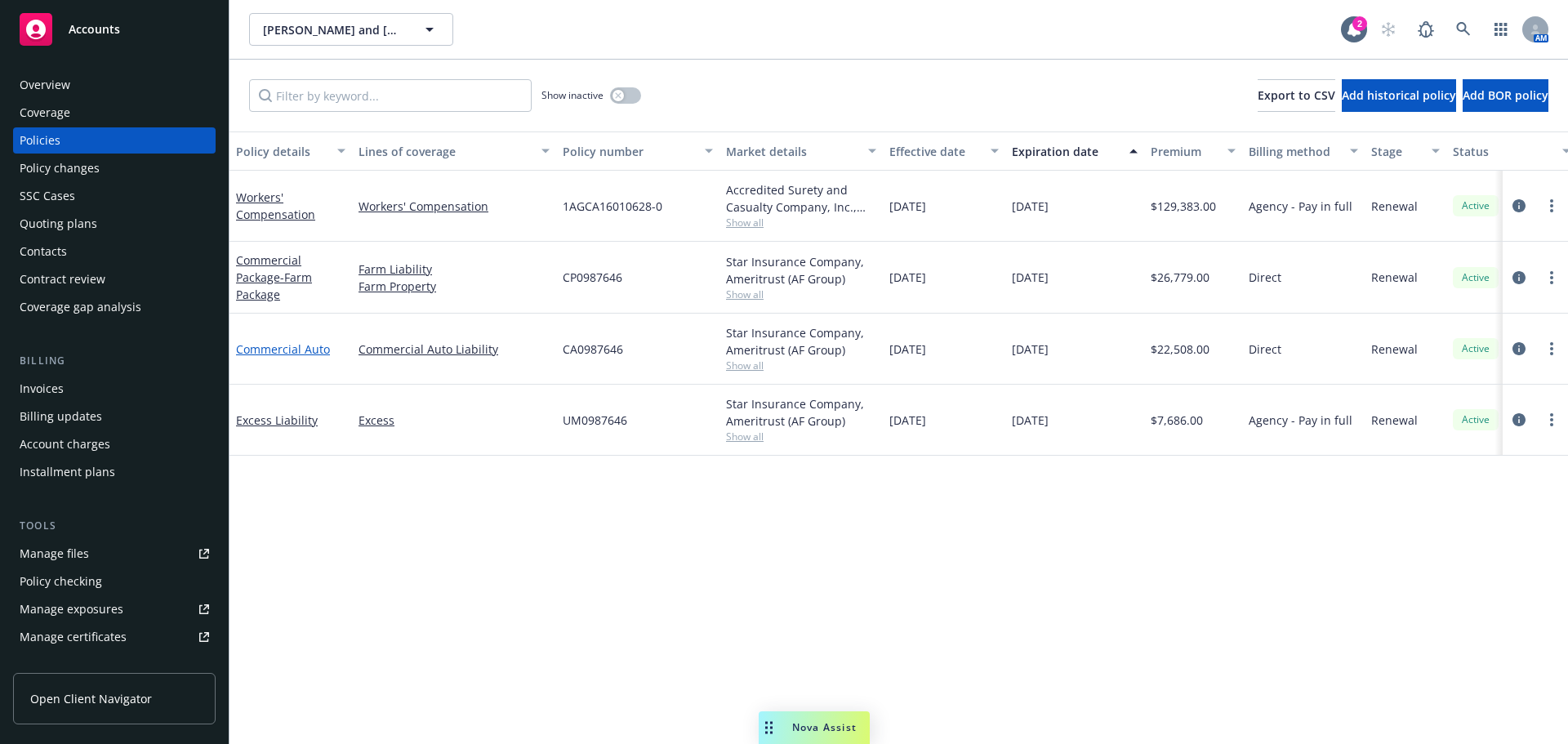
click at [308, 357] on link "Commercial Auto" at bounding box center [282, 349] width 94 height 15
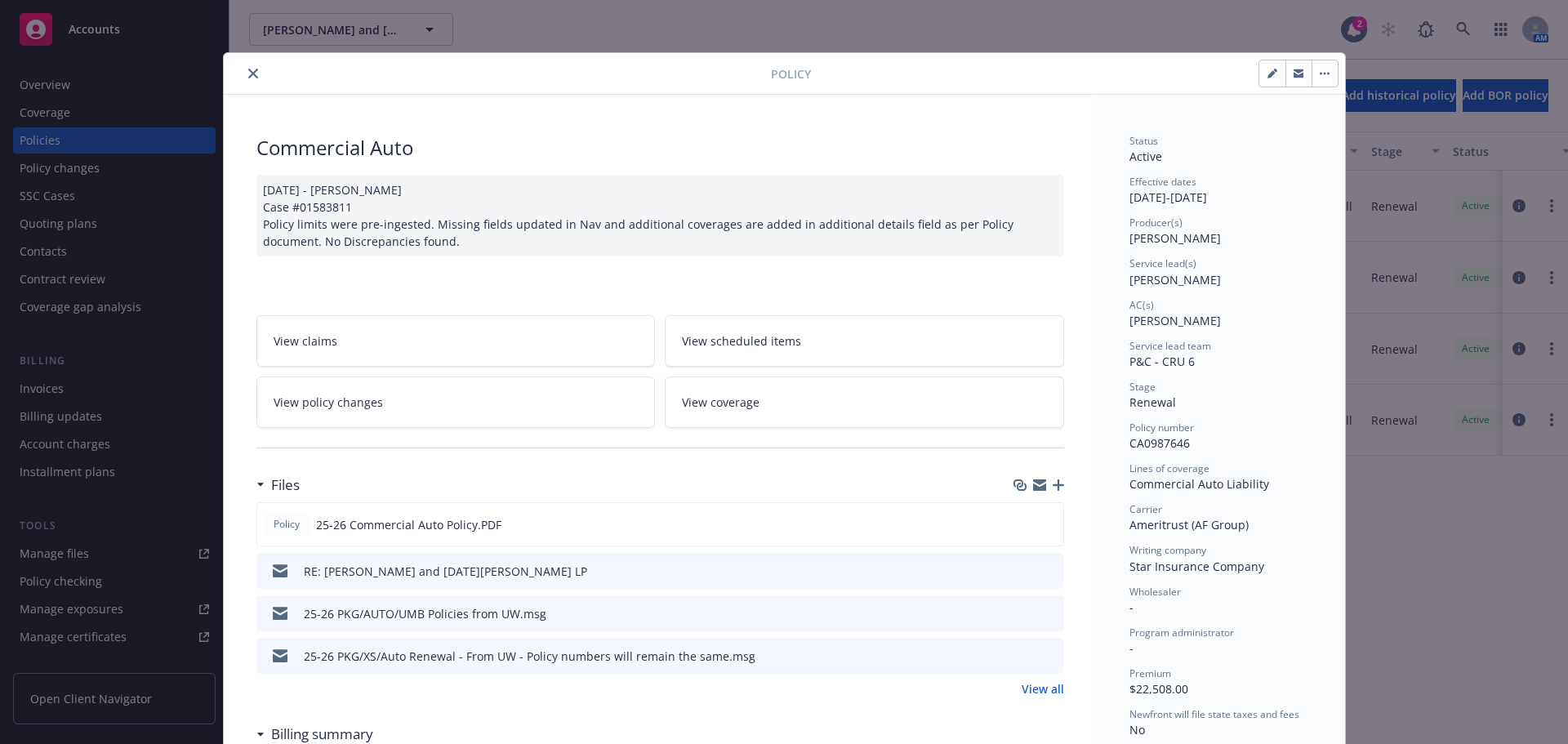
click at [250, 72] on icon "close" at bounding box center [253, 73] width 9 height 9
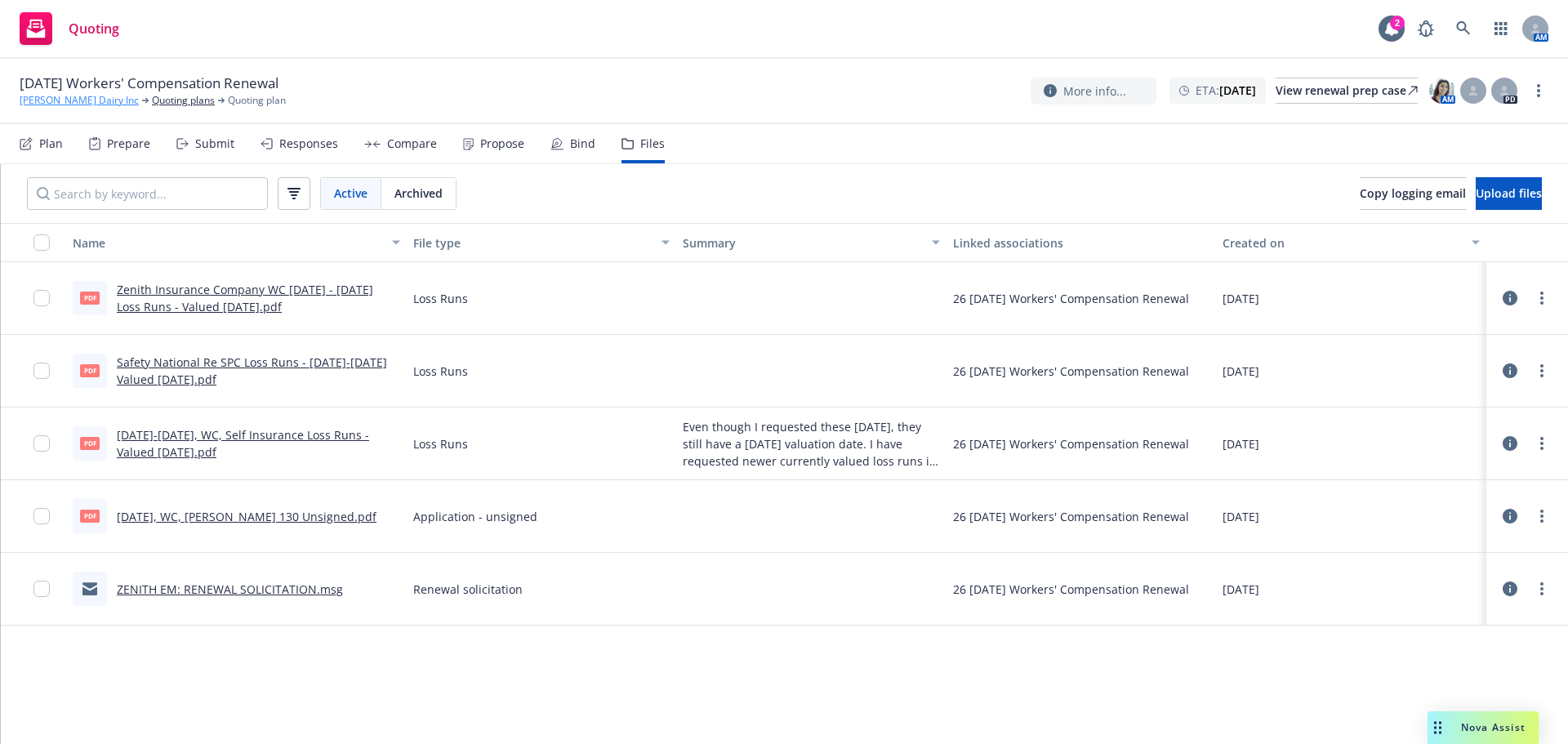
click at [64, 104] on link "[PERSON_NAME] Dairy Inc" at bounding box center [79, 100] width 120 height 15
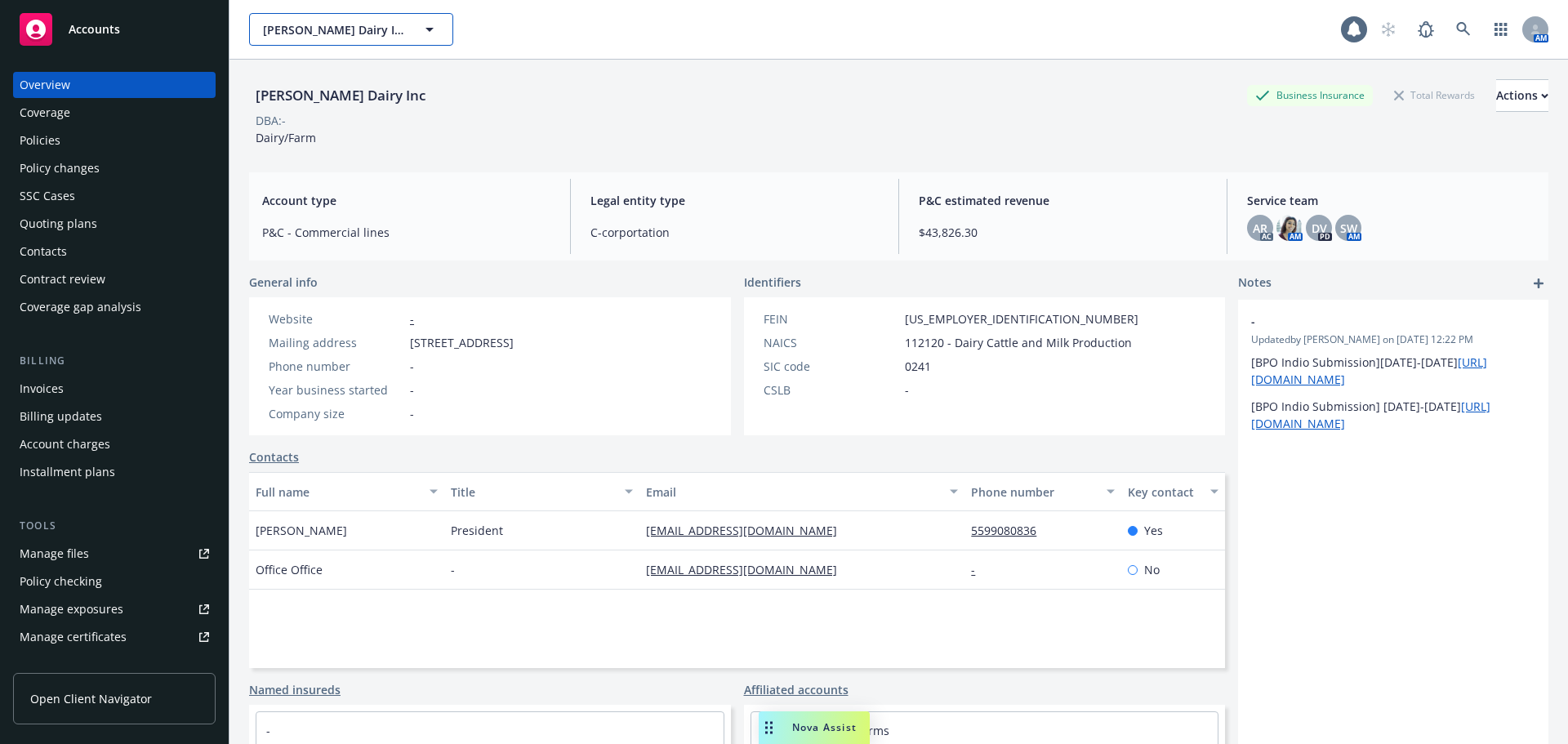
click at [336, 19] on button "Philip Verwey Dairy Inc" at bounding box center [351, 29] width 204 height 33
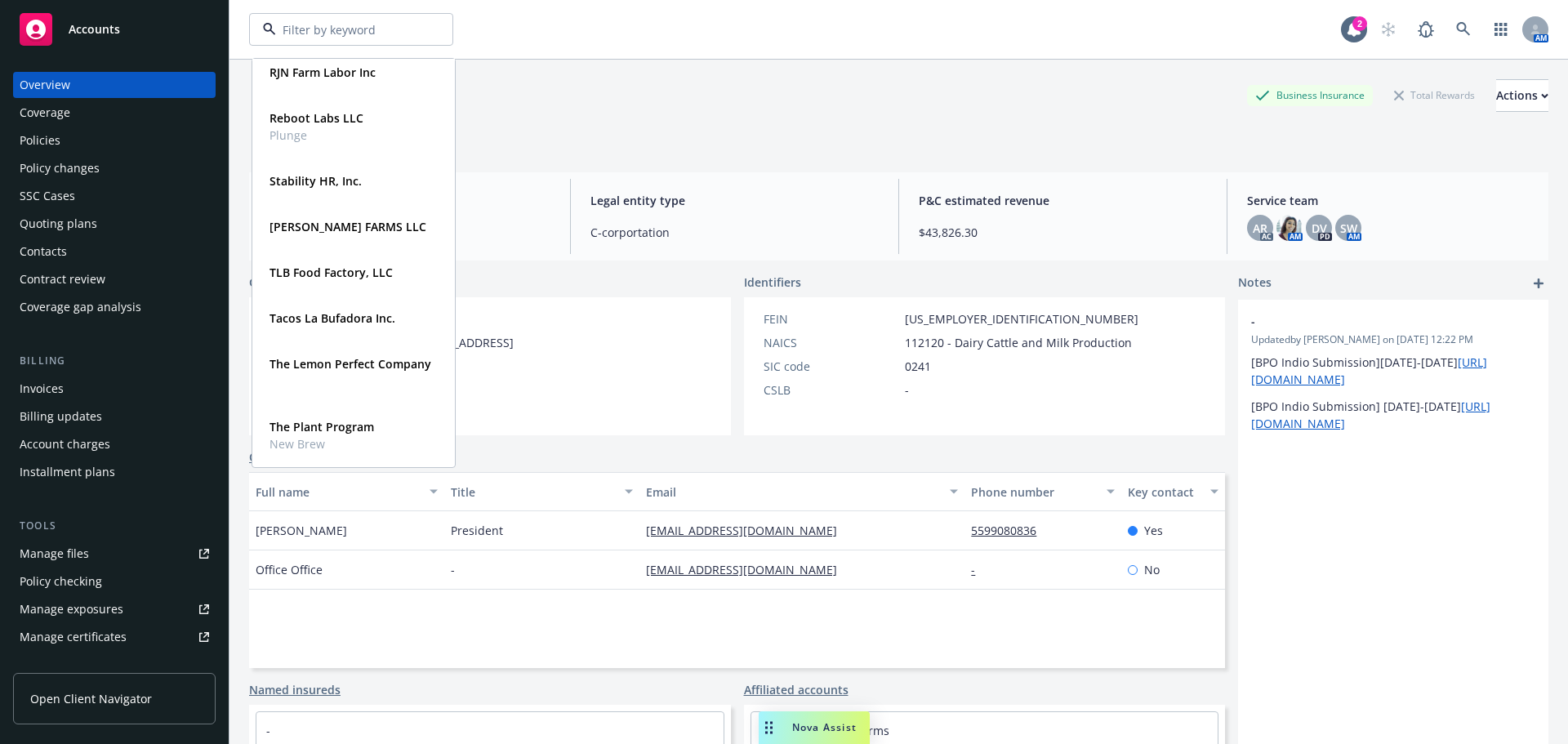
click at [339, 24] on input at bounding box center [348, 30] width 144 height 17
type input "verwey"
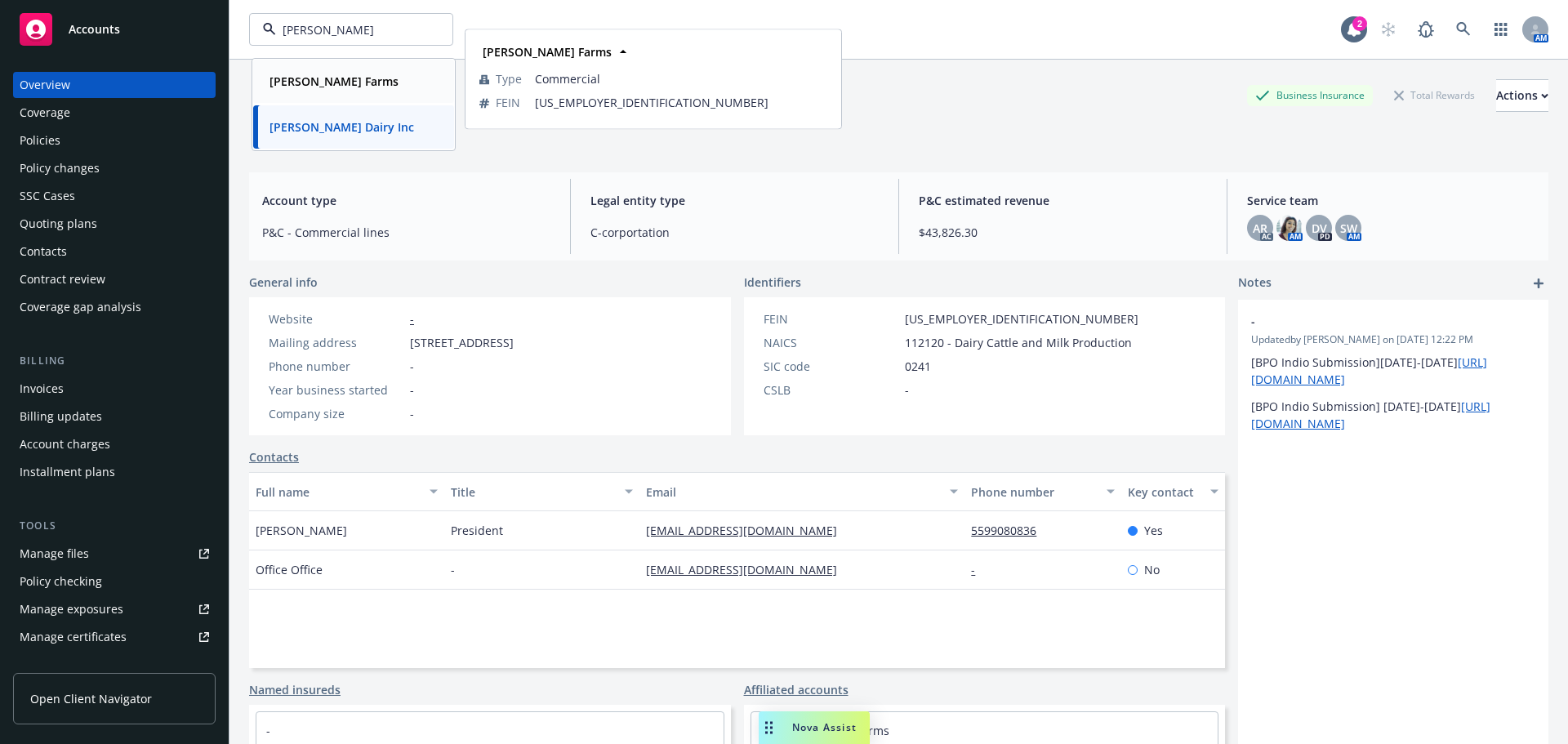
click at [309, 91] on div "[PERSON_NAME] Farms" at bounding box center [332, 82] width 139 height 24
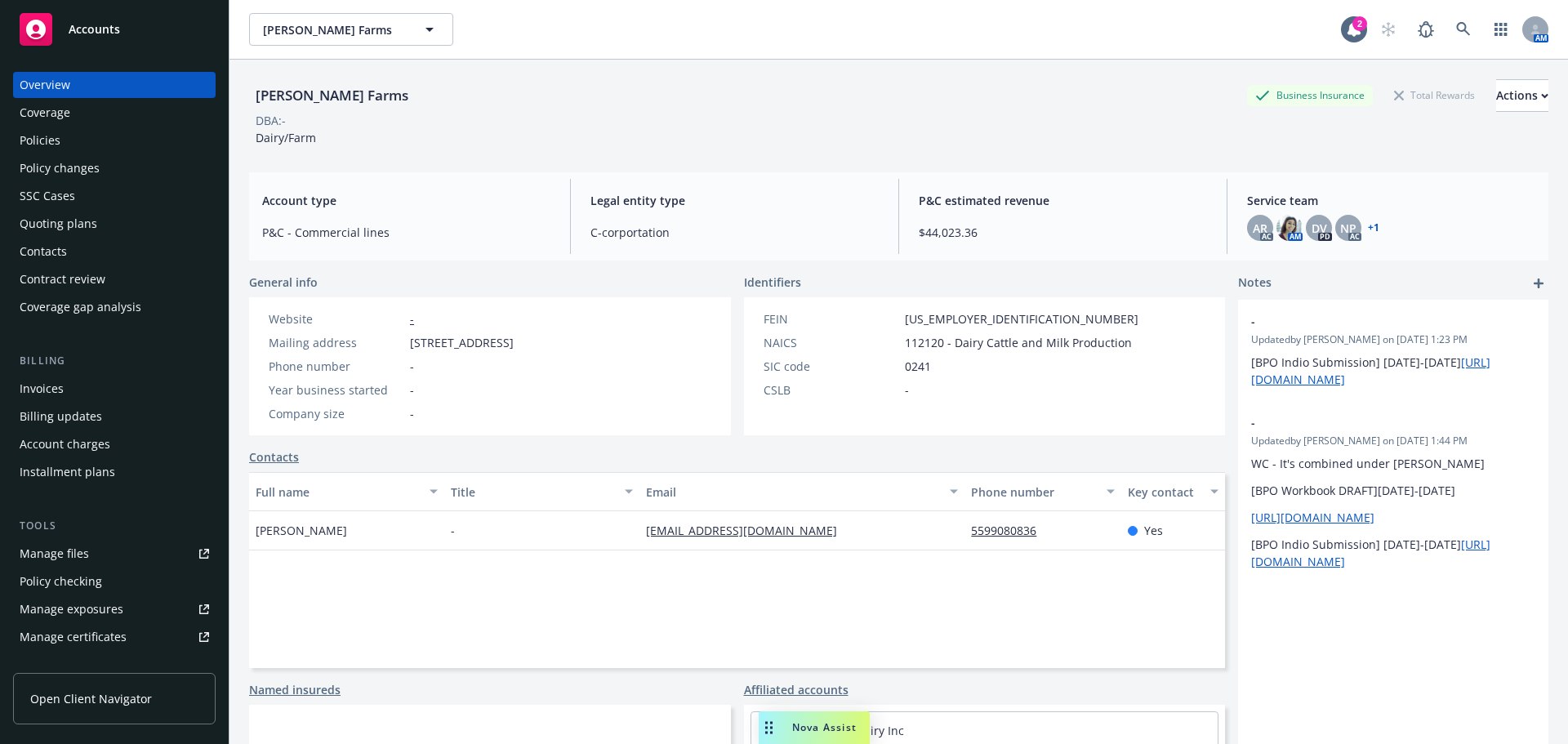
click at [92, 237] on div "Quoting plans" at bounding box center [59, 224] width 77 height 26
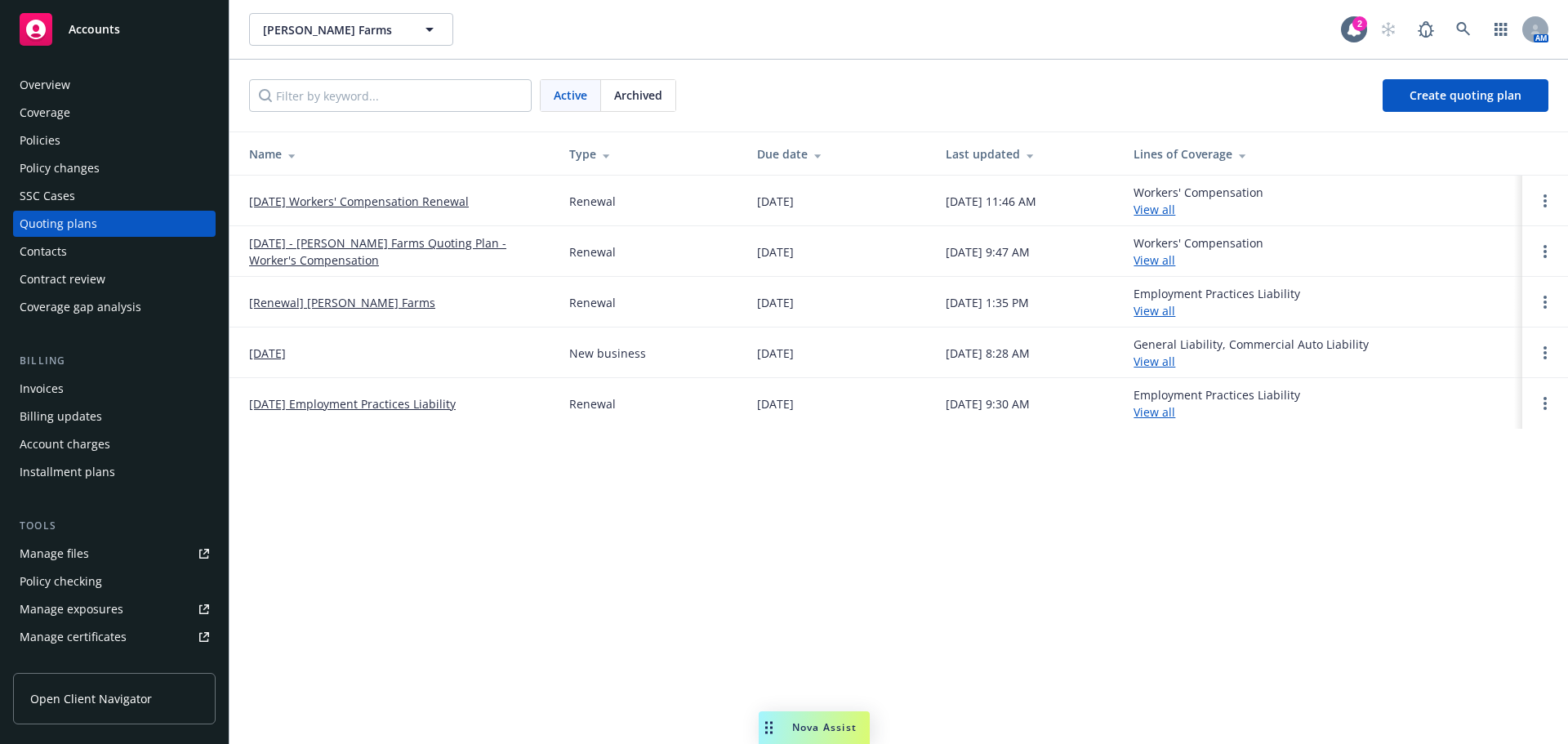
click at [412, 210] on link "[DATE] Workers' Compensation Renewal" at bounding box center [359, 201] width 219 height 17
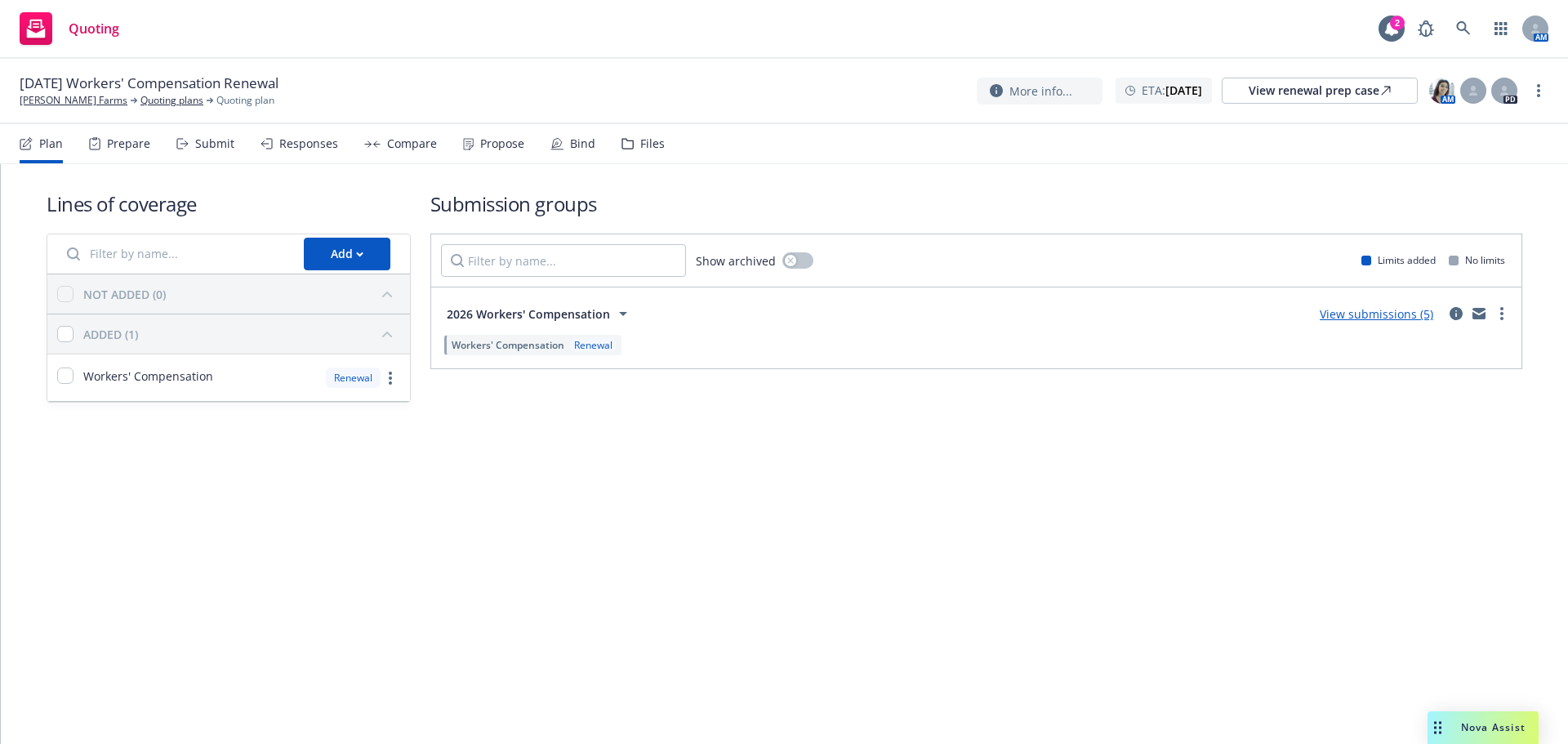
click at [665, 162] on div "Files" at bounding box center [643, 144] width 43 height 40
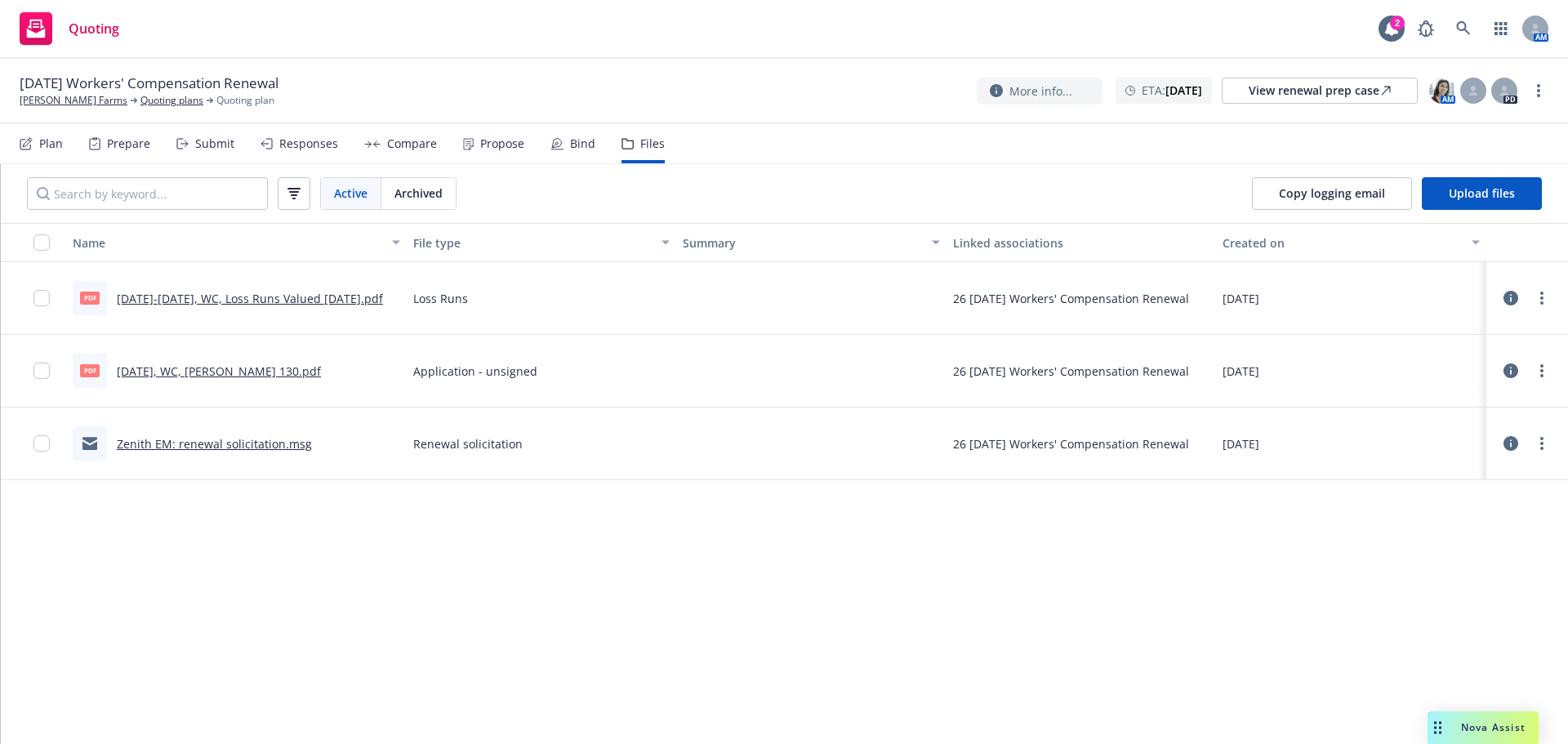
click at [140, 306] on link "[DATE]-[DATE], WC, Loss Runs Valued [DATE].pdf" at bounding box center [250, 298] width 266 height 15
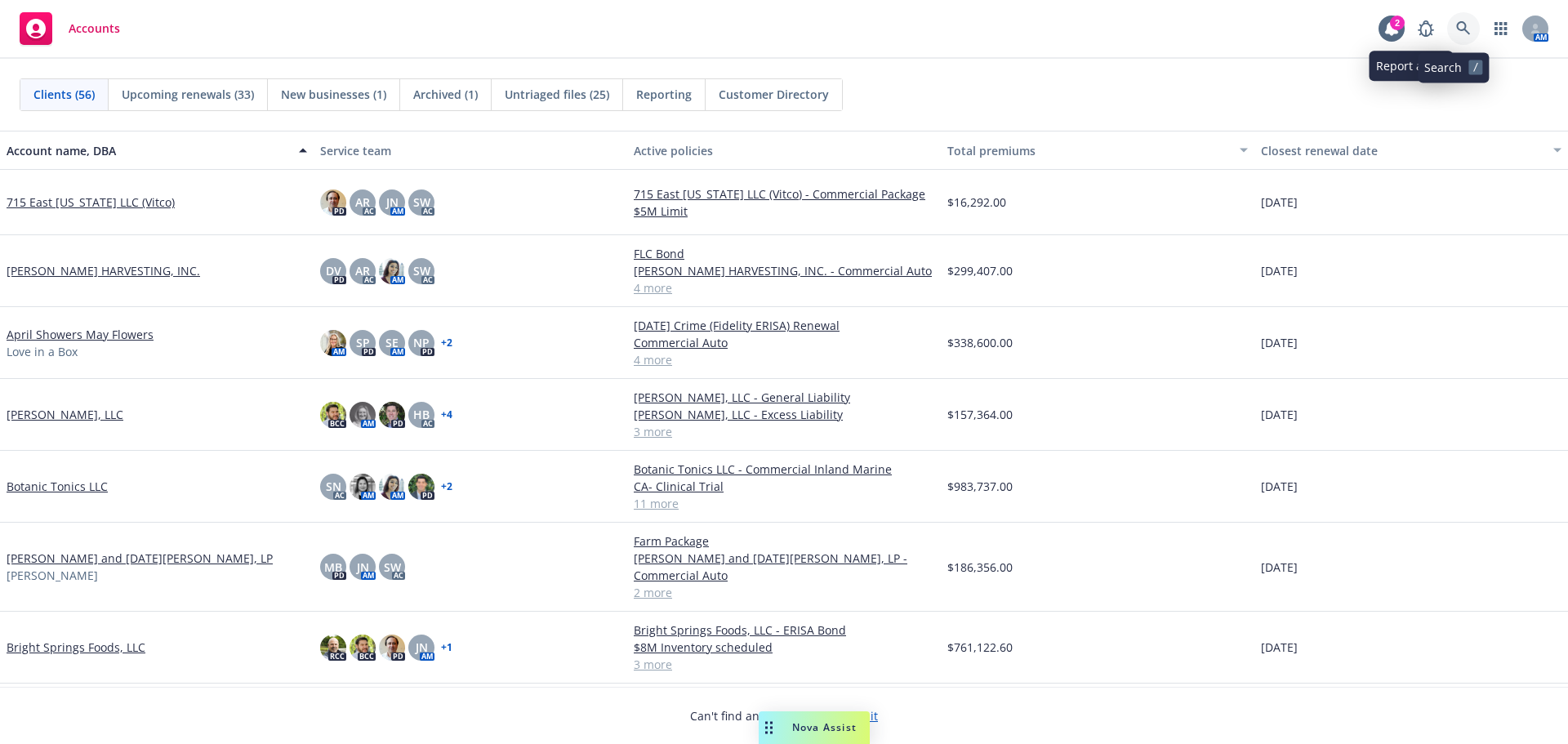
click at [1448, 24] on link at bounding box center [1464, 28] width 33 height 33
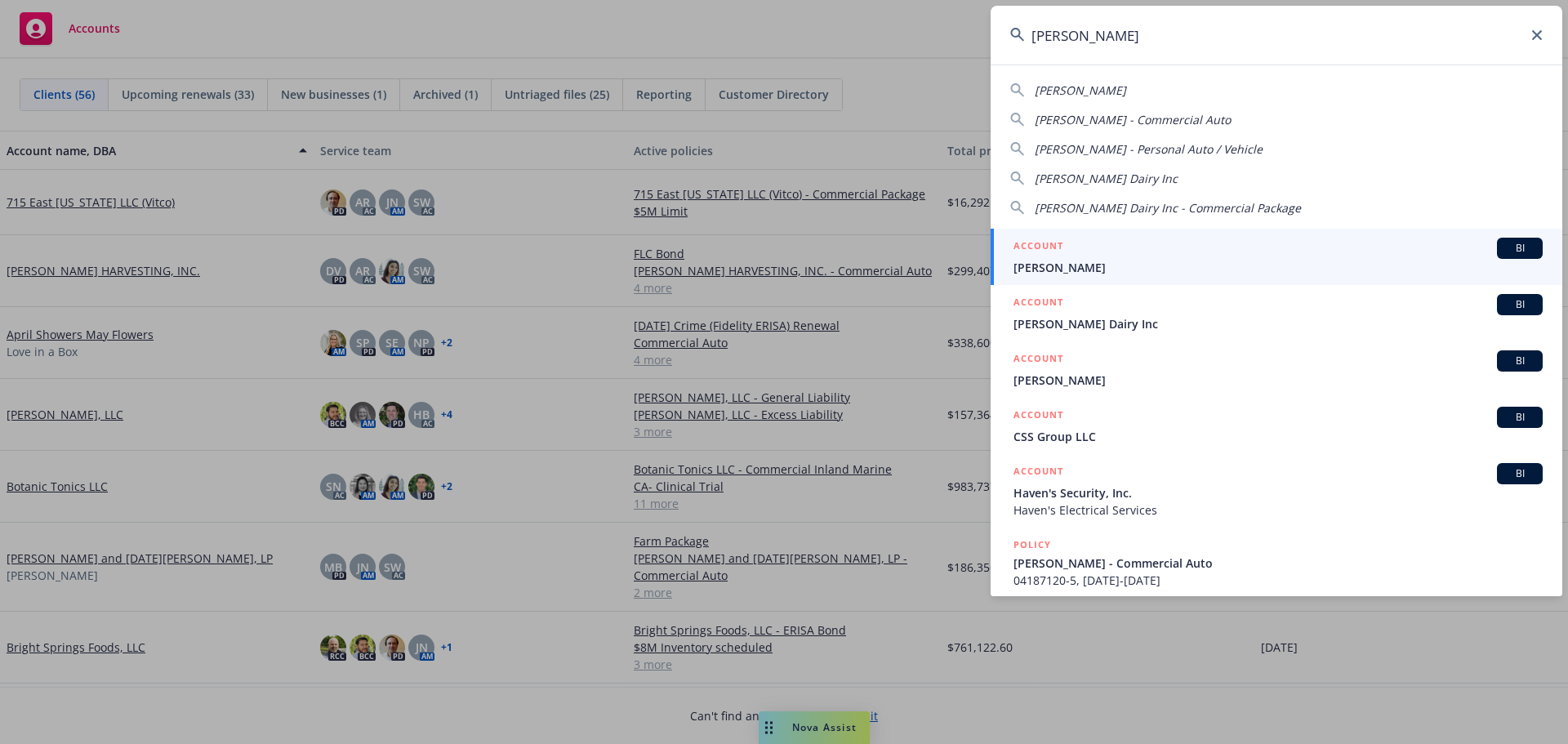
click at [1082, 92] on span "[PERSON_NAME]" at bounding box center [1081, 90] width 91 height 15
type input "[PERSON_NAME]"
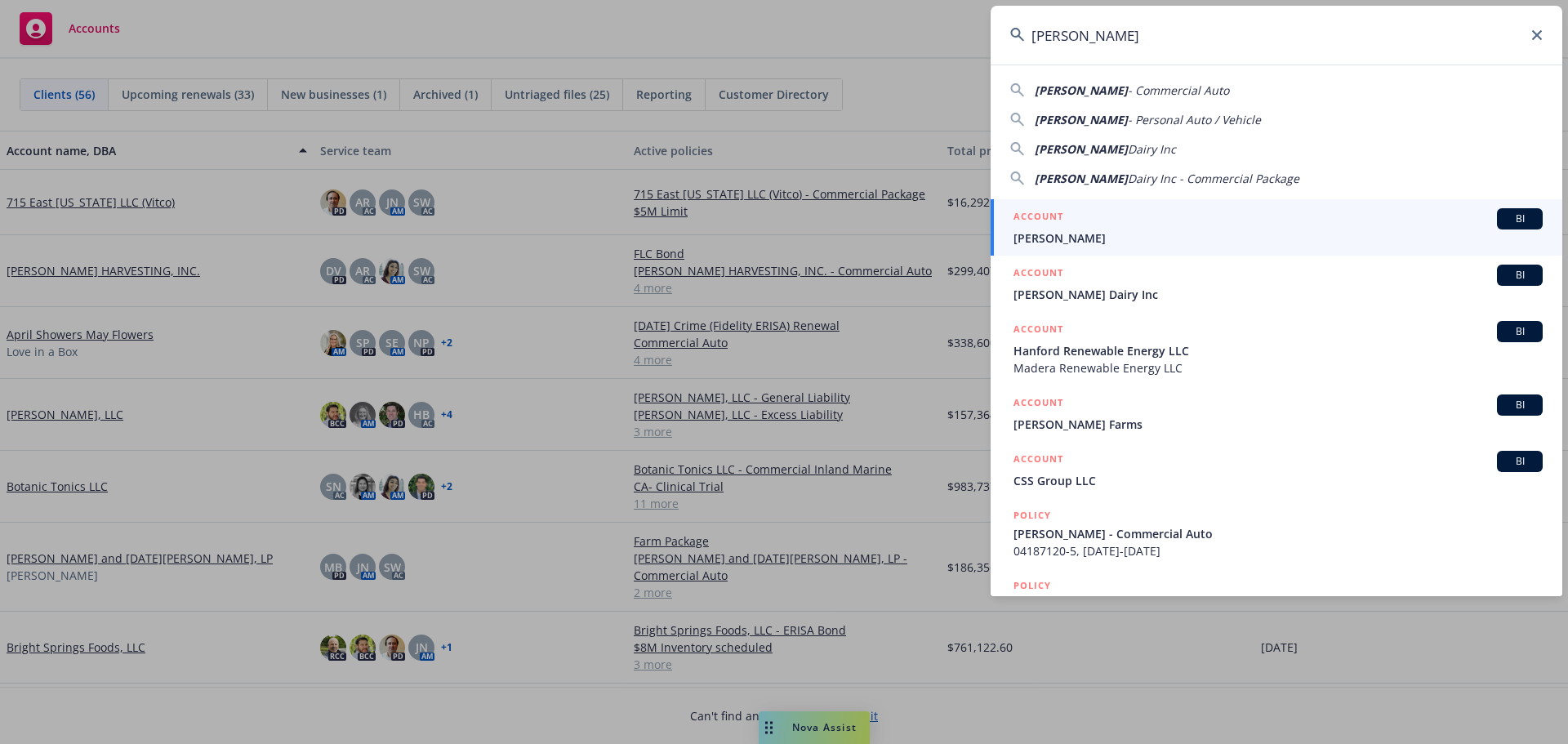
click at [1094, 216] on div "ACCOUNT BI" at bounding box center [1278, 218] width 529 height 22
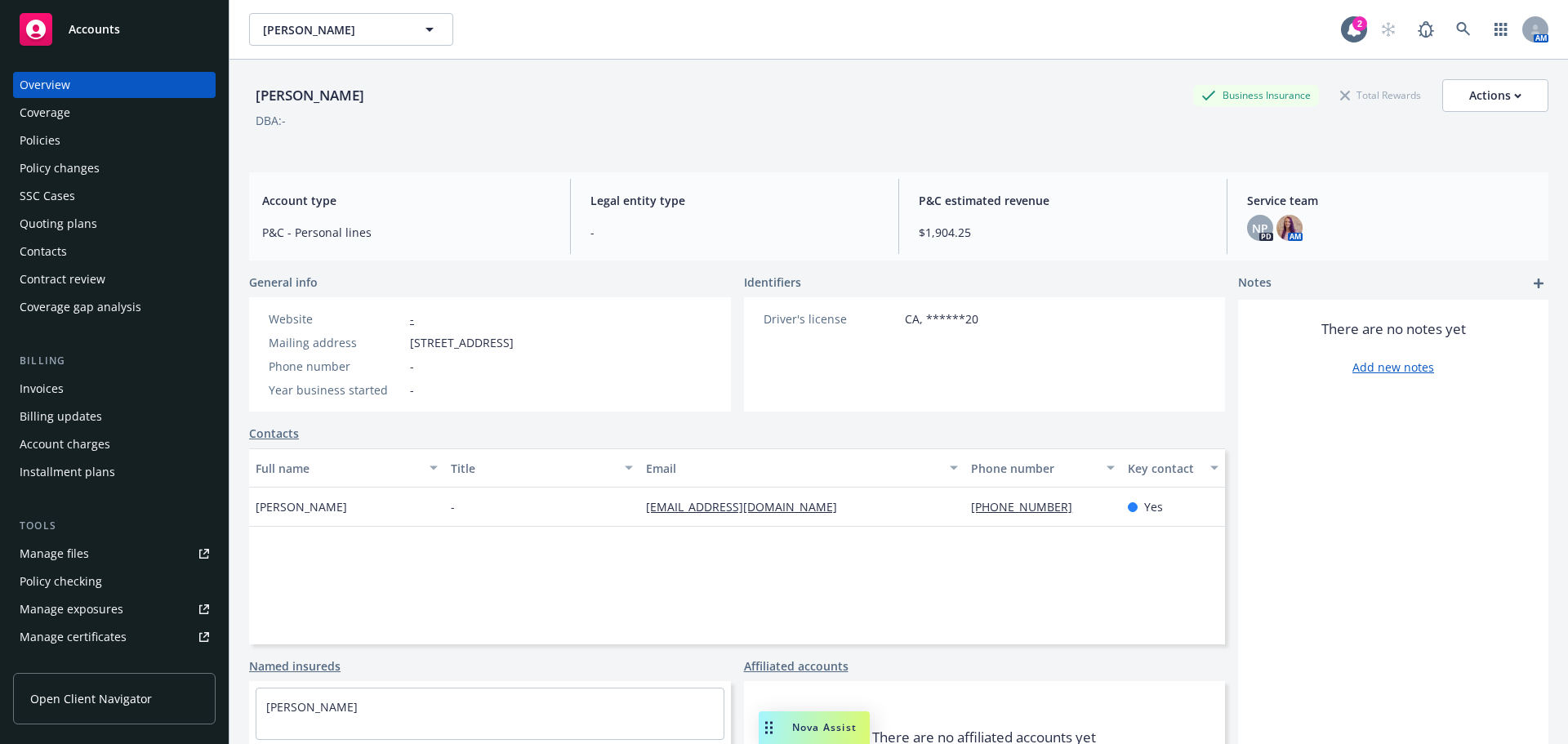
click at [124, 235] on div "Quoting plans" at bounding box center [114, 224] width 189 height 26
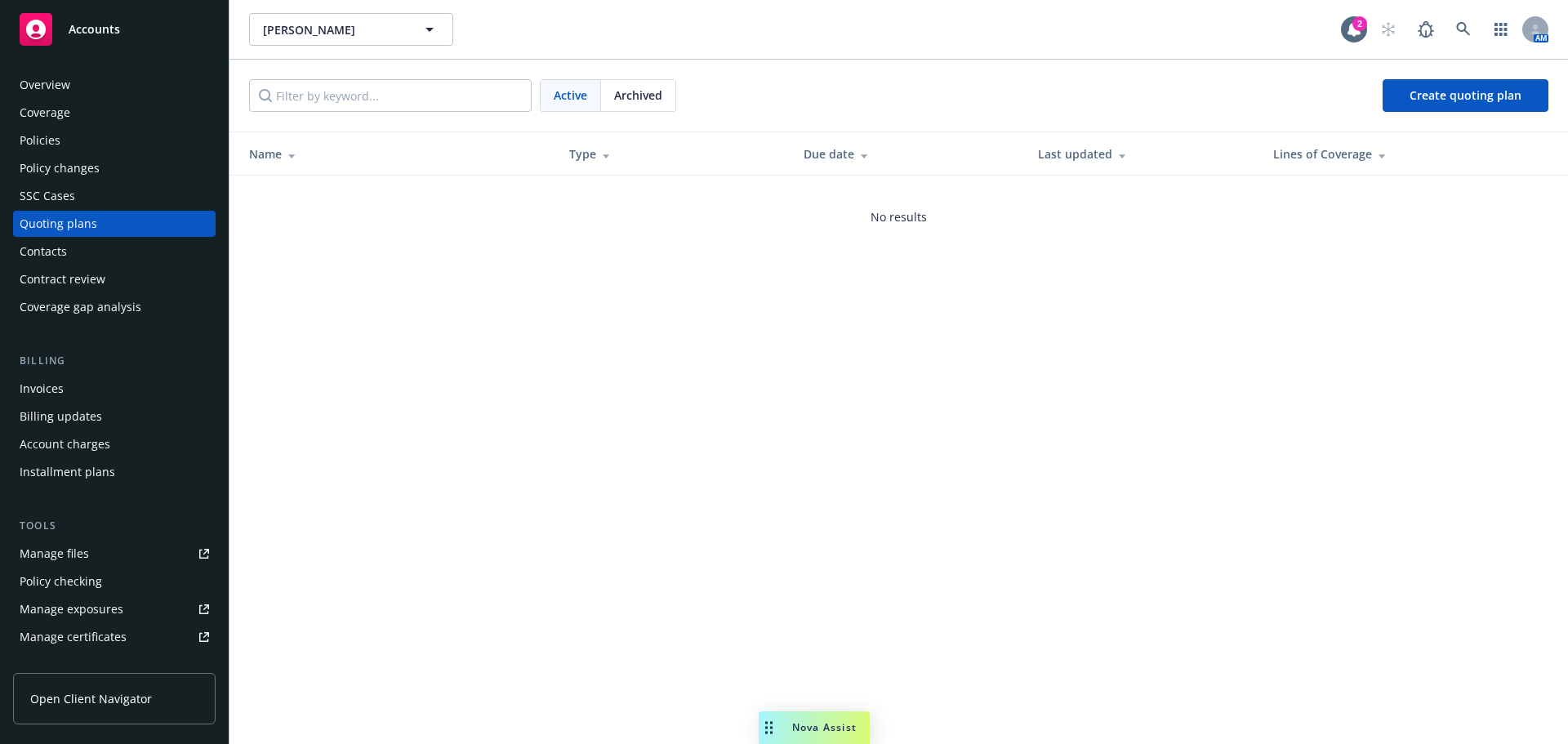
click at [113, 153] on div "Policies" at bounding box center [114, 140] width 189 height 26
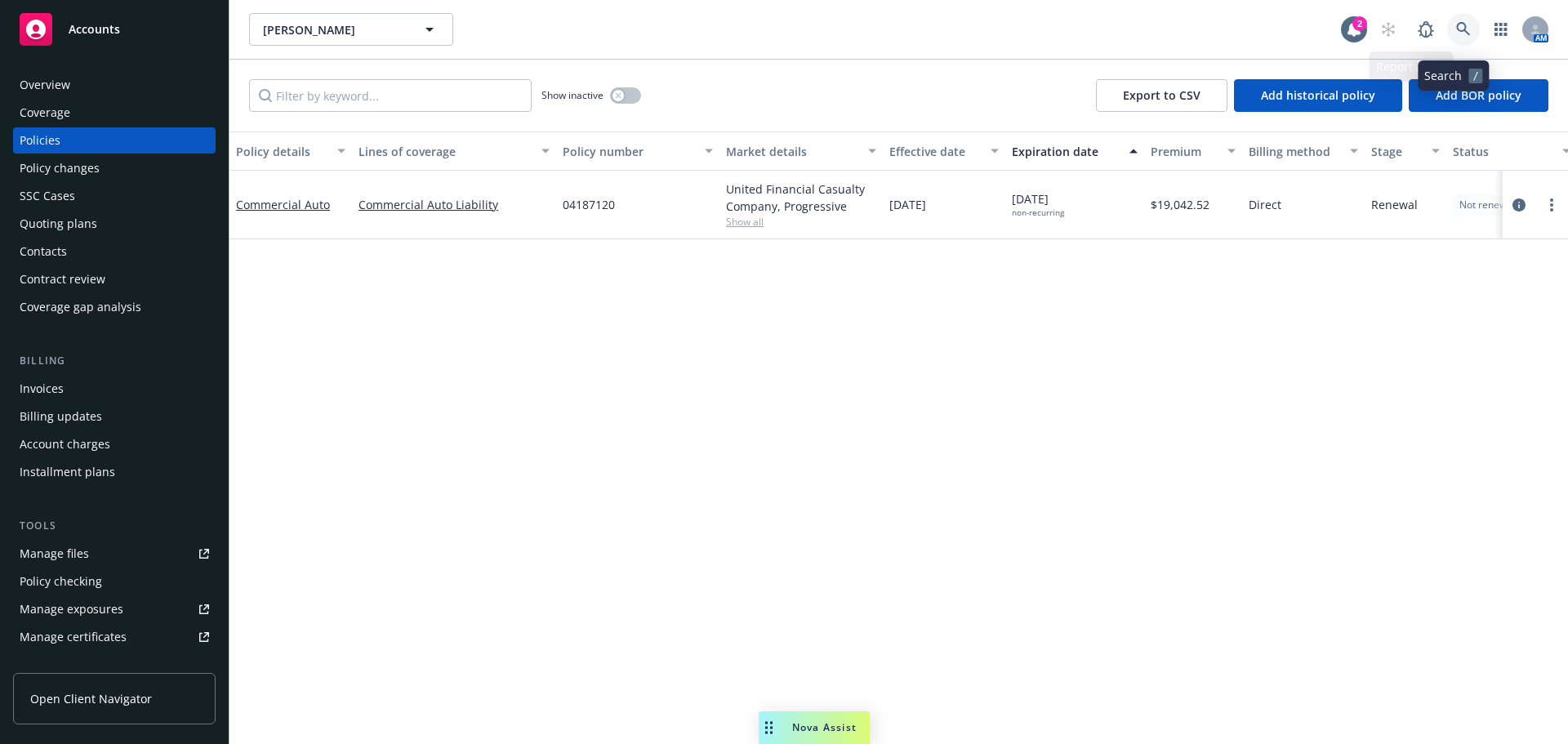
click at [1460, 28] on link at bounding box center [1464, 29] width 33 height 33
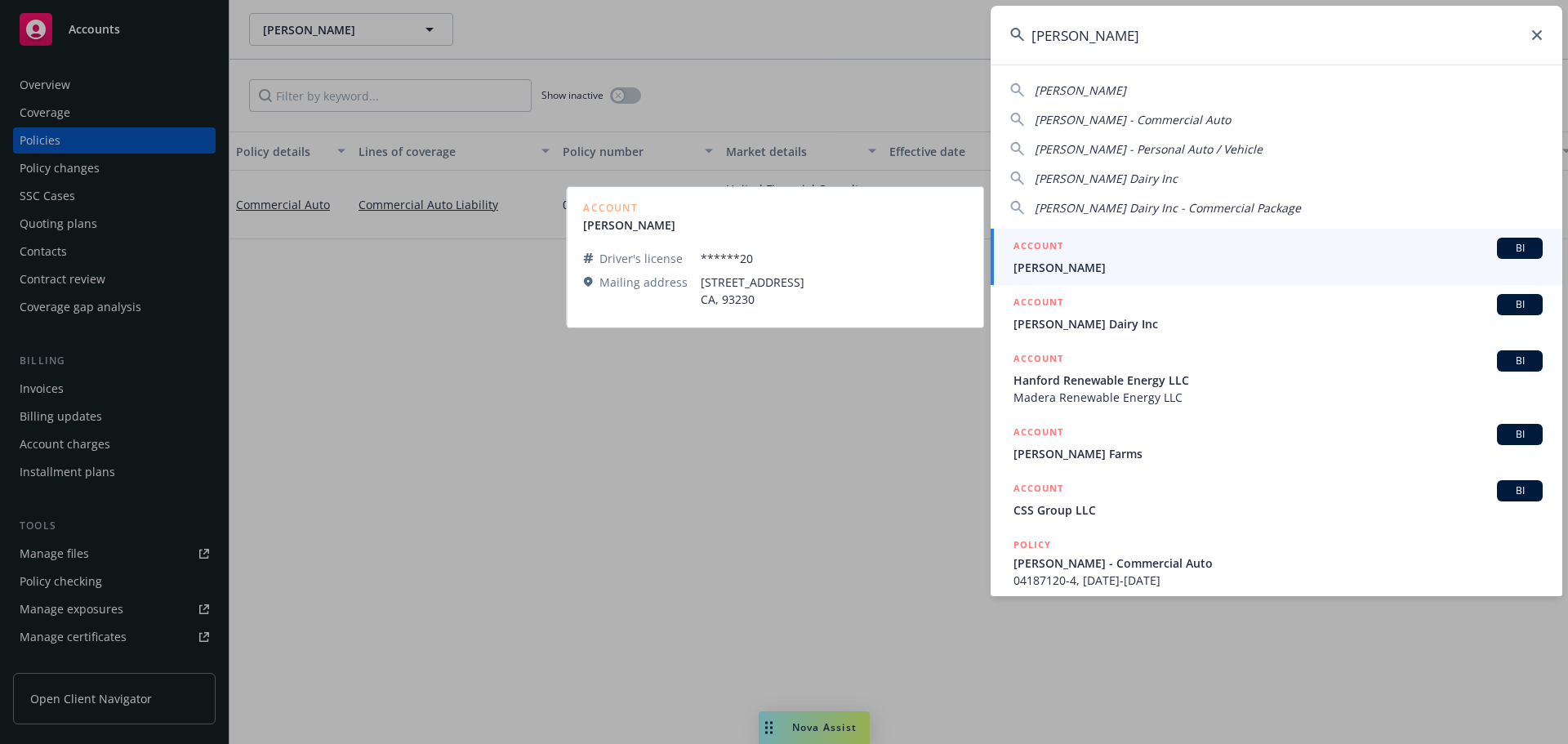
type input "philip verwey"
click at [1367, 263] on span "Philip Verwey" at bounding box center [1278, 267] width 529 height 17
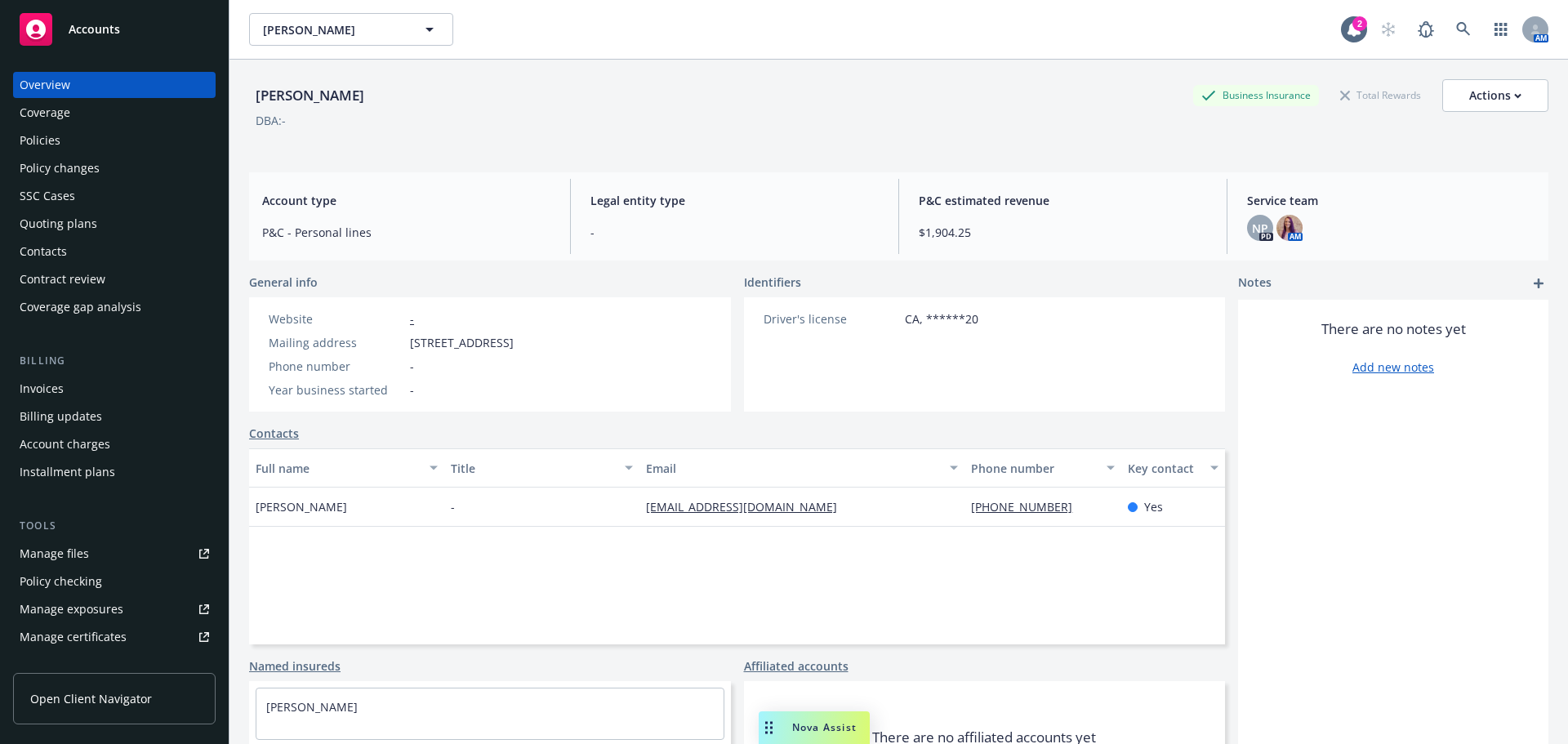
click at [95, 144] on div "Policies" at bounding box center [114, 140] width 189 height 26
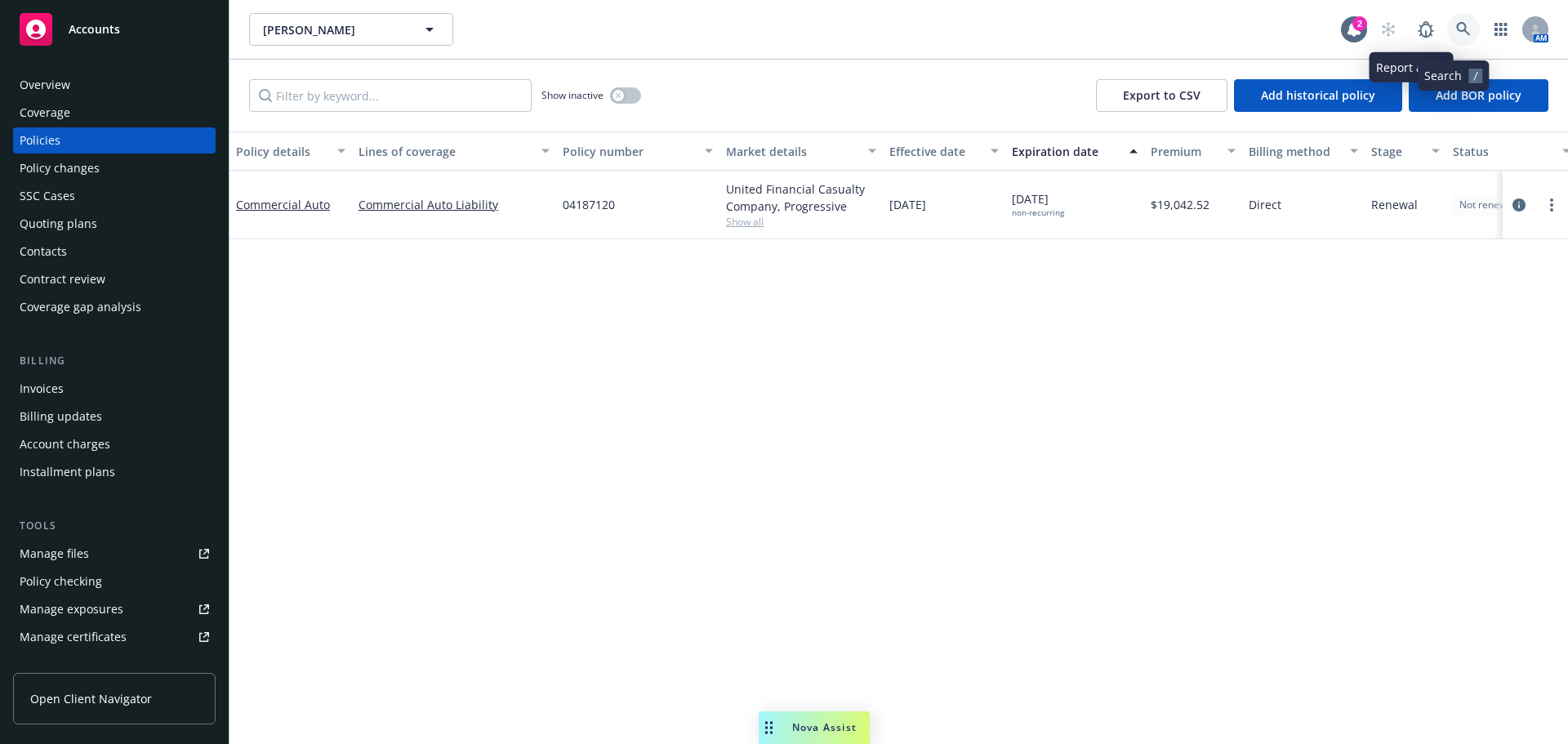
click at [1448, 28] on link at bounding box center [1464, 29] width 33 height 33
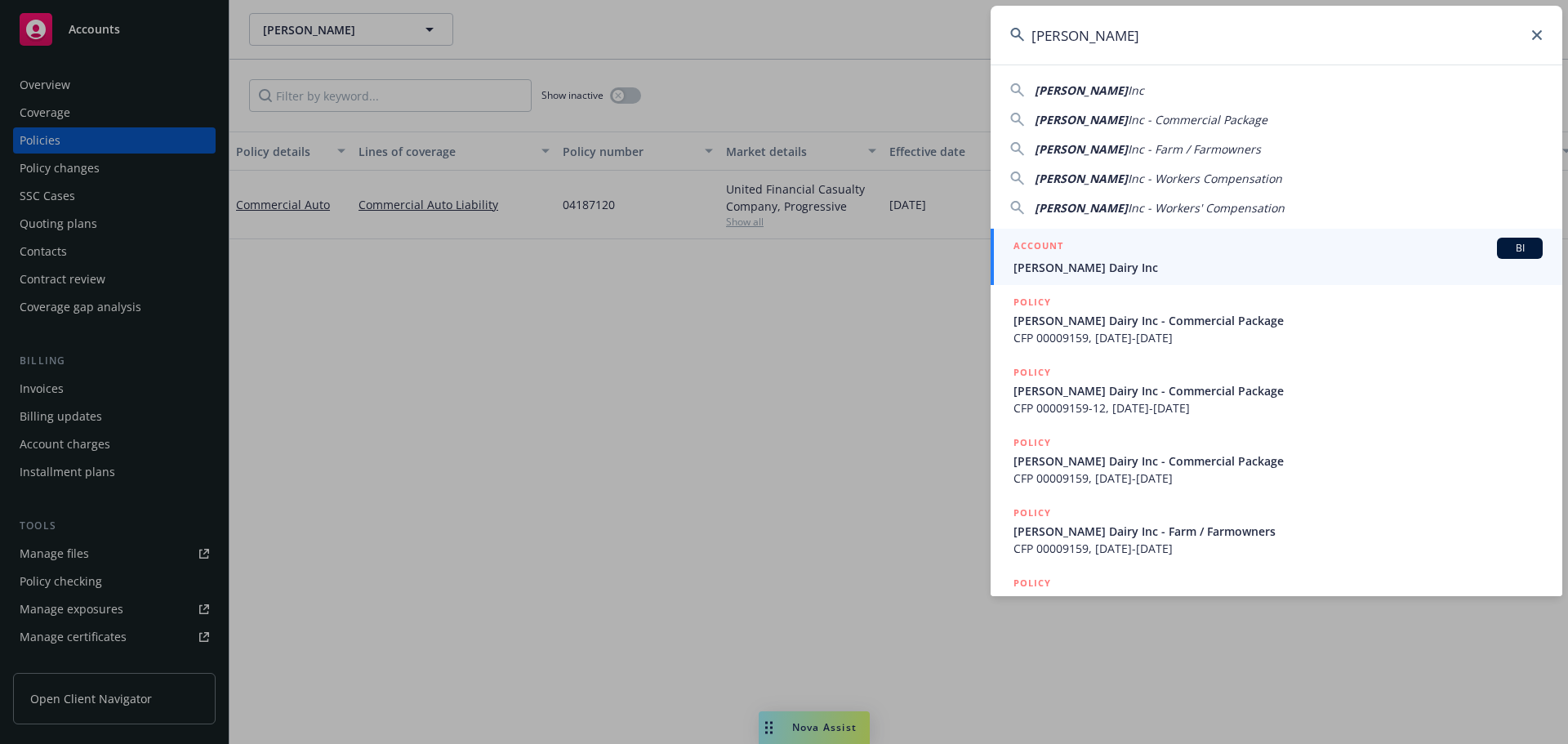
click at [1073, 95] on span "Philip Verwey Dairy" at bounding box center [1082, 90] width 93 height 15
type input "[PERSON_NAME] Dairy Inc"
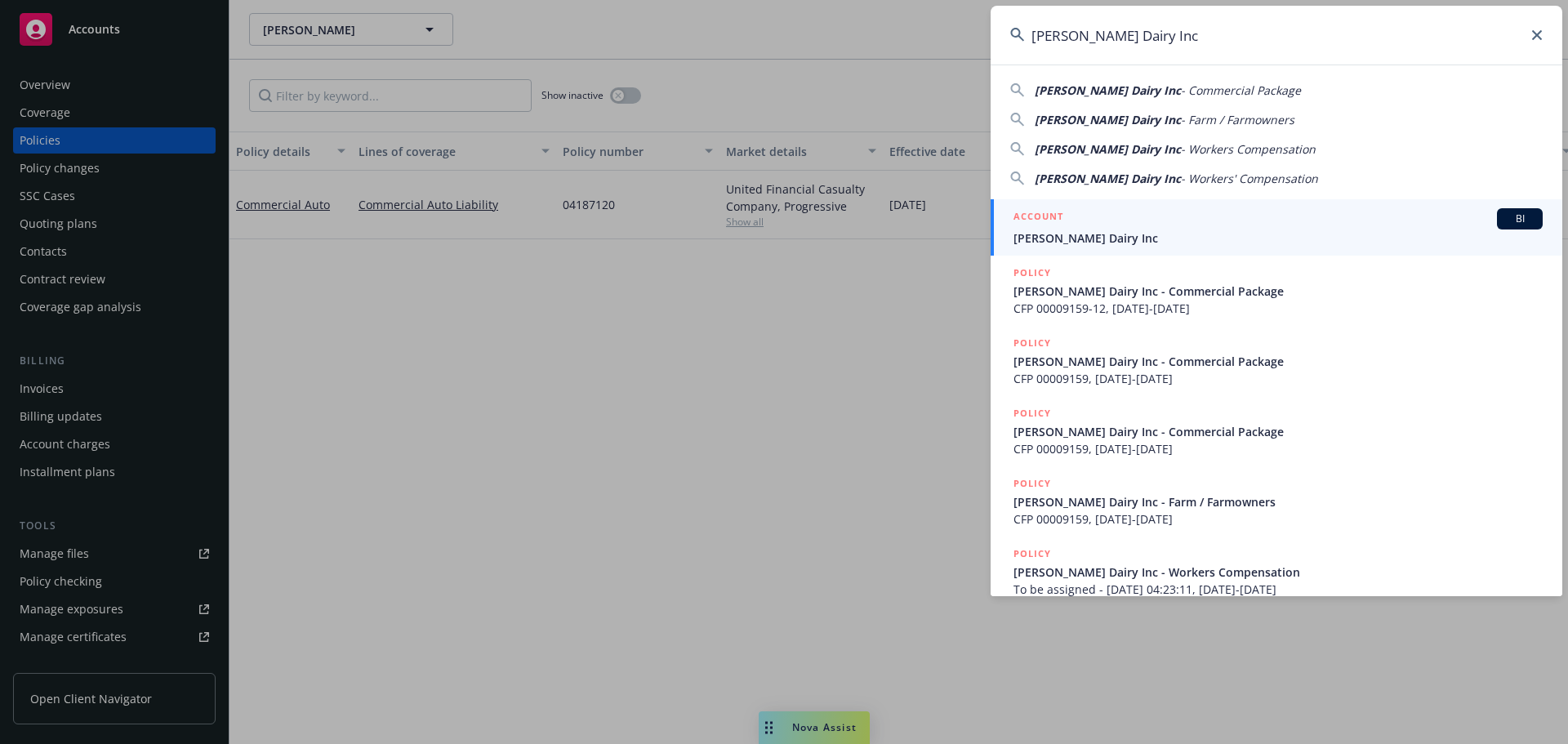
click at [1145, 222] on div "ACCOUNT BI" at bounding box center [1278, 218] width 529 height 22
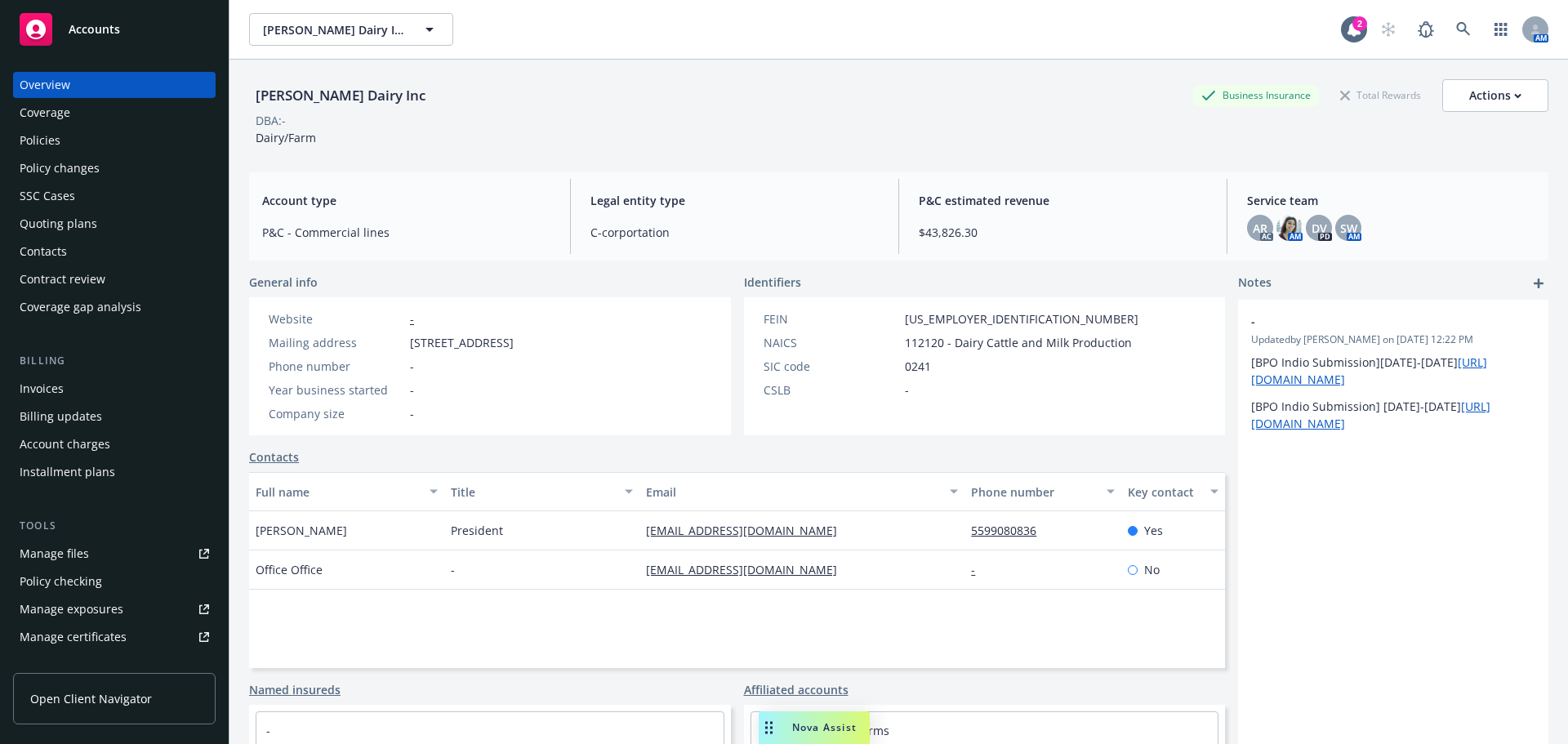
click at [89, 152] on div "Policies" at bounding box center [114, 140] width 189 height 26
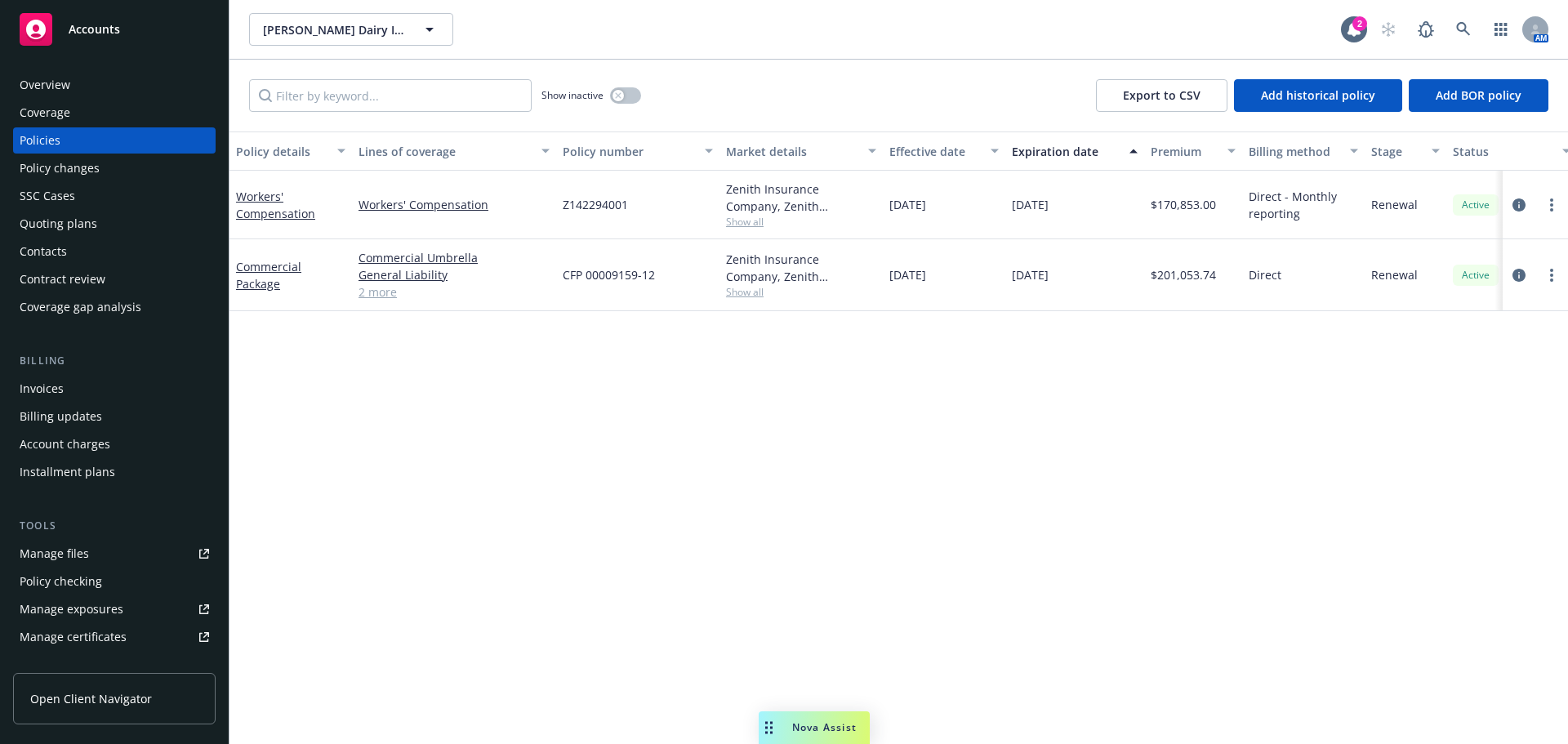
click at [87, 237] on div "Quoting plans" at bounding box center [59, 224] width 77 height 26
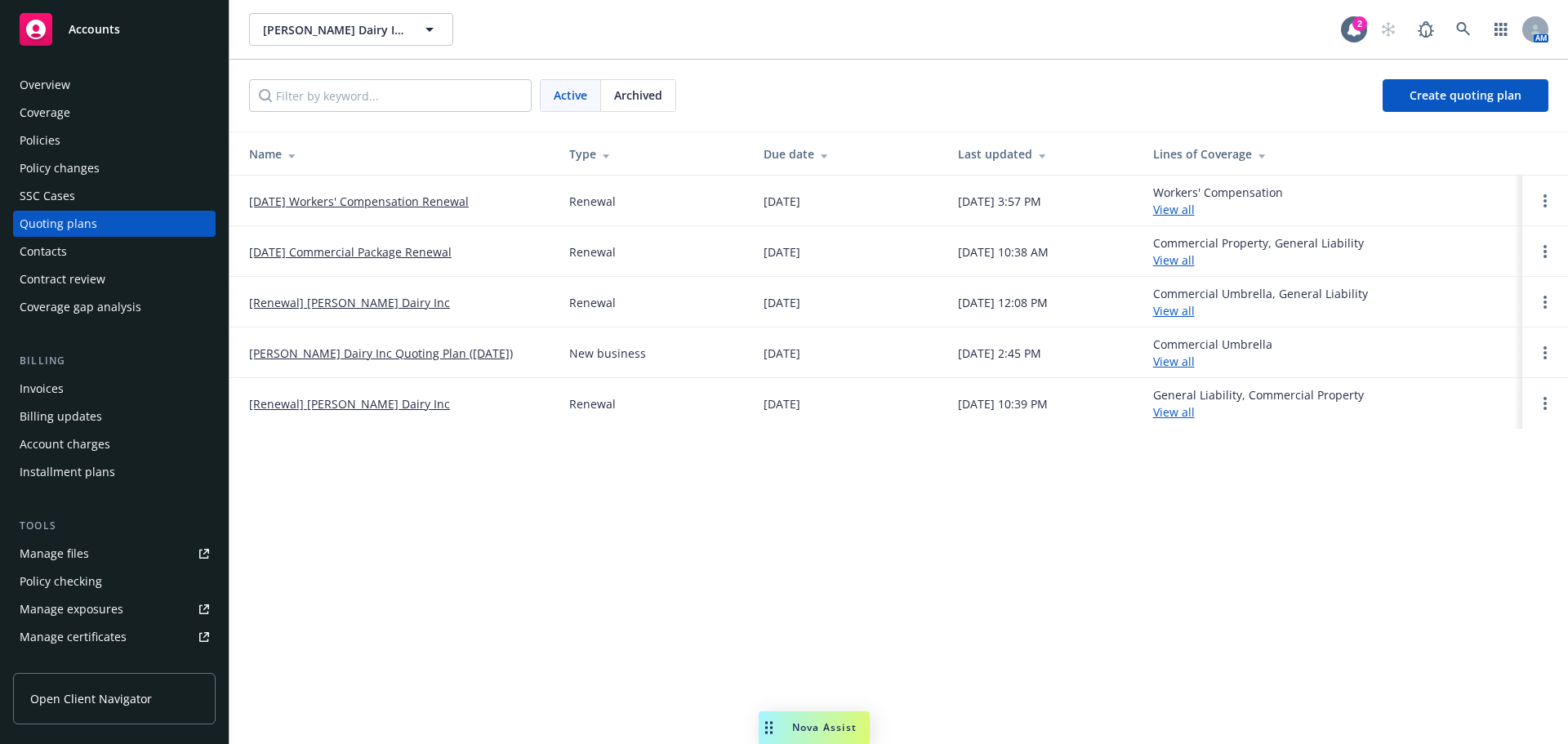
click at [392, 206] on link "[DATE] Workers' Compensation Renewal" at bounding box center [359, 201] width 219 height 17
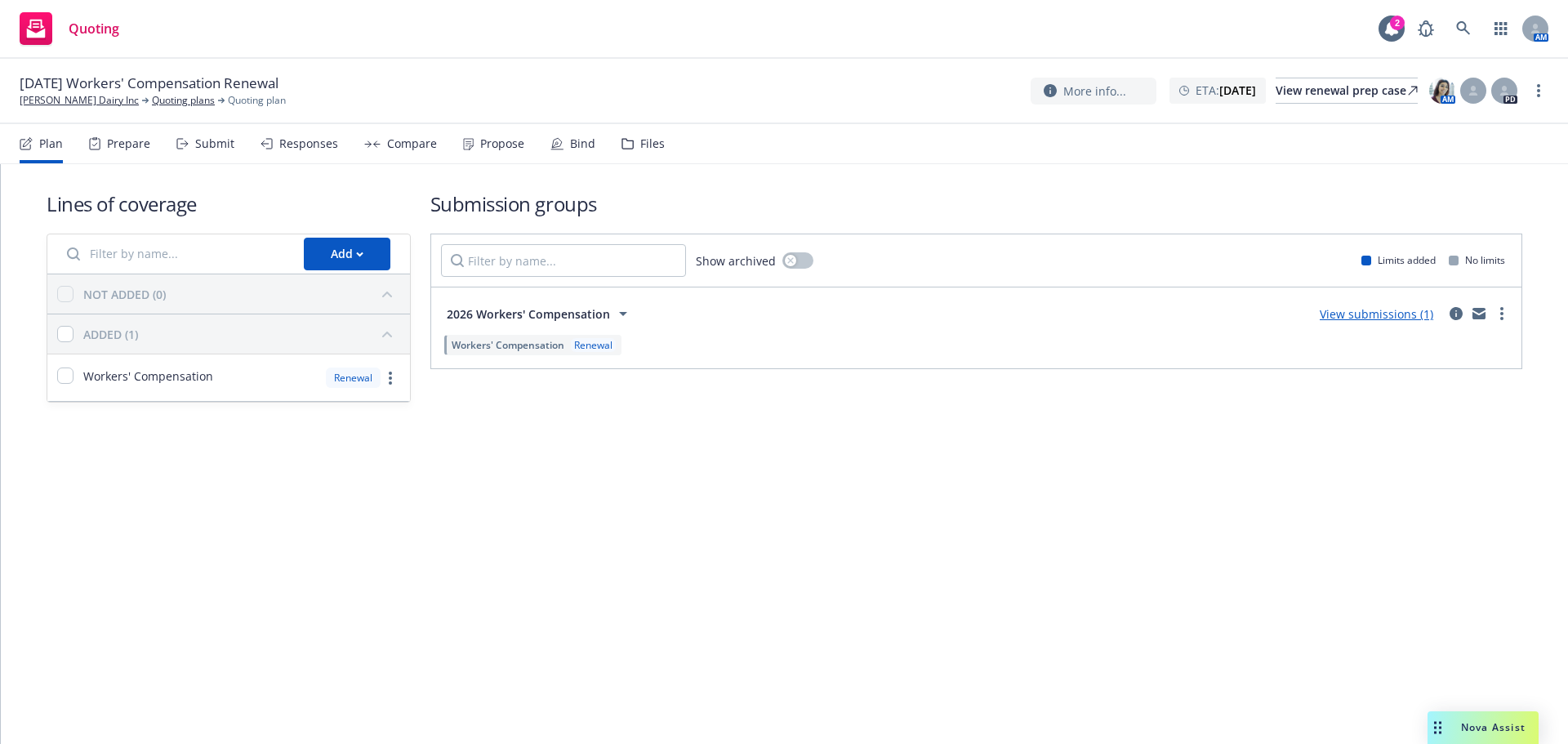
click at [701, 150] on nav "Plan Prepare Submit Responses Compare Propose Bind Files" at bounding box center [784, 144] width 1529 height 40
drag, startPoint x: 683, startPoint y: 158, endPoint x: 670, endPoint y: 158, distance: 13.0
click at [677, 158] on nav "Plan Prepare Submit Responses Compare Propose Bind Files" at bounding box center [784, 144] width 1529 height 40
click at [665, 151] on div "Files" at bounding box center [652, 143] width 24 height 13
